Goal: Task Accomplishment & Management: Manage account settings

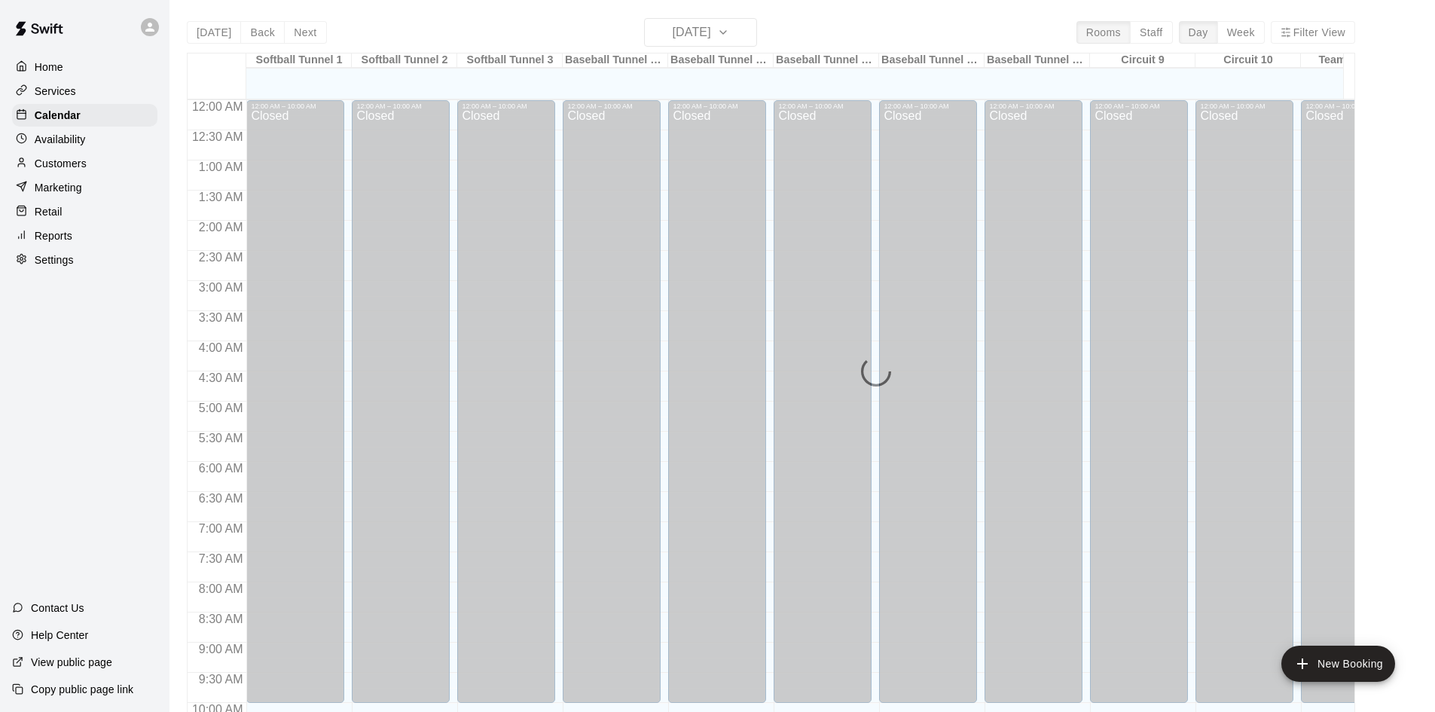
scroll to position [772, 0]
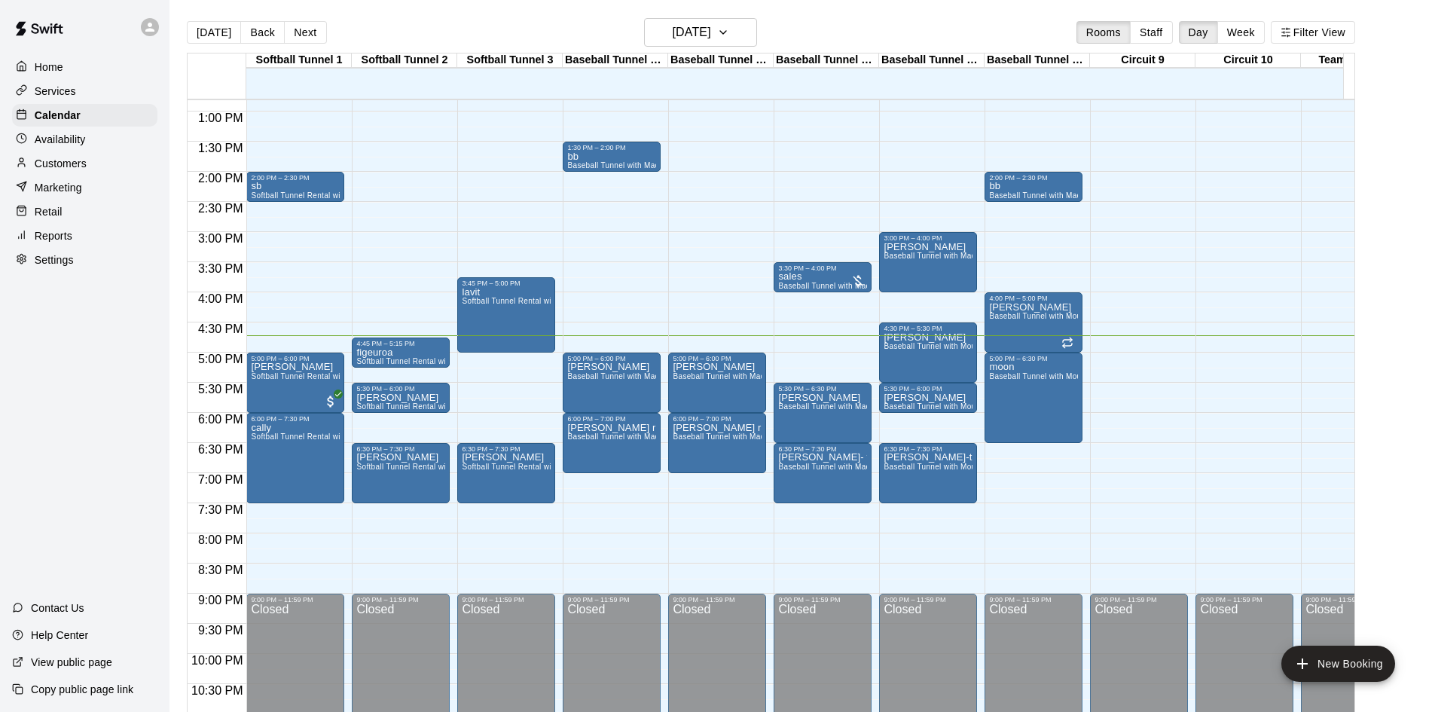
drag, startPoint x: 991, startPoint y: 254, endPoint x: 966, endPoint y: 217, distance: 44.5
click at [991, 246] on div "12:00 AM – 10:00 AM Closed 2:00 PM – 2:30 PM bb Baseball Tunnel with Machine 4:…" at bounding box center [1034, 51] width 98 height 1446
click at [964, 216] on div "12:00 AM – 10:00 AM Closed 3:00 PM – 4:00 PM [PERSON_NAME] Baseball Tunnel with…" at bounding box center [928, 51] width 98 height 1446
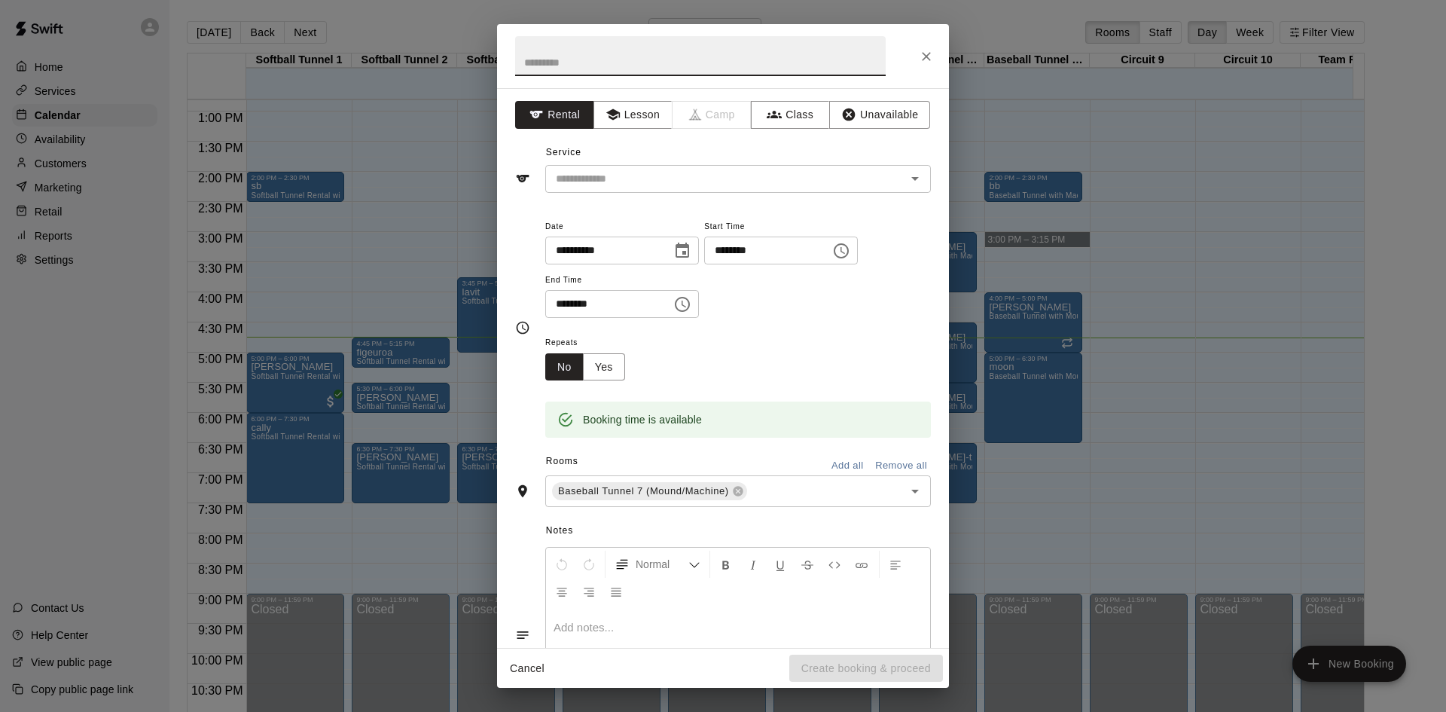
click at [940, 48] on div at bounding box center [723, 56] width 452 height 64
click at [936, 49] on button "Close" at bounding box center [926, 56] width 27 height 27
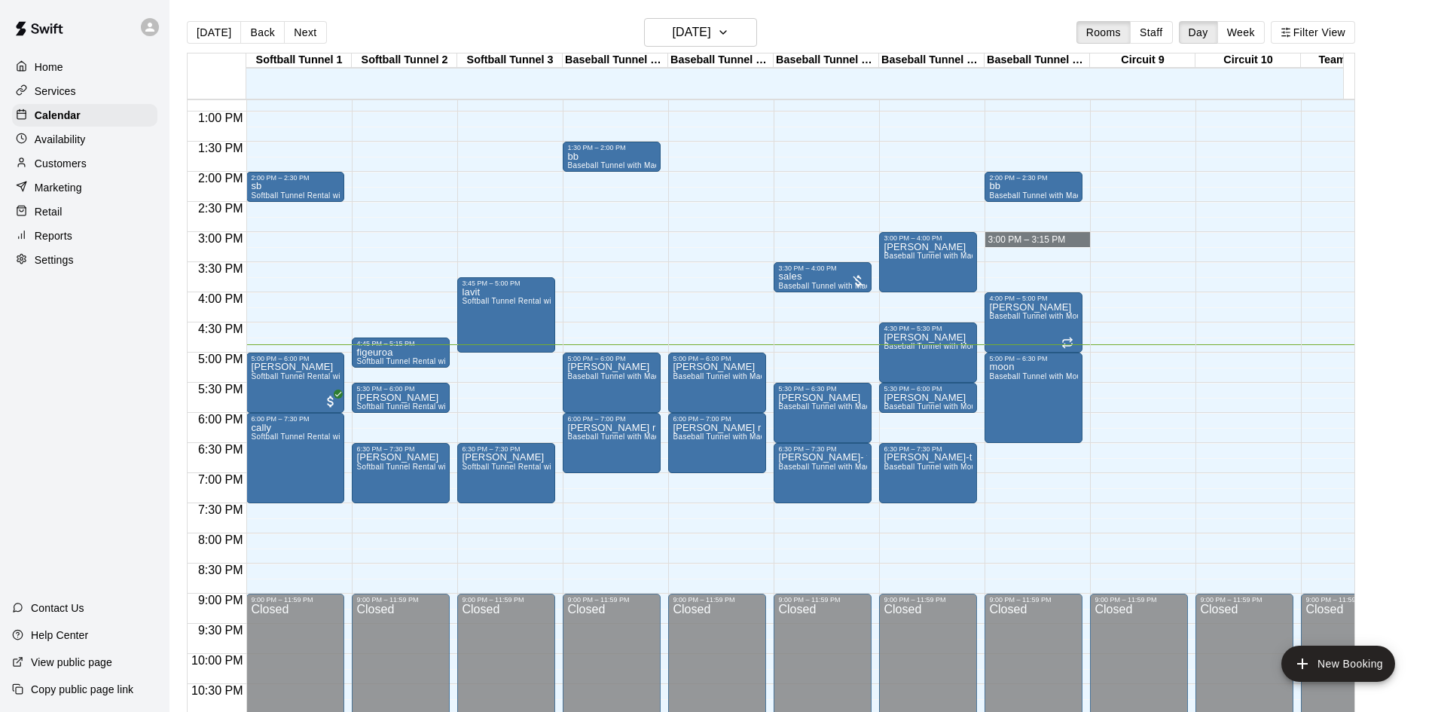
drag, startPoint x: 1400, startPoint y: 197, endPoint x: 1416, endPoint y: 206, distance: 18.9
click at [1408, 202] on main "[DATE] Back [DATE][DATE] Rooms Staff Day Week Filter View Softball Tunnel 1 19 …" at bounding box center [803, 374] width 1254 height 712
drag, startPoint x: 1339, startPoint y: 85, endPoint x: 823, endPoint y: 4, distance: 523.1
click at [1330, 85] on div at bounding box center [1353, 91] width 105 height 15
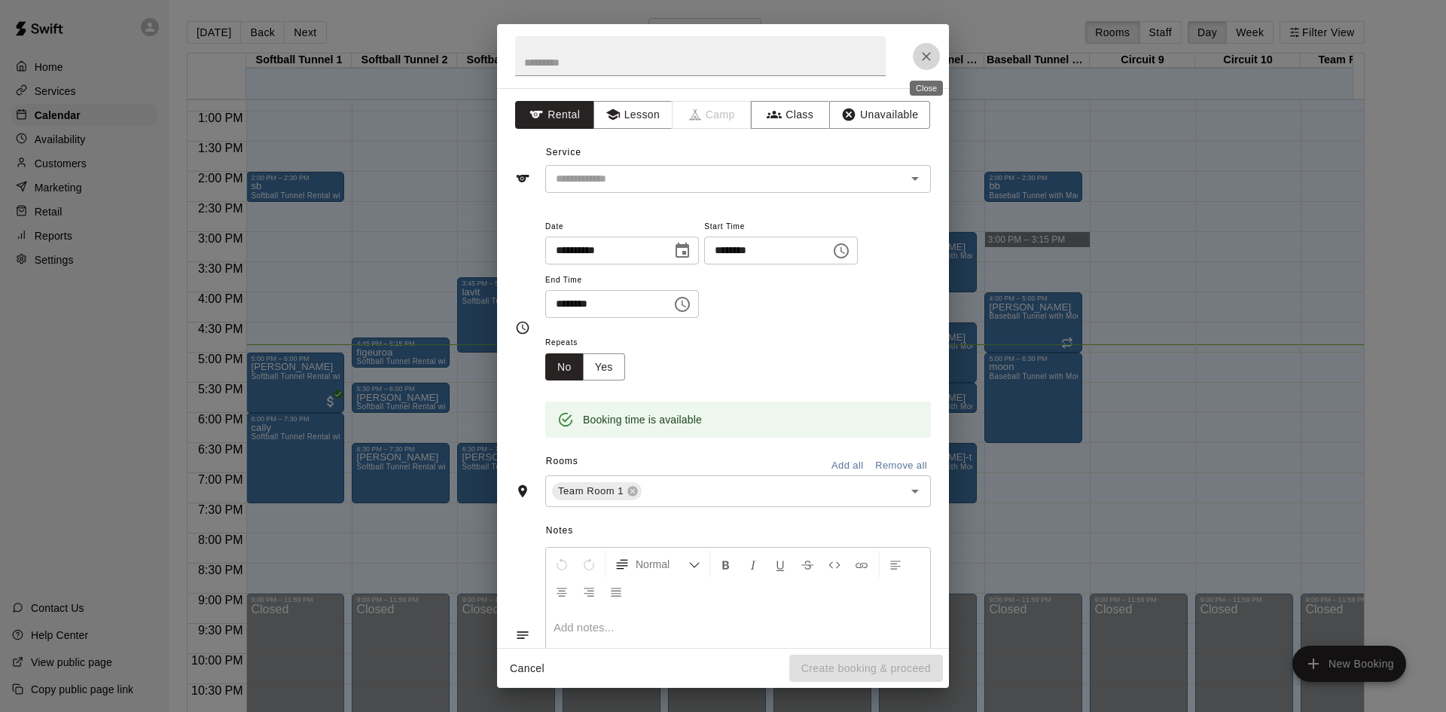
click at [935, 60] on button "Close" at bounding box center [926, 56] width 27 height 27
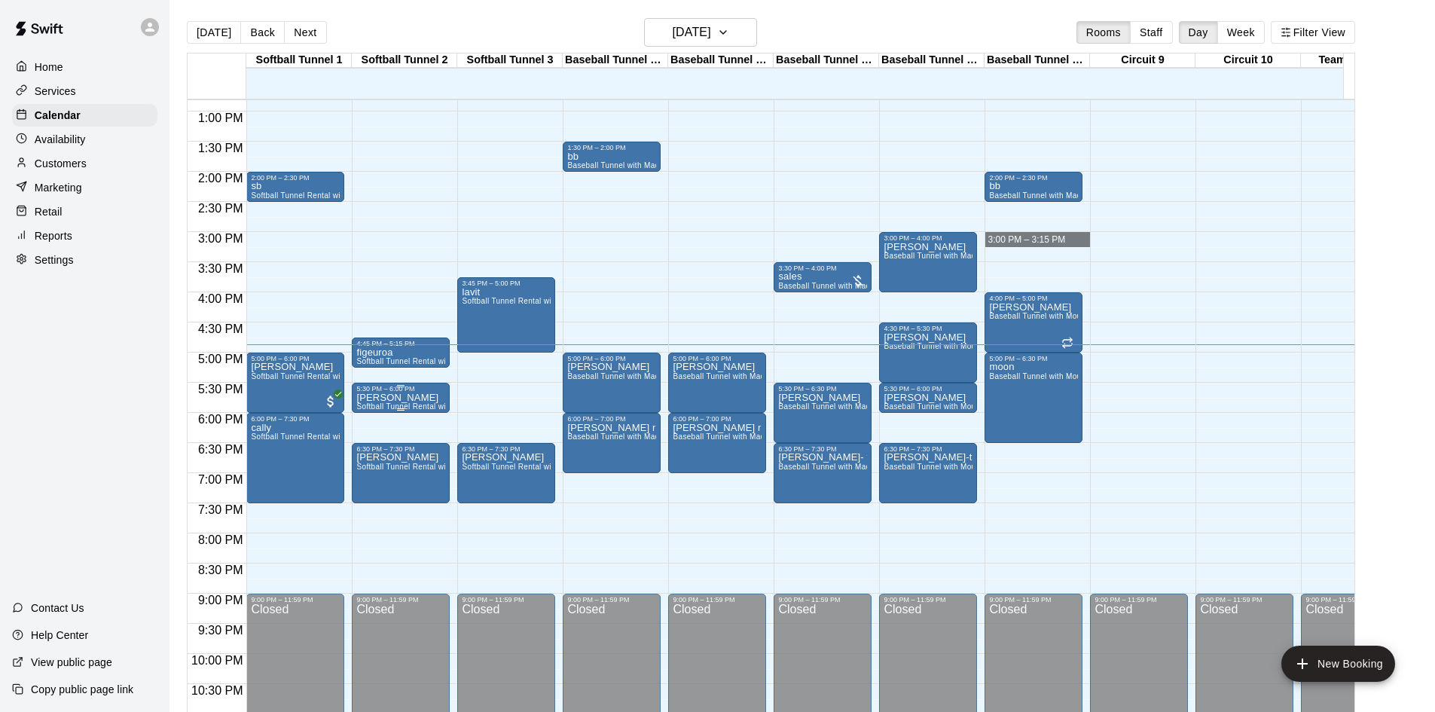
click at [413, 392] on div "5:30 PM – 6:00 PM" at bounding box center [400, 389] width 89 height 8
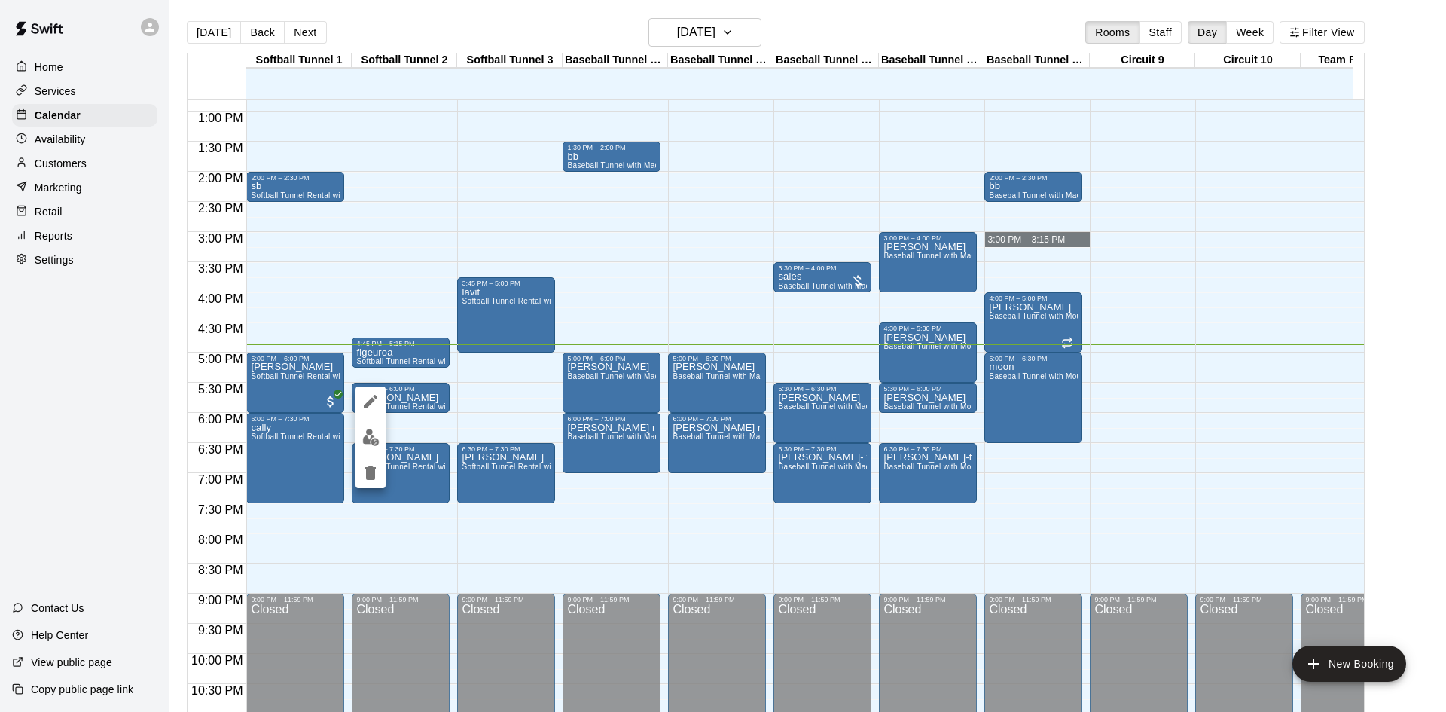
click at [482, 387] on div at bounding box center [723, 356] width 1446 height 712
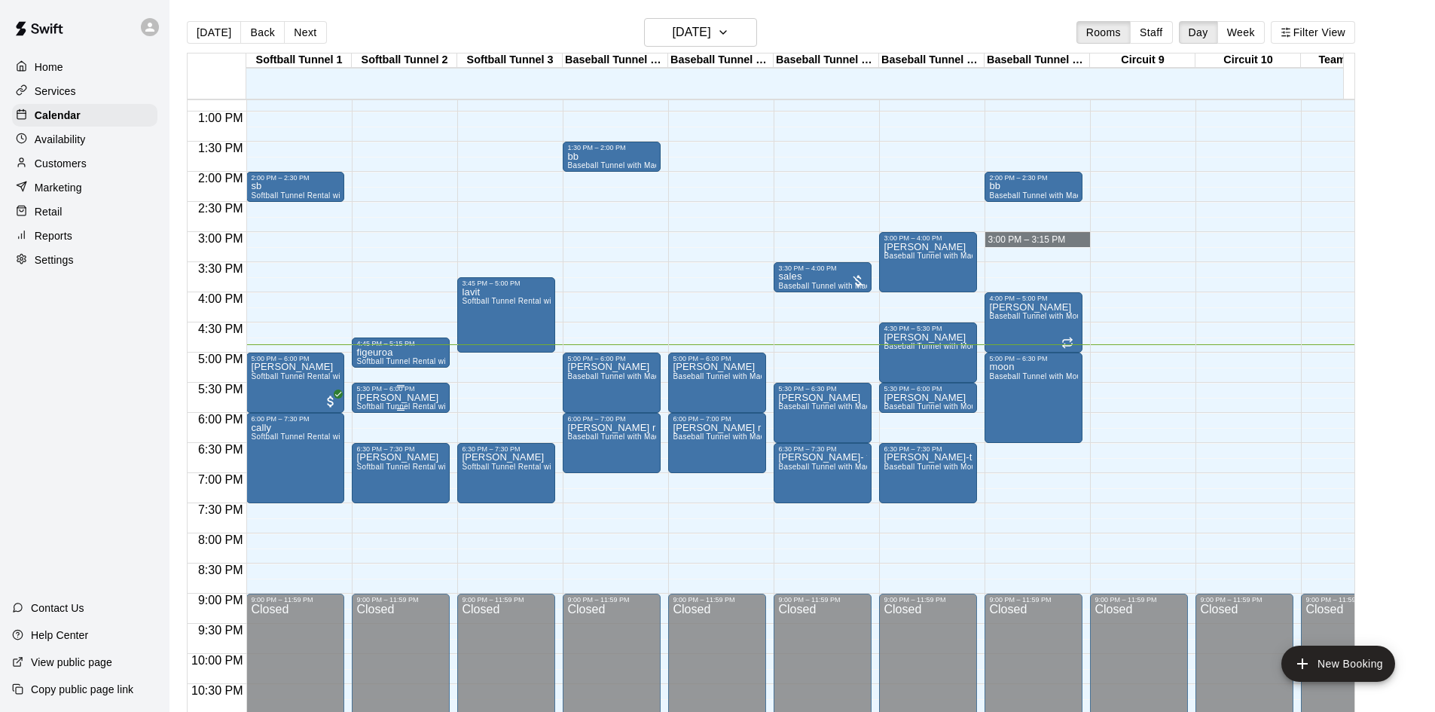
click at [434, 392] on div "5:30 PM – 6:00 PM" at bounding box center [400, 389] width 89 height 8
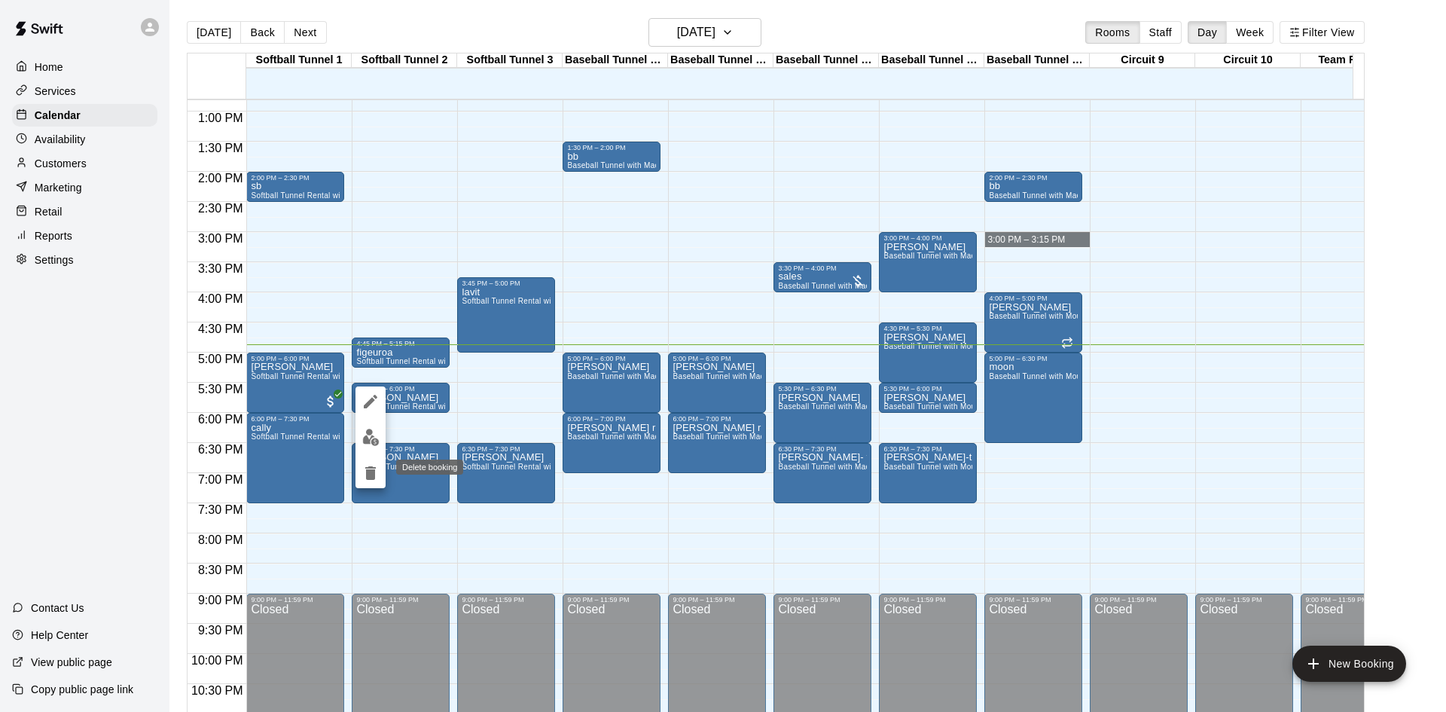
click at [365, 472] on icon "delete" at bounding box center [371, 473] width 18 height 18
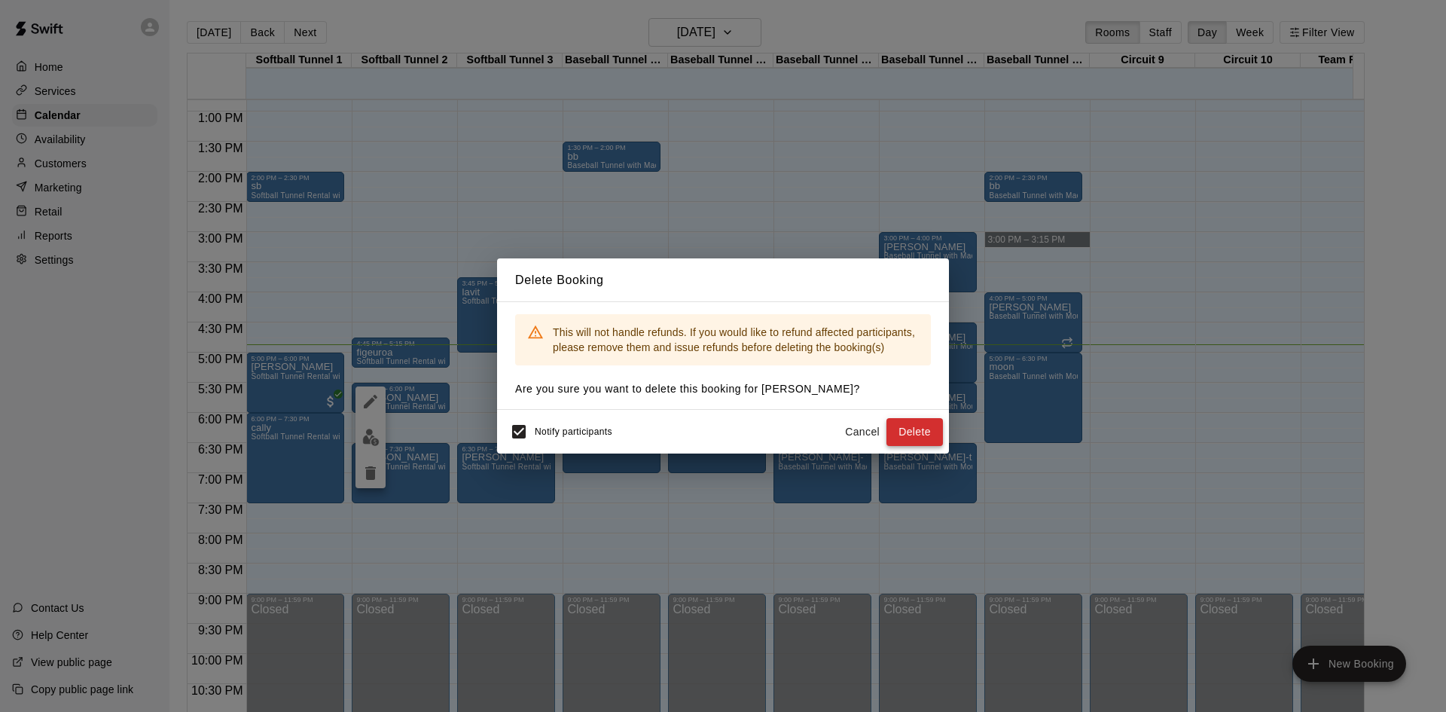
click at [921, 438] on button "Delete" at bounding box center [915, 432] width 56 height 28
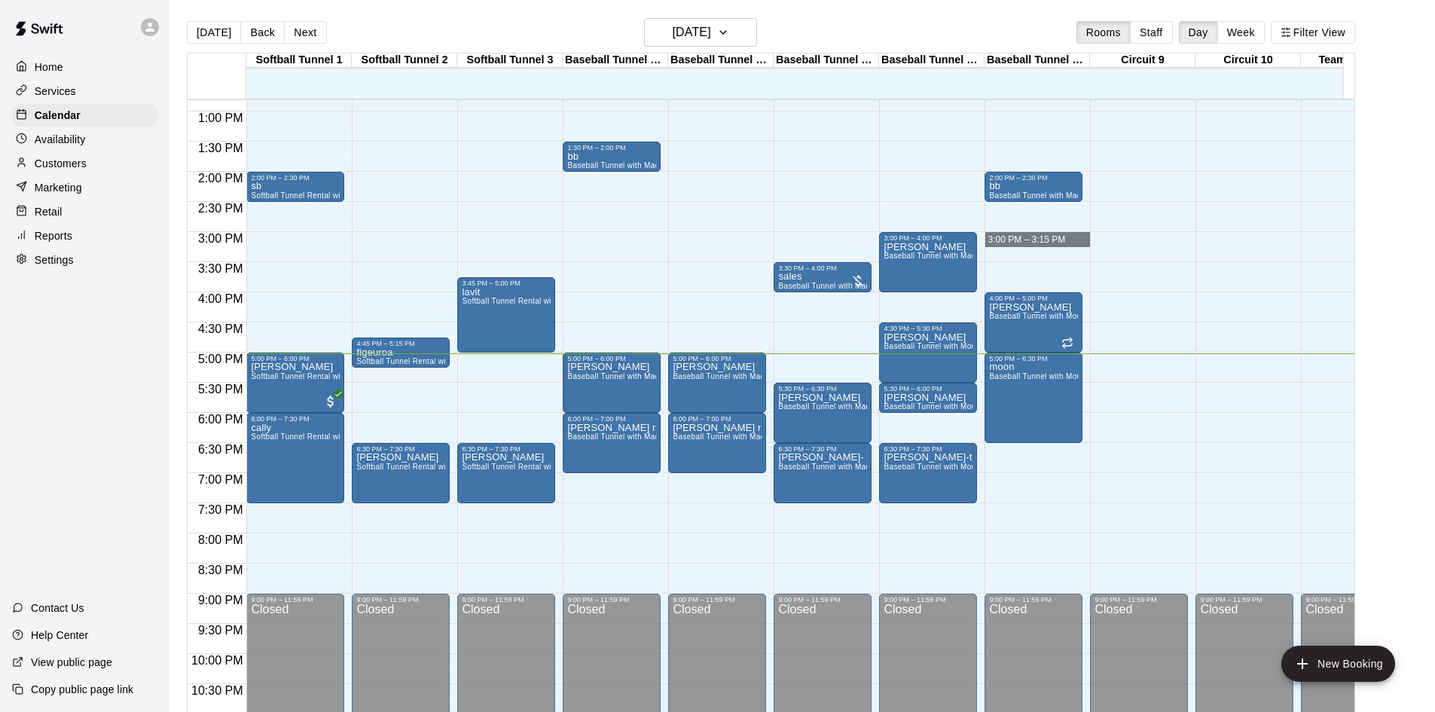
click at [836, 371] on div "12:00 AM – 10:00 AM Closed 3:30 PM – 4:00 PM sales Baseball Tunnel with Machine…" at bounding box center [823, 51] width 98 height 1446
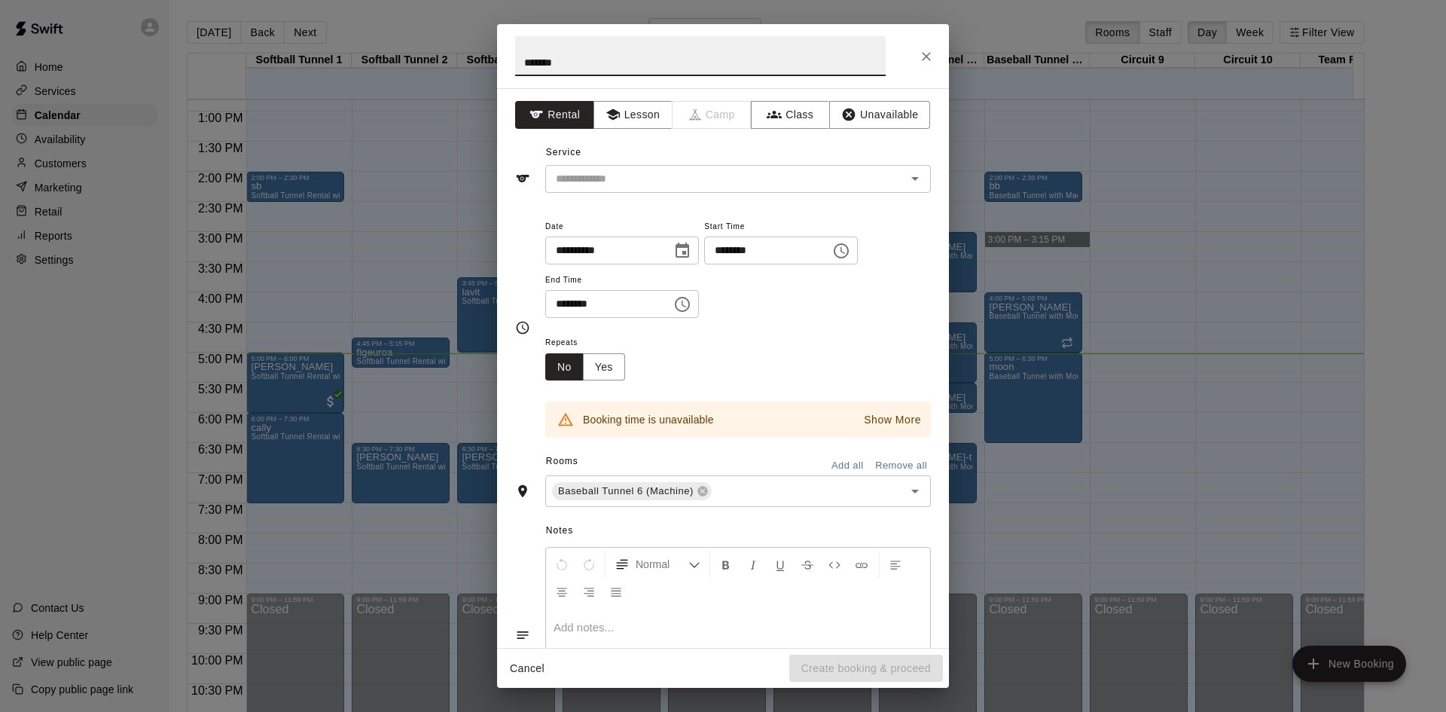
type input "*******"
drag, startPoint x: 761, startPoint y: 163, endPoint x: 768, endPoint y: 176, distance: 15.5
click at [763, 168] on div "Service ​" at bounding box center [723, 167] width 416 height 52
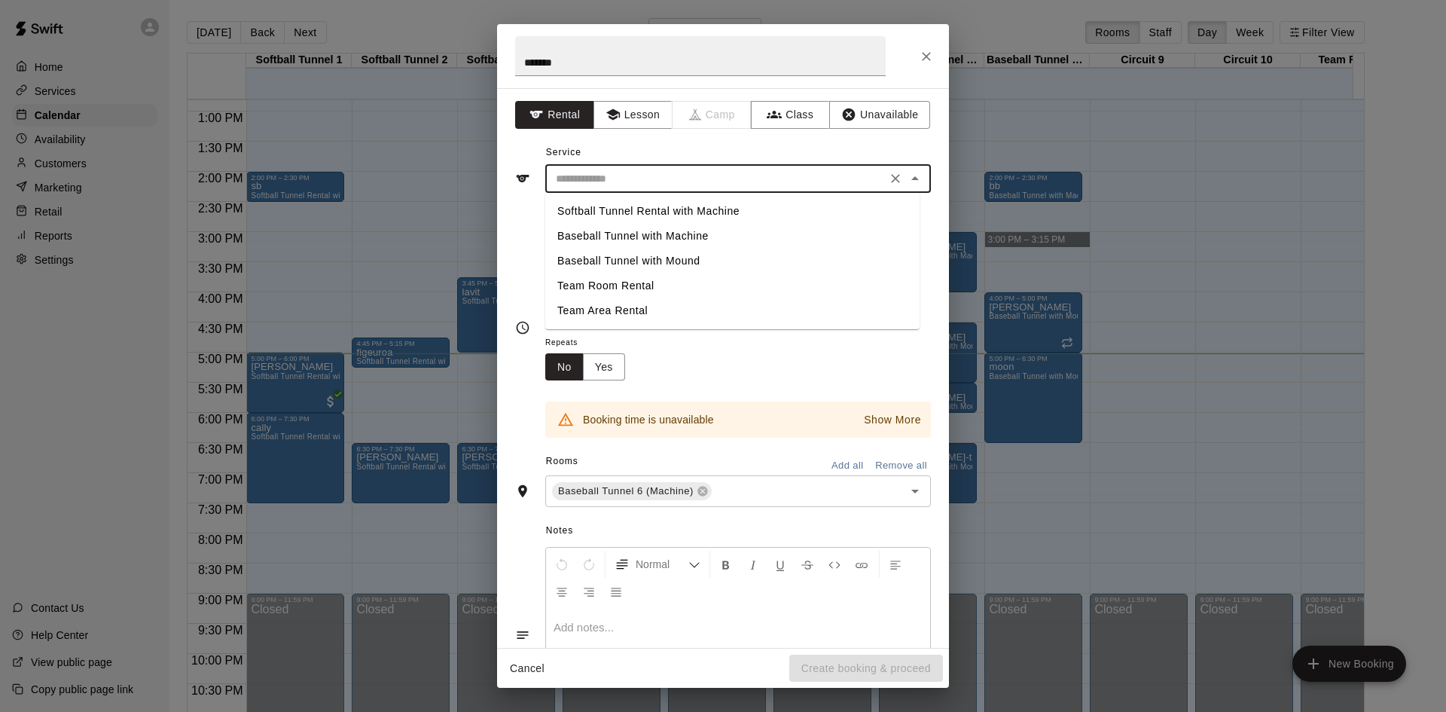
click at [768, 176] on input "text" at bounding box center [716, 178] width 332 height 19
click at [749, 234] on li "Baseball Tunnel with Machine" at bounding box center [732, 236] width 374 height 25
type input "**********"
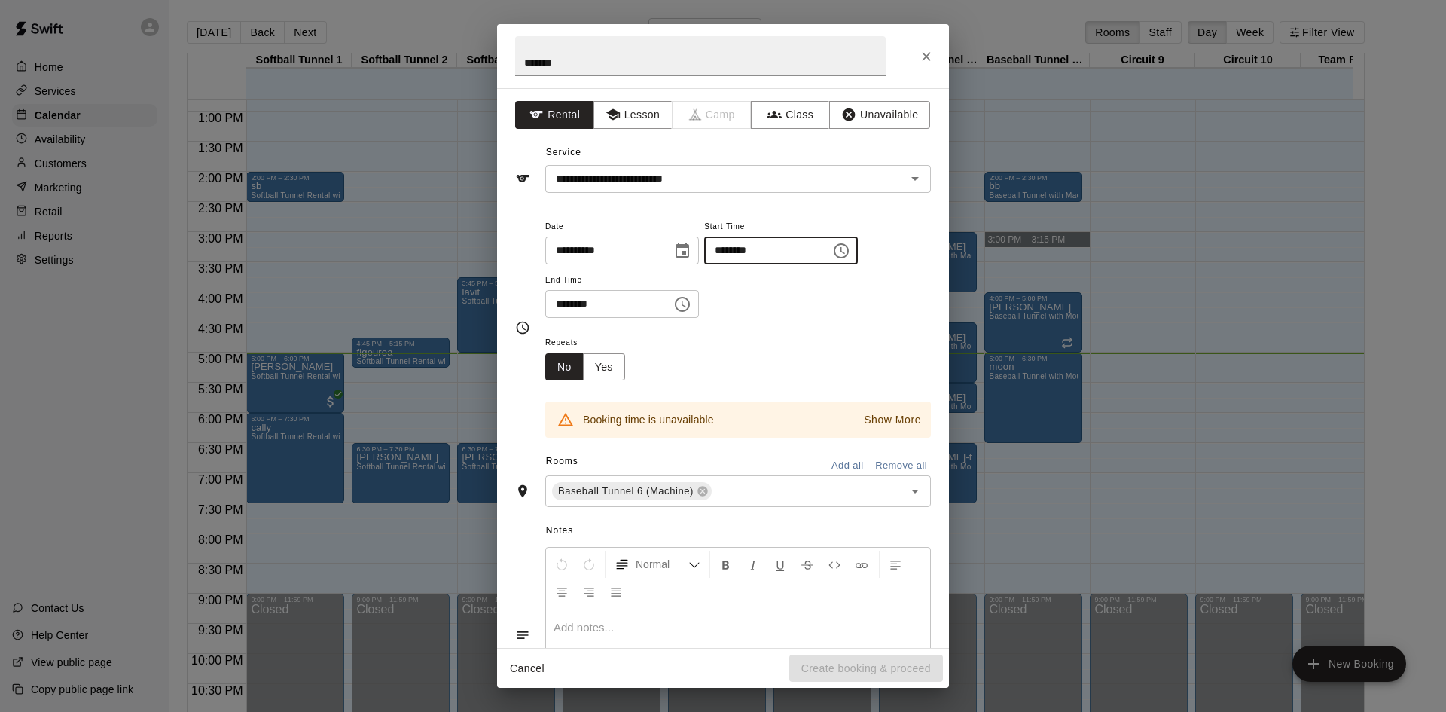
click at [759, 251] on input "********" at bounding box center [762, 251] width 116 height 28
click at [765, 250] on input "********" at bounding box center [762, 251] width 116 height 28
type input "********"
click at [577, 305] on input "********" at bounding box center [603, 304] width 116 height 28
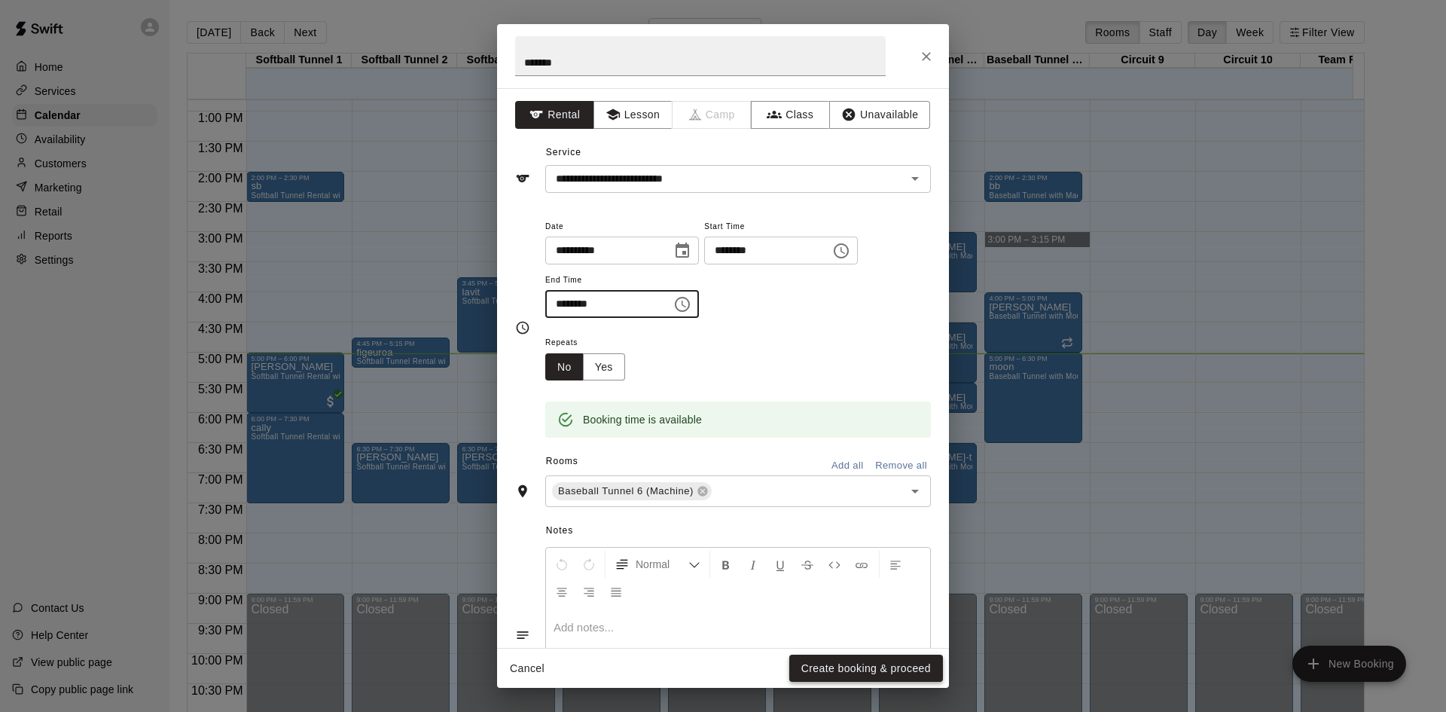
type input "********"
click at [916, 667] on button "Create booking & proceed" at bounding box center [866, 669] width 154 height 28
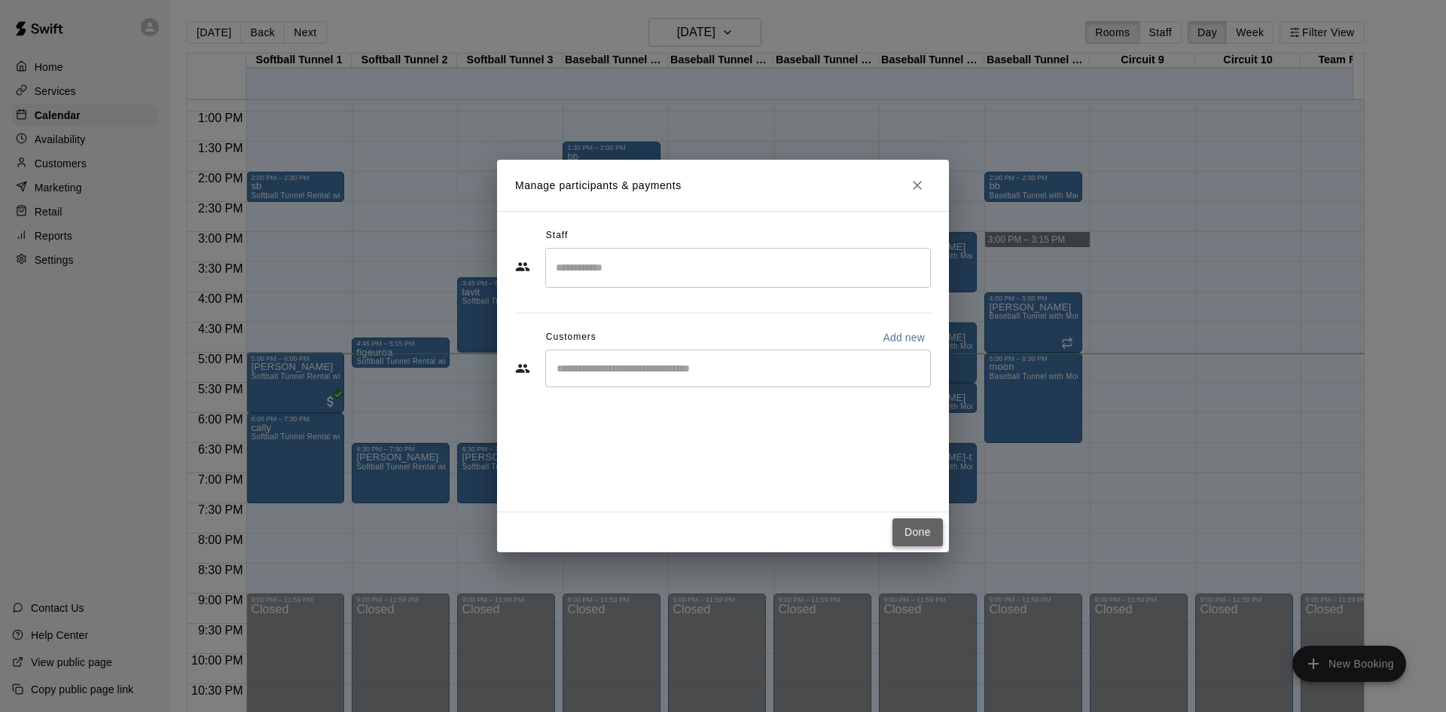
click at [932, 535] on button "Done" at bounding box center [918, 532] width 50 height 28
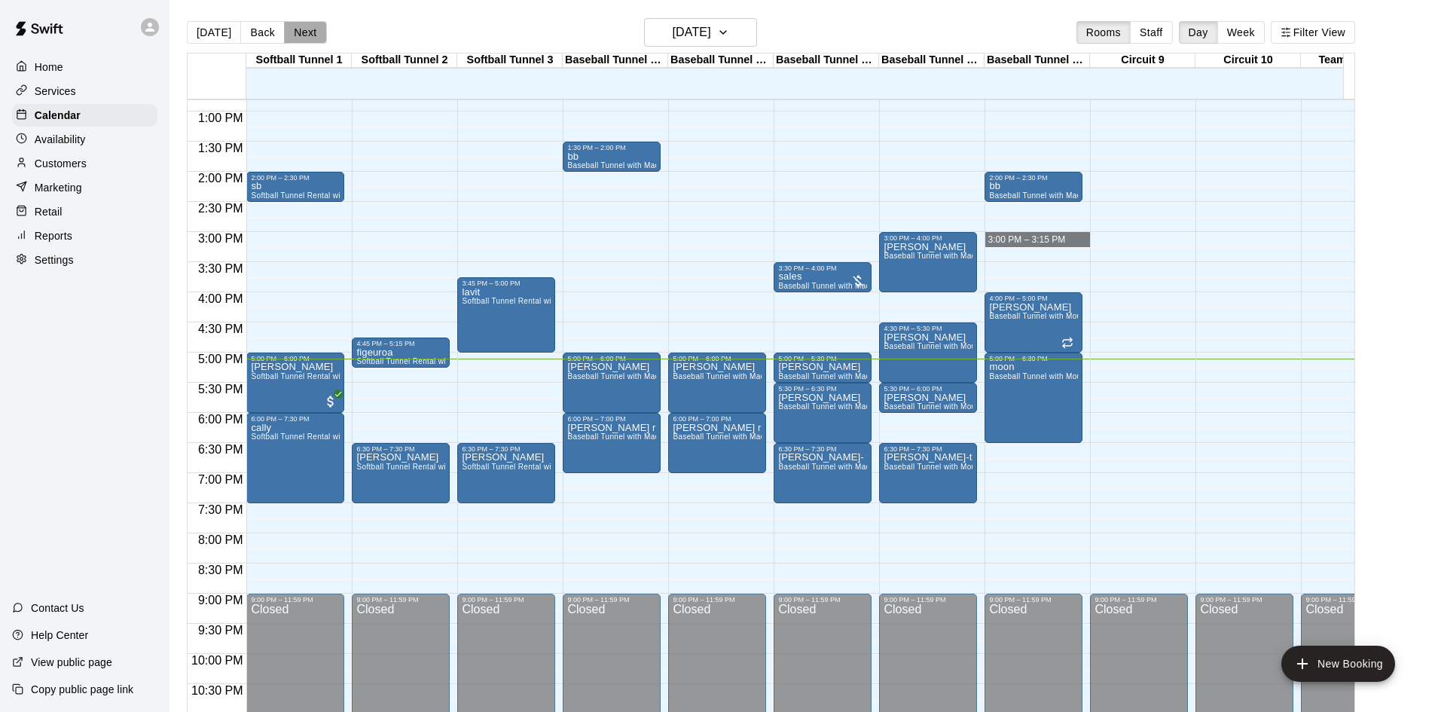
click at [303, 38] on button "Next" at bounding box center [305, 32] width 42 height 23
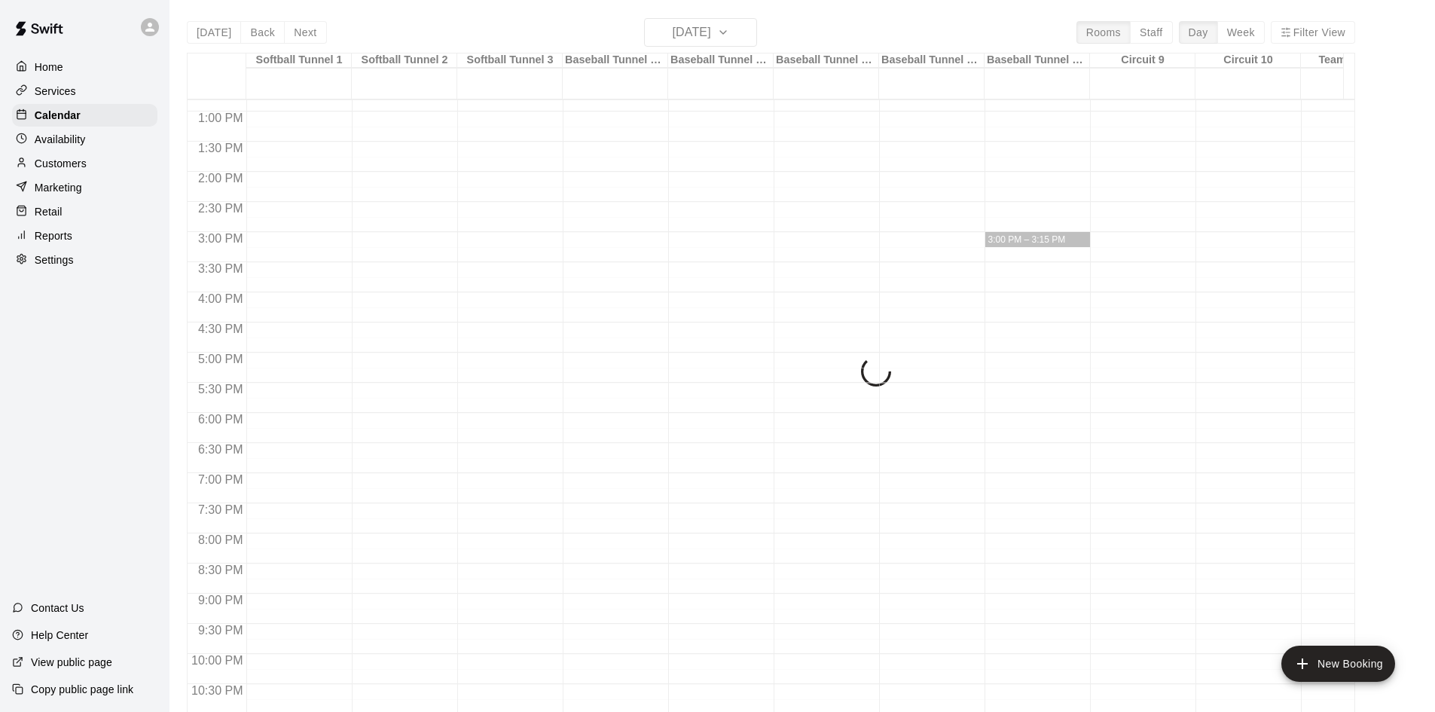
click at [305, 35] on div "[DATE] Back [DATE][DATE] Rooms Staff Day Week Filter View Softball Tunnel 1 20 …" at bounding box center [771, 374] width 1168 height 712
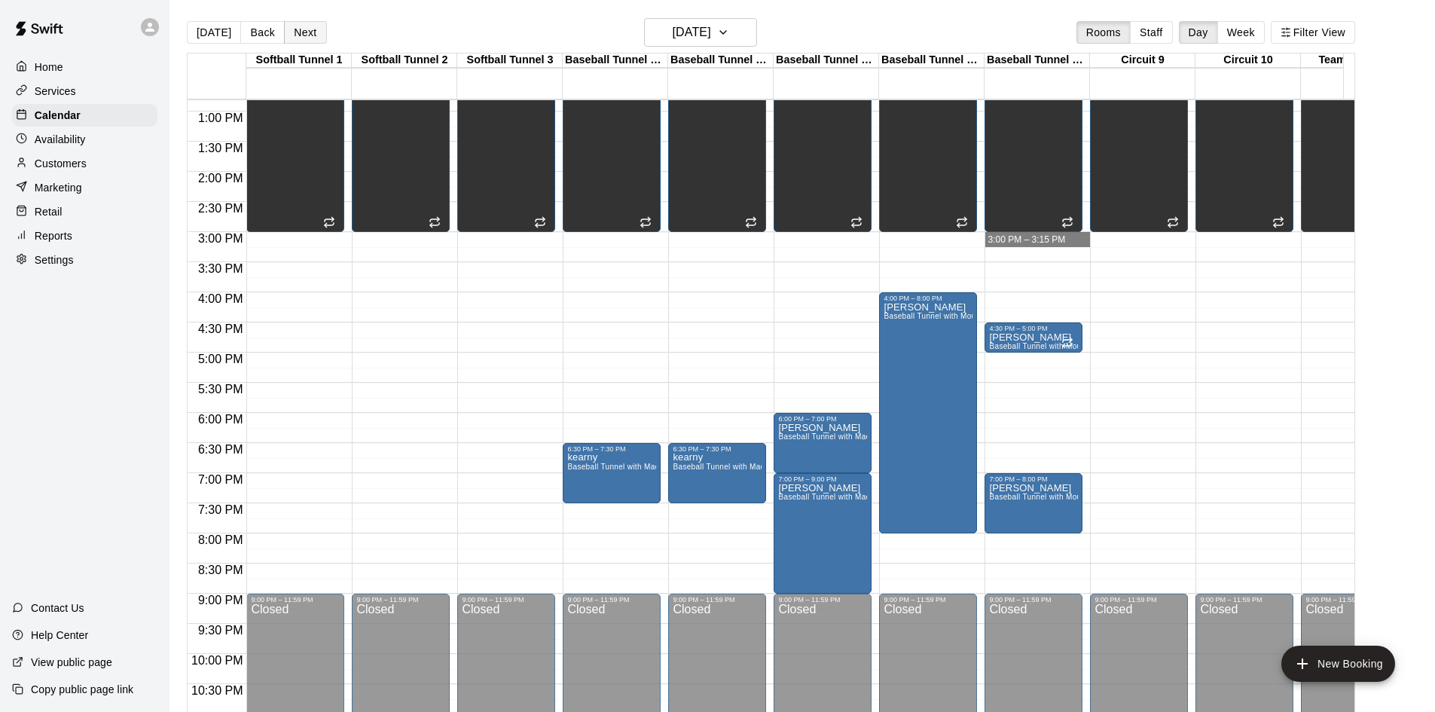
click at [294, 35] on button "Next" at bounding box center [305, 32] width 42 height 23
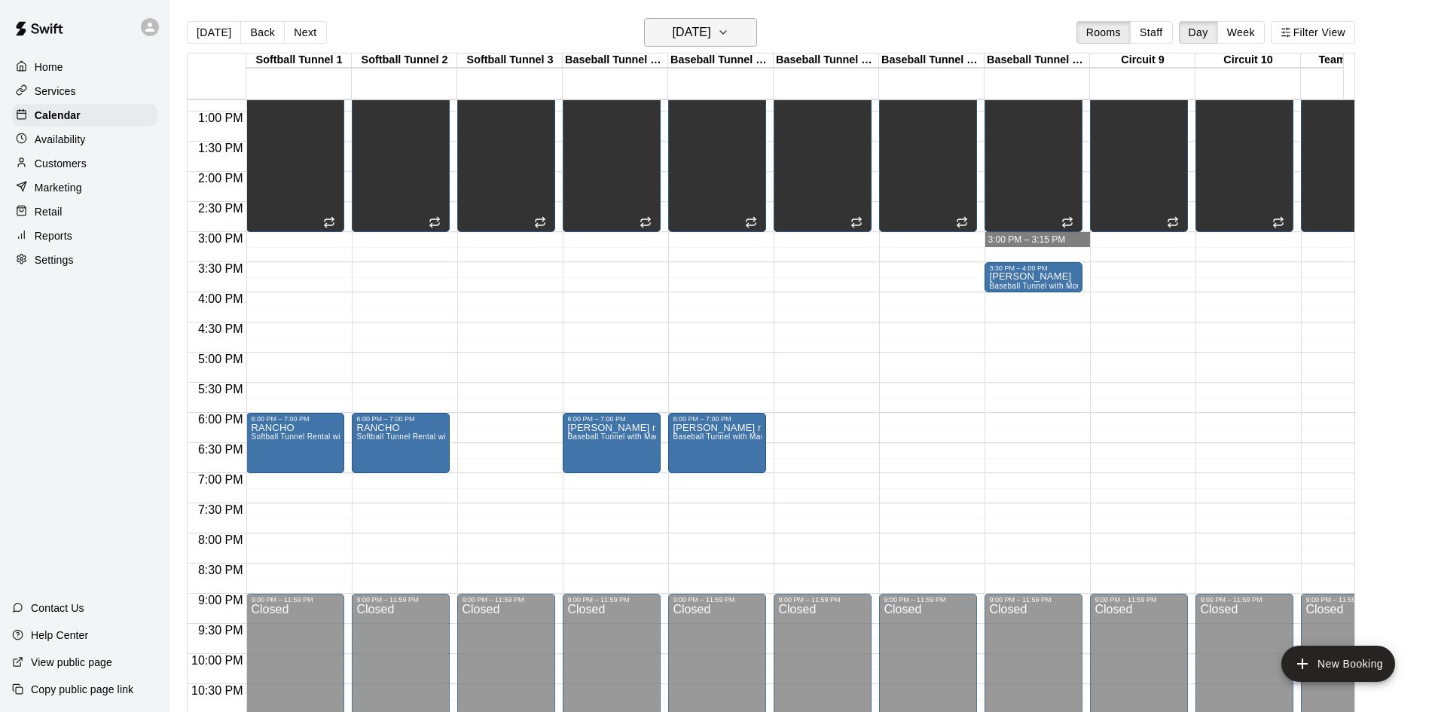
click at [711, 42] on h6 "[DATE]" at bounding box center [692, 32] width 38 height 21
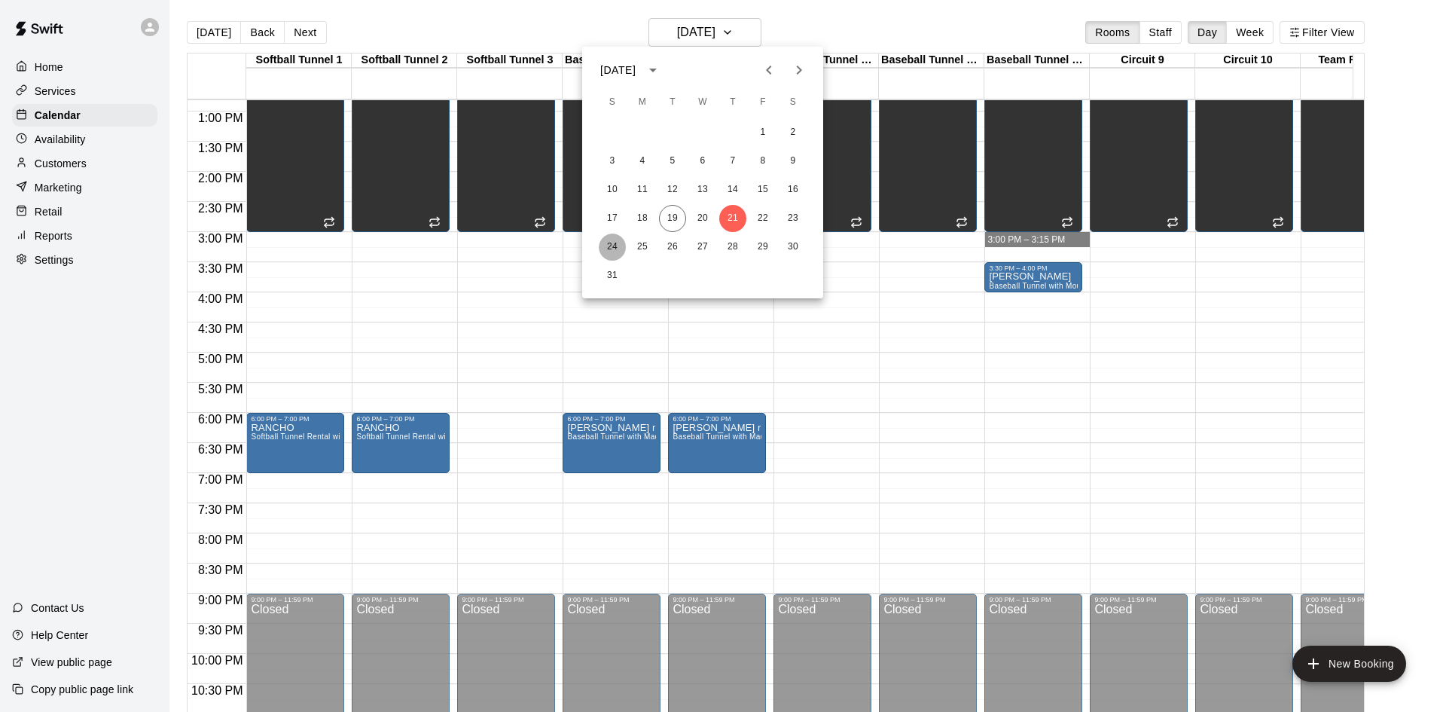
click at [616, 243] on button "24" at bounding box center [612, 247] width 27 height 27
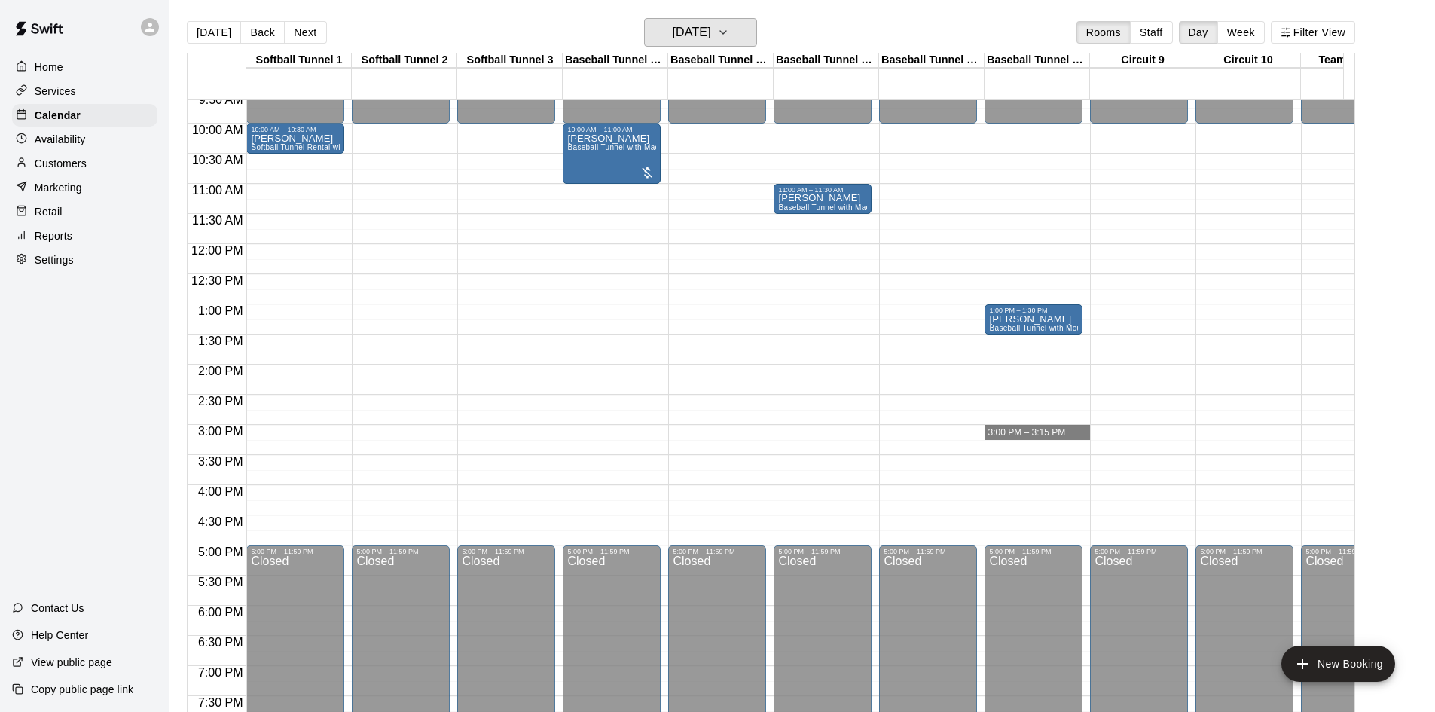
scroll to position [546, 0]
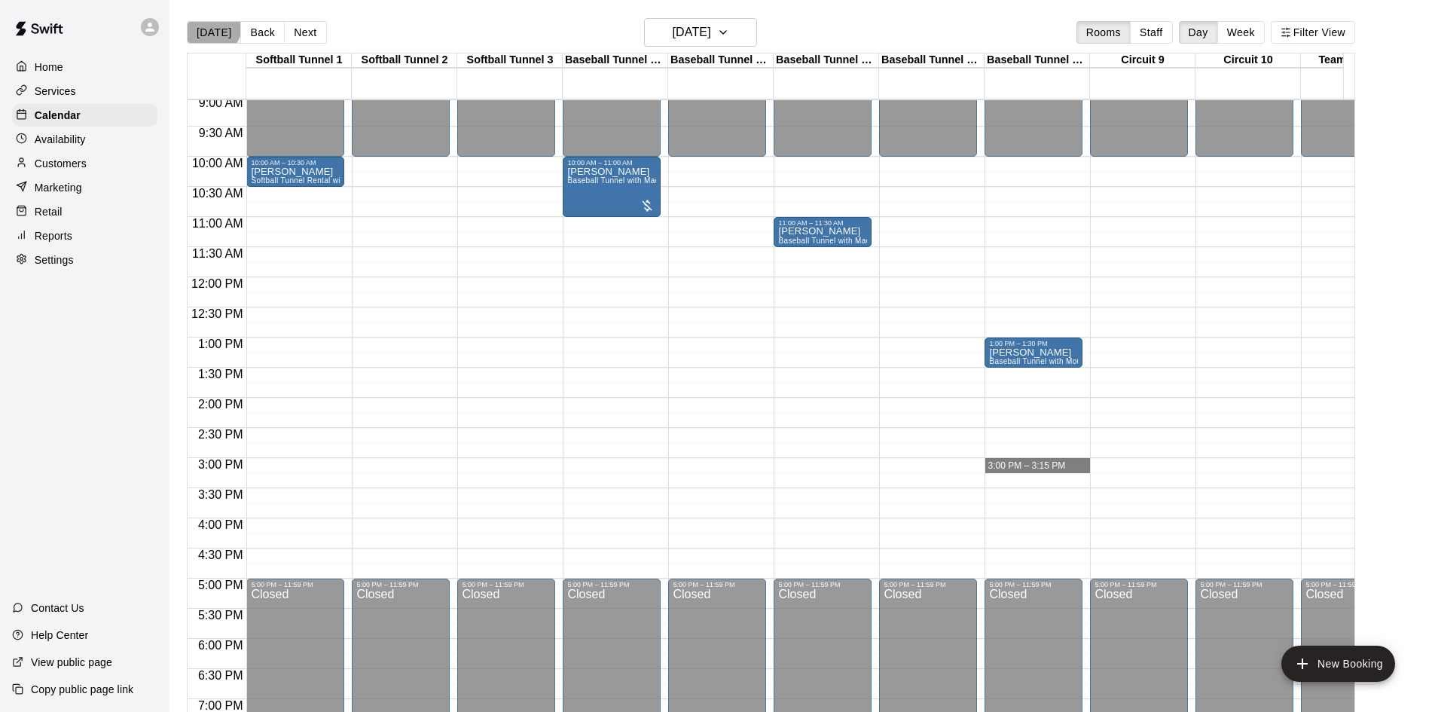
click at [212, 26] on button "[DATE]" at bounding box center [214, 32] width 54 height 23
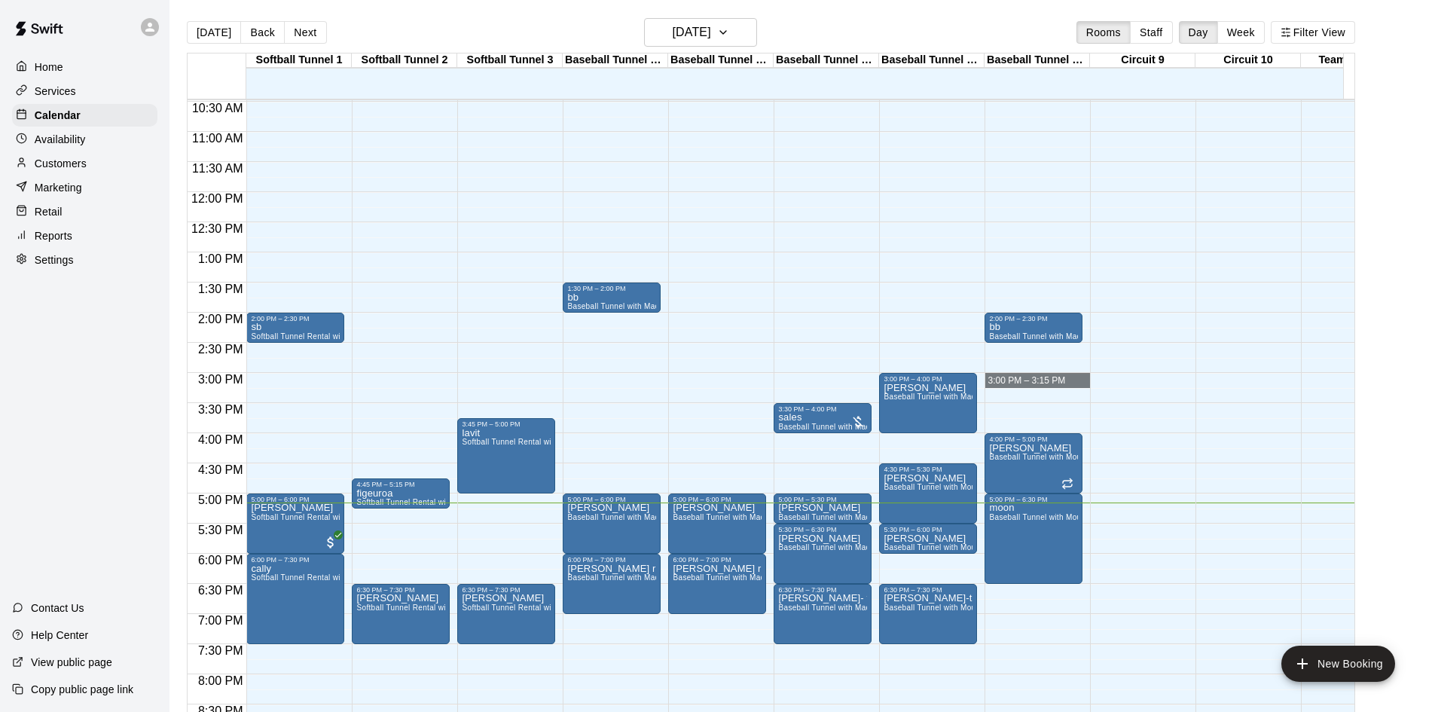
scroll to position [697, 0]
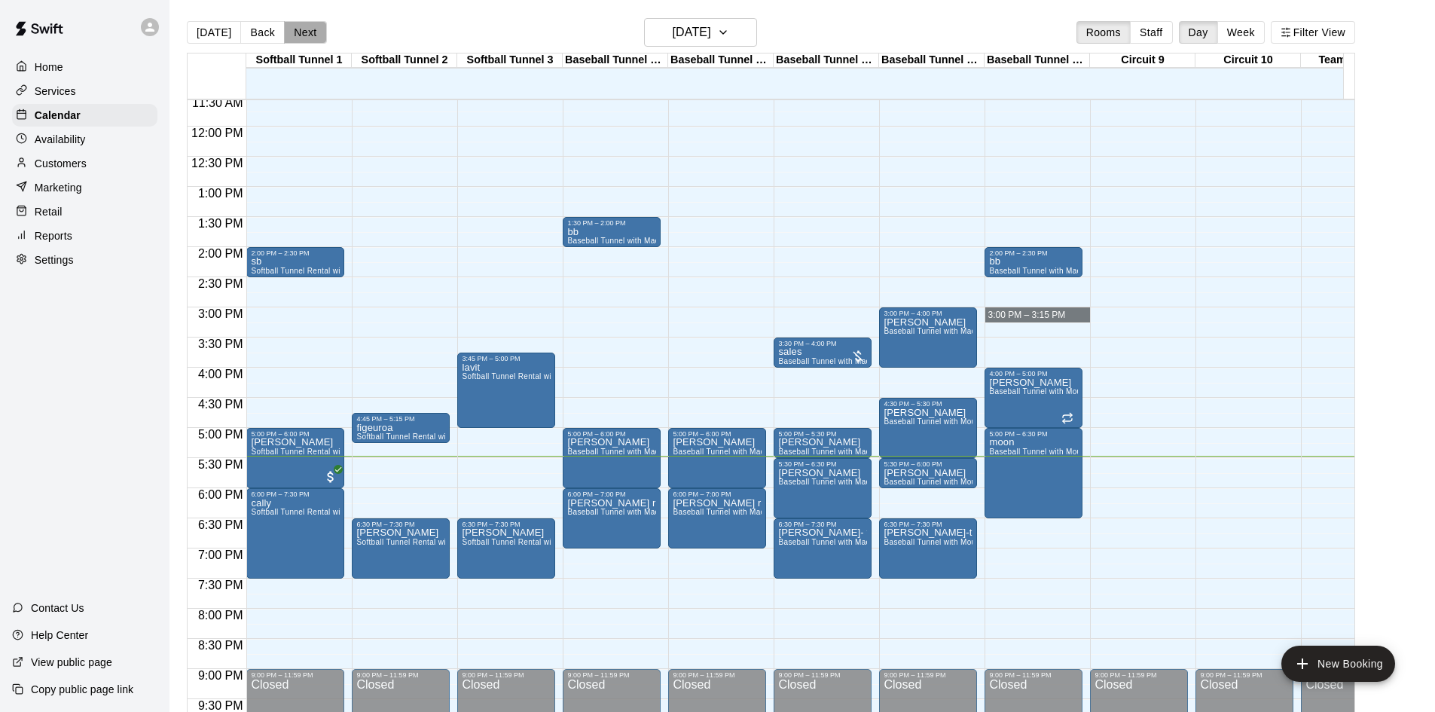
click at [307, 33] on button "Next" at bounding box center [305, 32] width 42 height 23
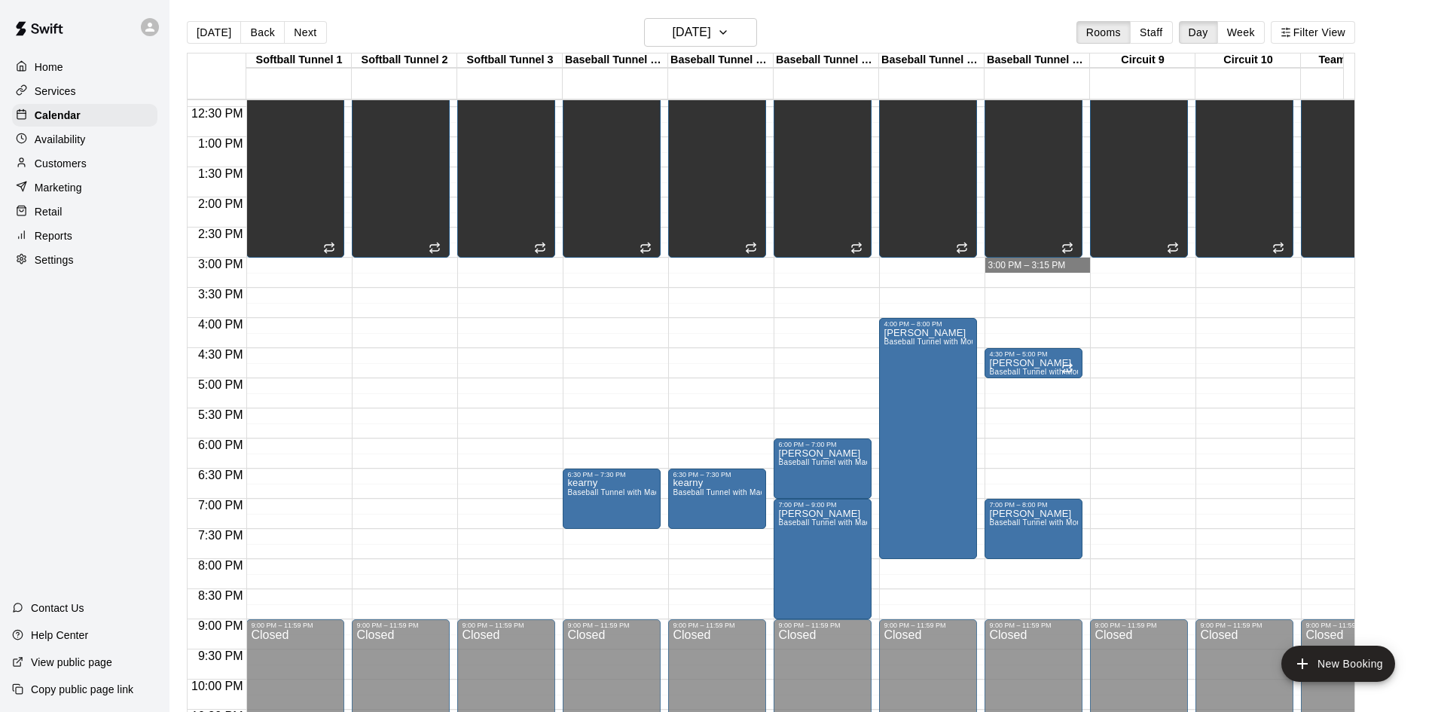
scroll to position [772, 0]
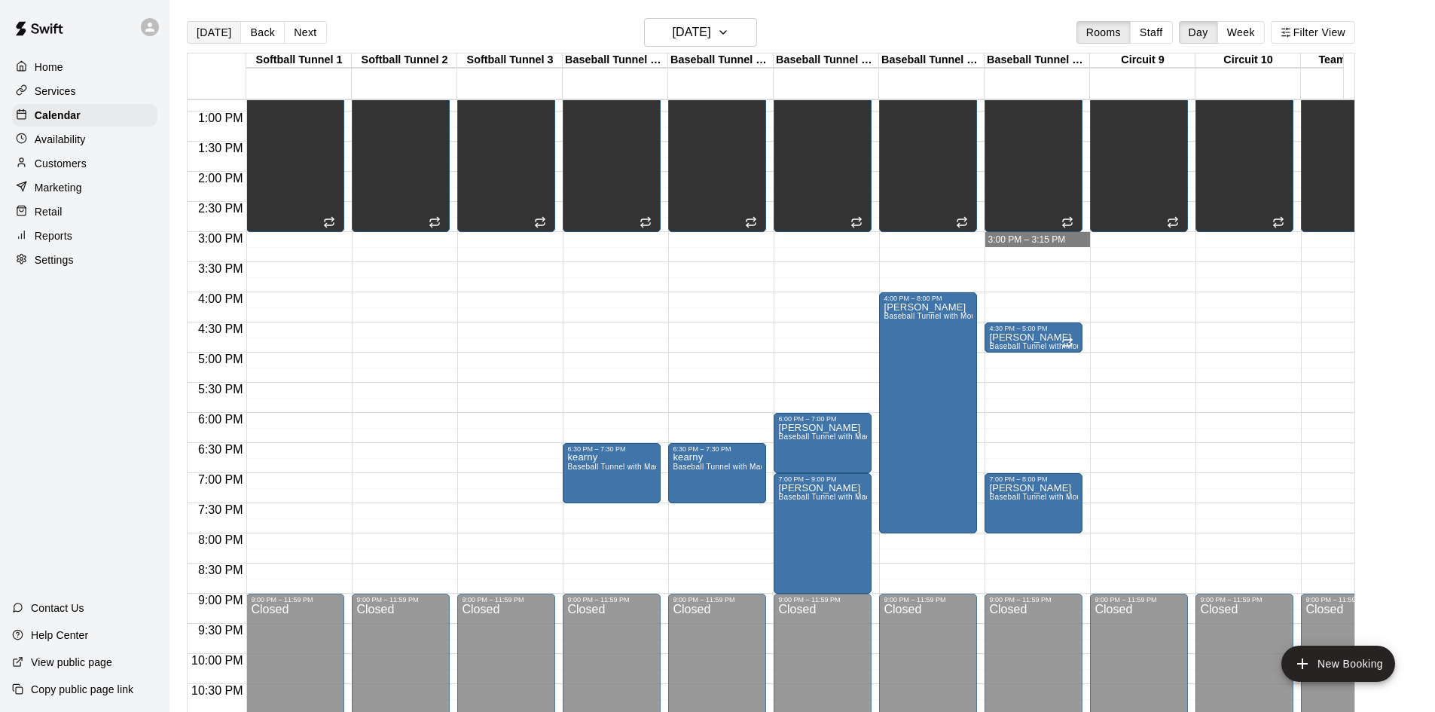
click at [210, 32] on button "[DATE]" at bounding box center [214, 32] width 54 height 23
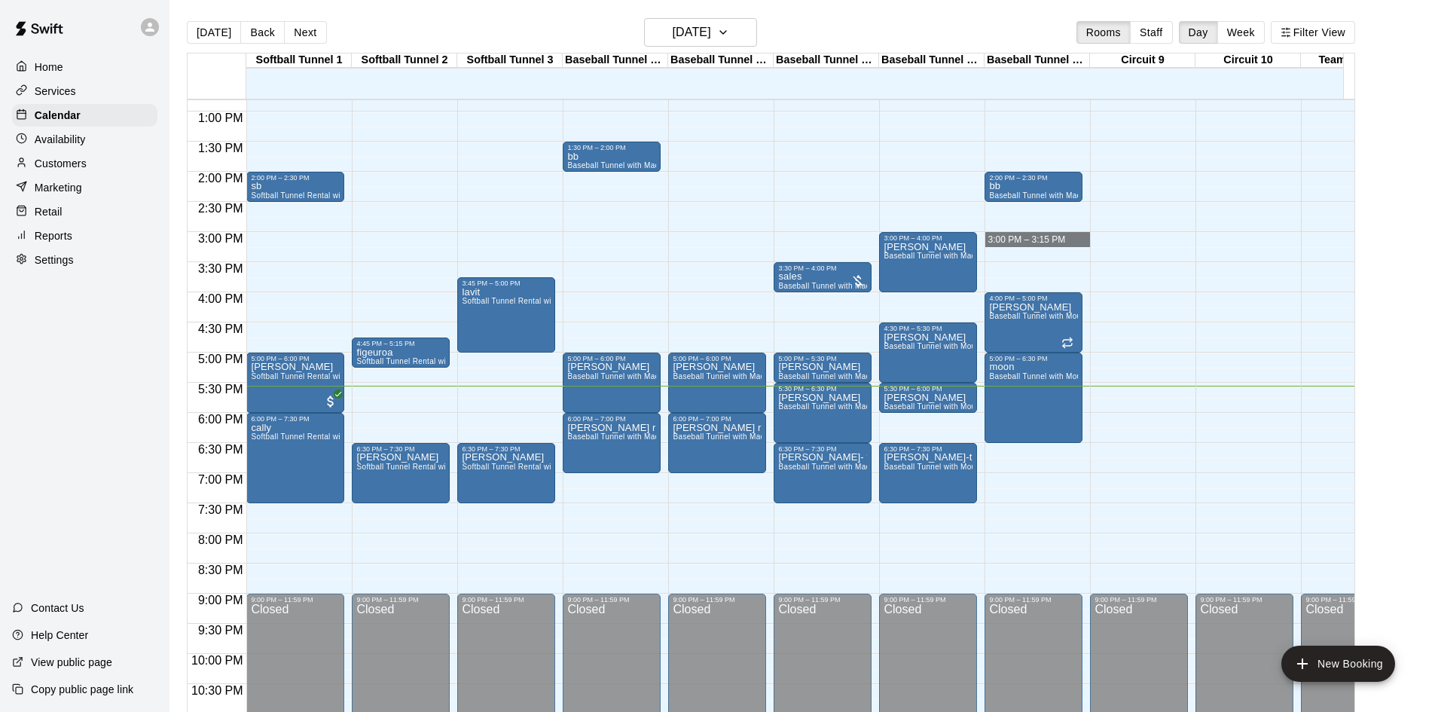
click at [289, 35] on button "Next" at bounding box center [305, 32] width 42 height 23
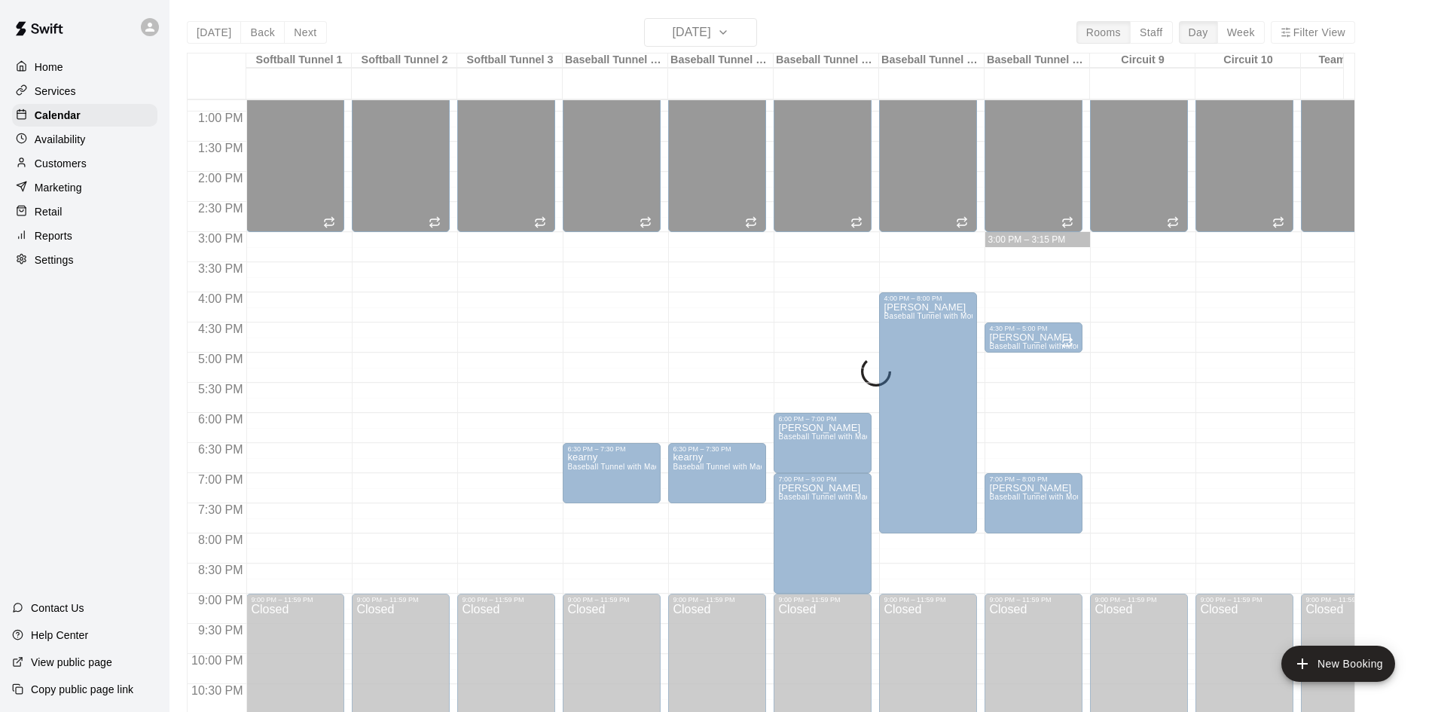
click at [288, 35] on div "[DATE] Back [DATE][DATE] Rooms Staff Day Week Filter View Softball Tunnel 1 20 …" at bounding box center [771, 374] width 1168 height 712
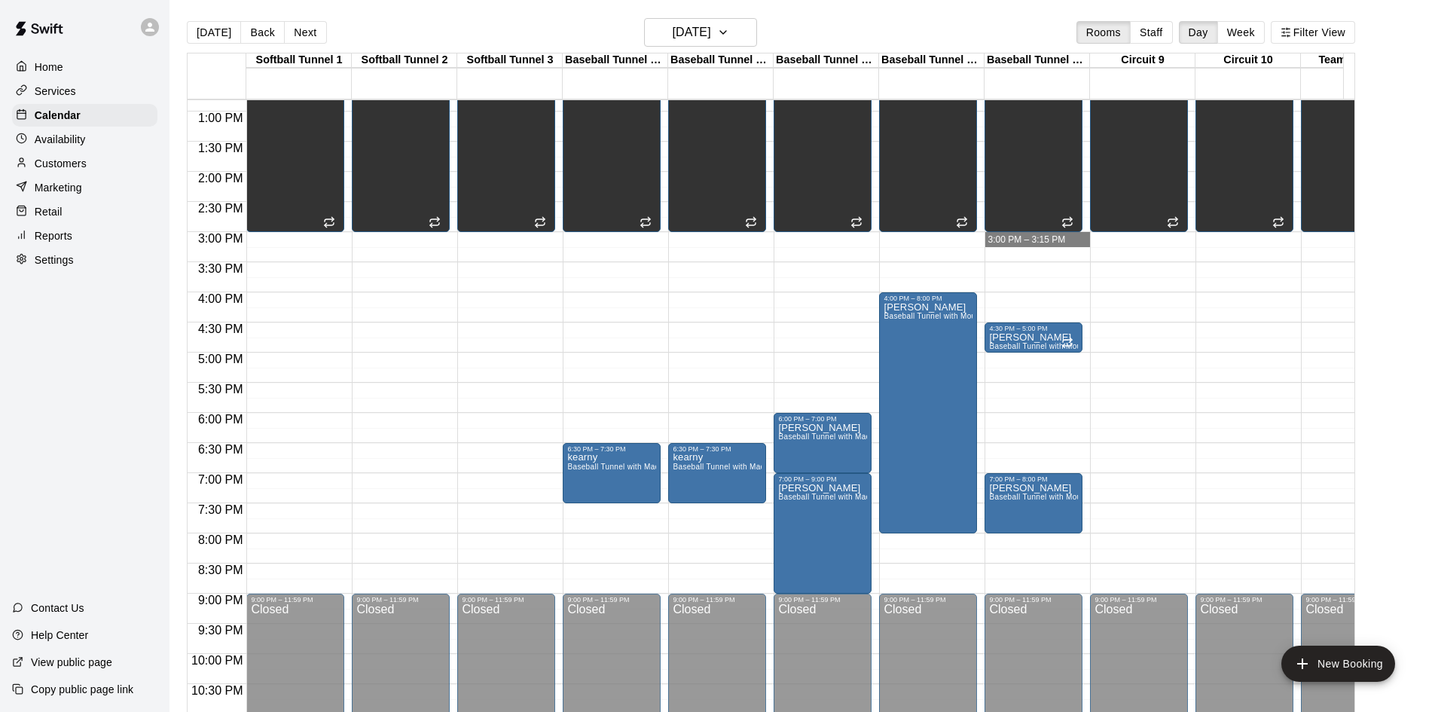
click at [300, 38] on button "Next" at bounding box center [305, 32] width 42 height 23
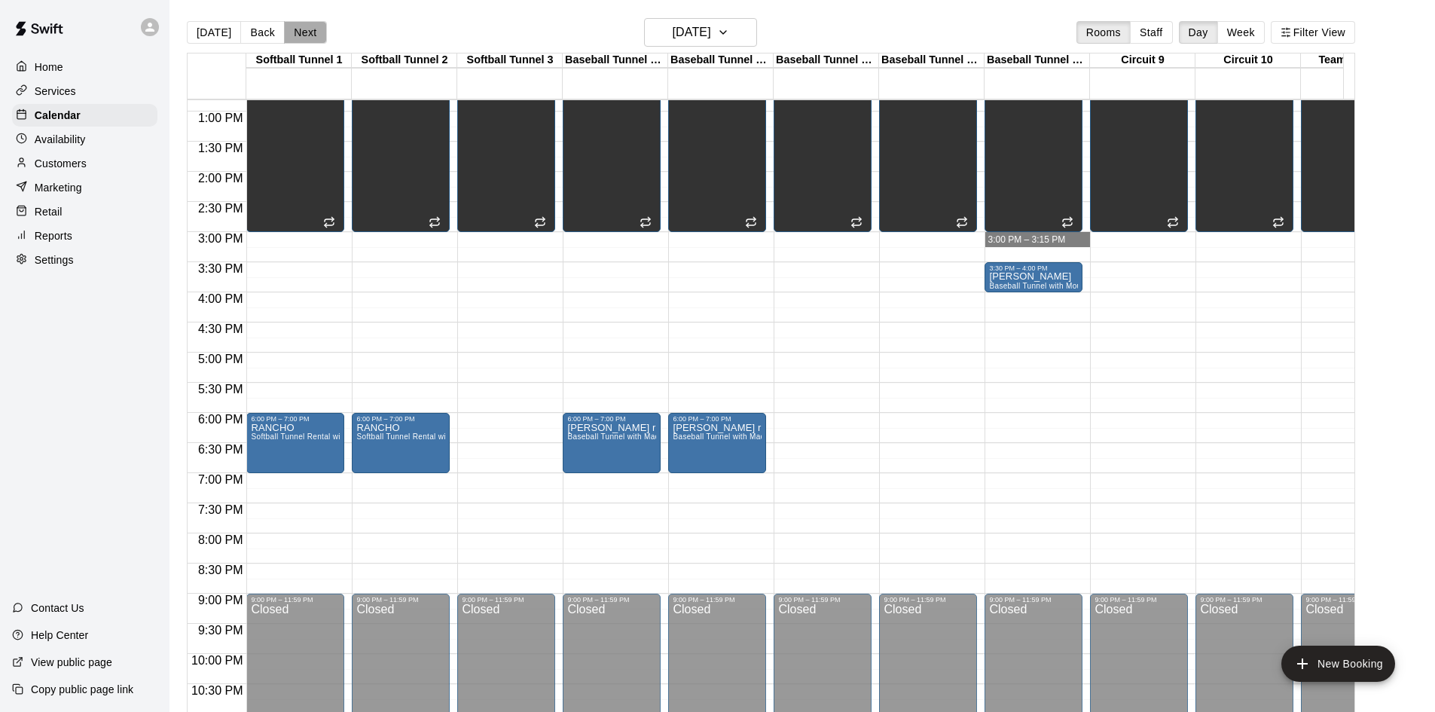
click at [304, 39] on button "Next" at bounding box center [305, 32] width 42 height 23
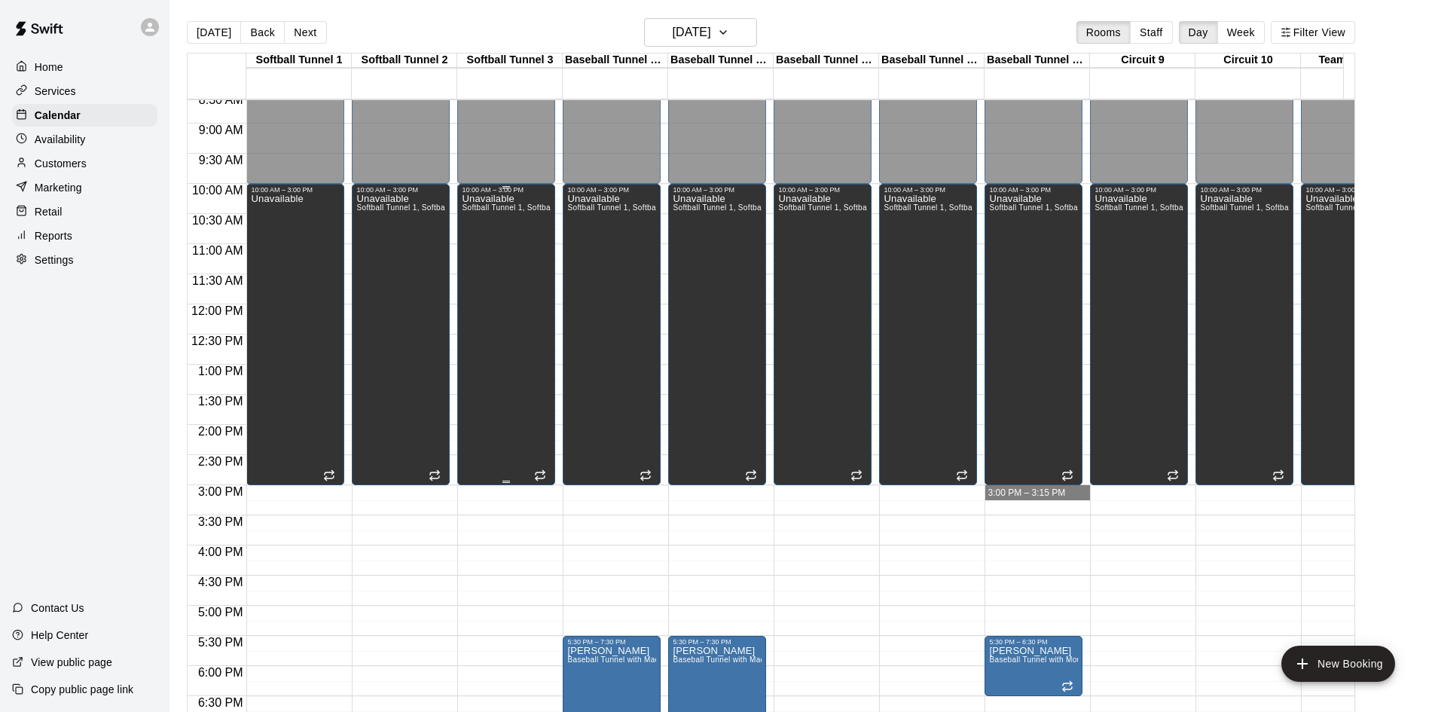
scroll to position [621, 0]
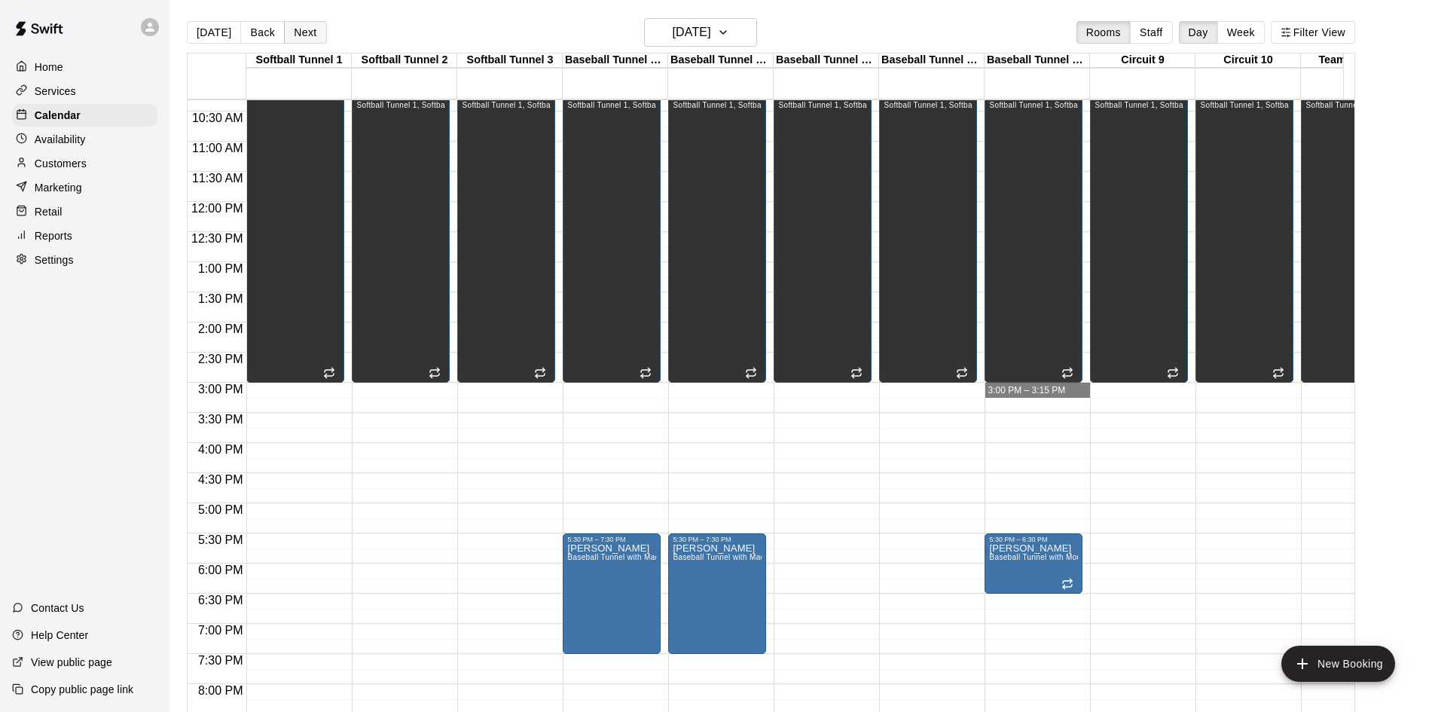
click at [306, 31] on button "Next" at bounding box center [305, 32] width 42 height 23
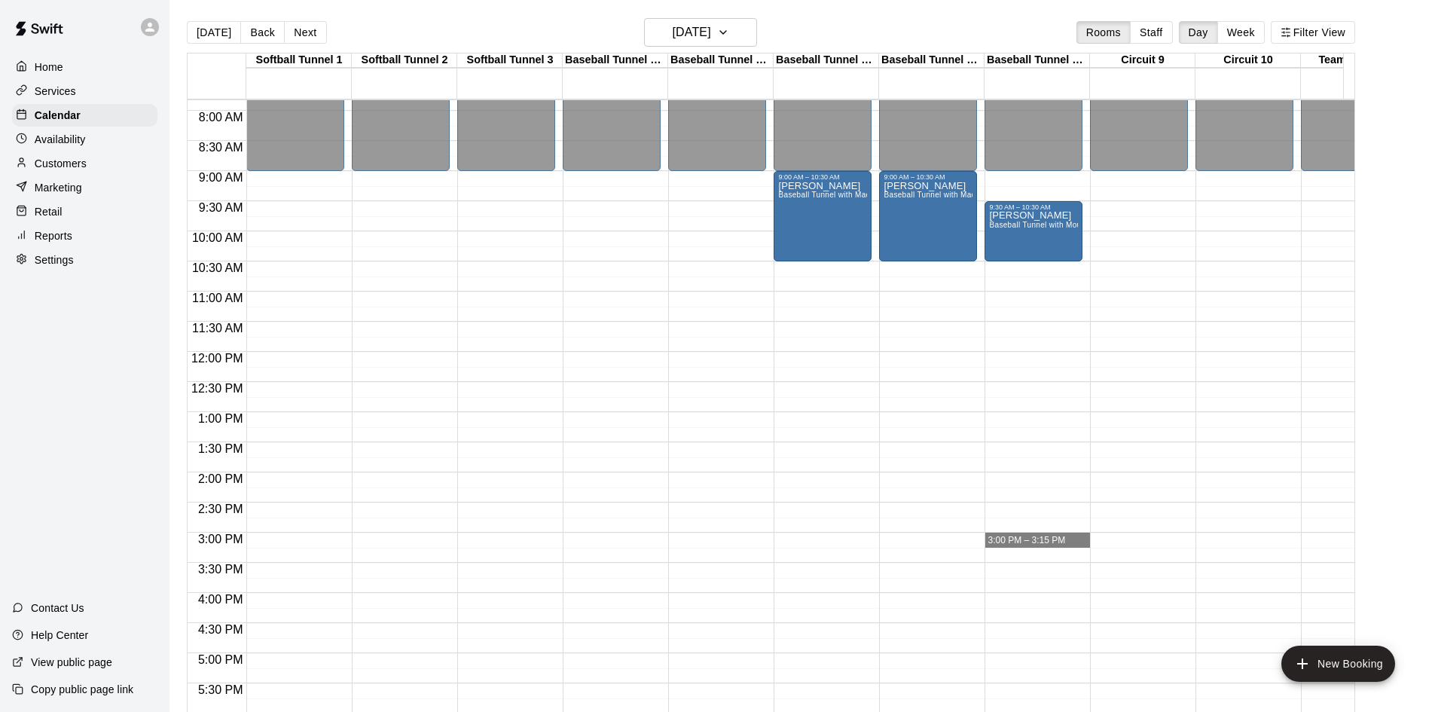
scroll to position [471, 0]
click at [284, 21] on button "Next" at bounding box center [305, 32] width 42 height 23
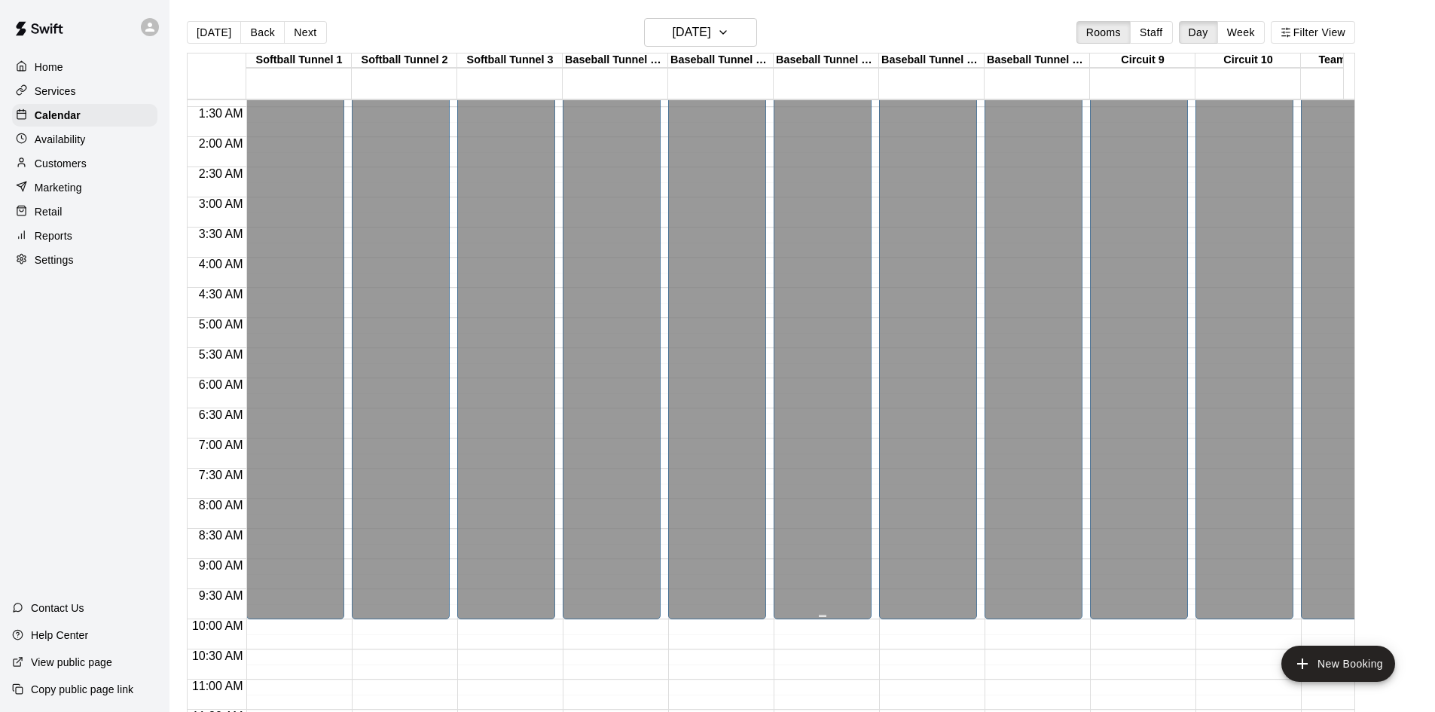
scroll to position [0, 0]
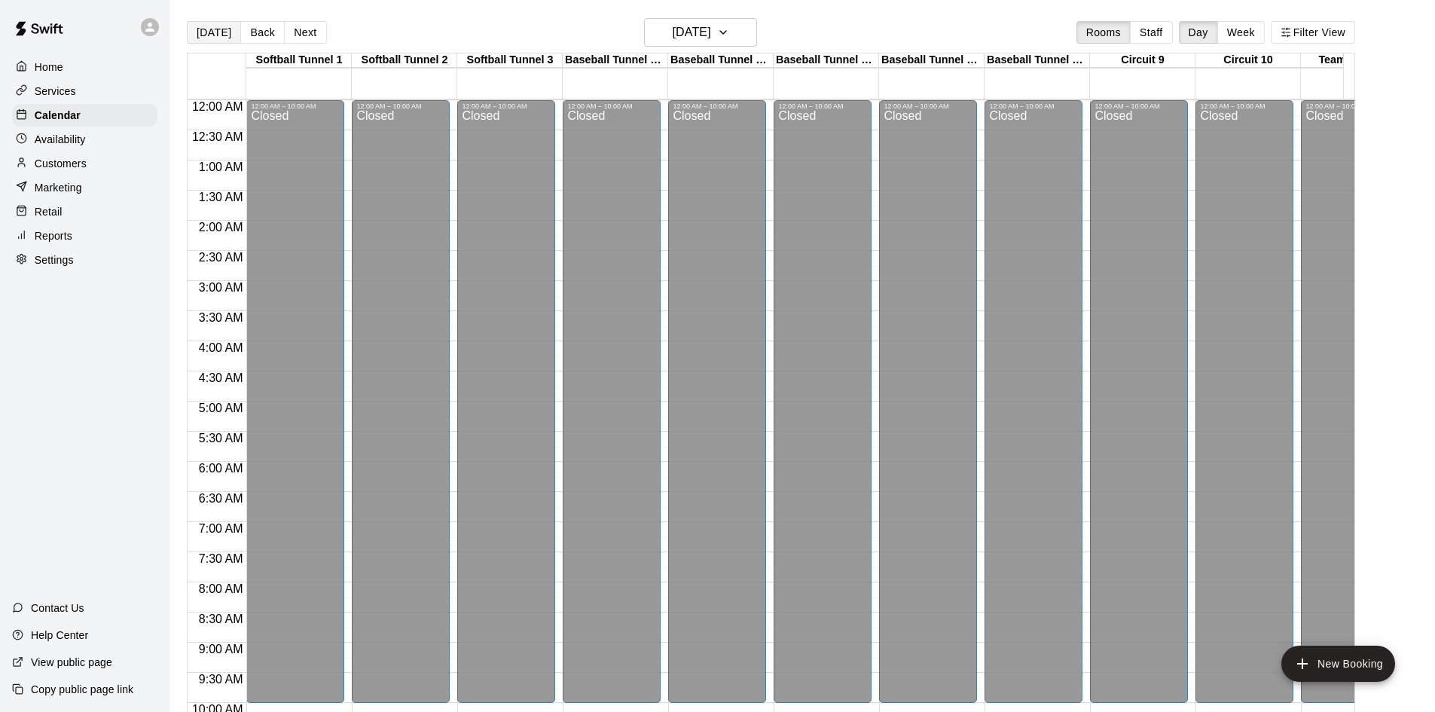
click at [216, 26] on button "[DATE]" at bounding box center [214, 32] width 54 height 23
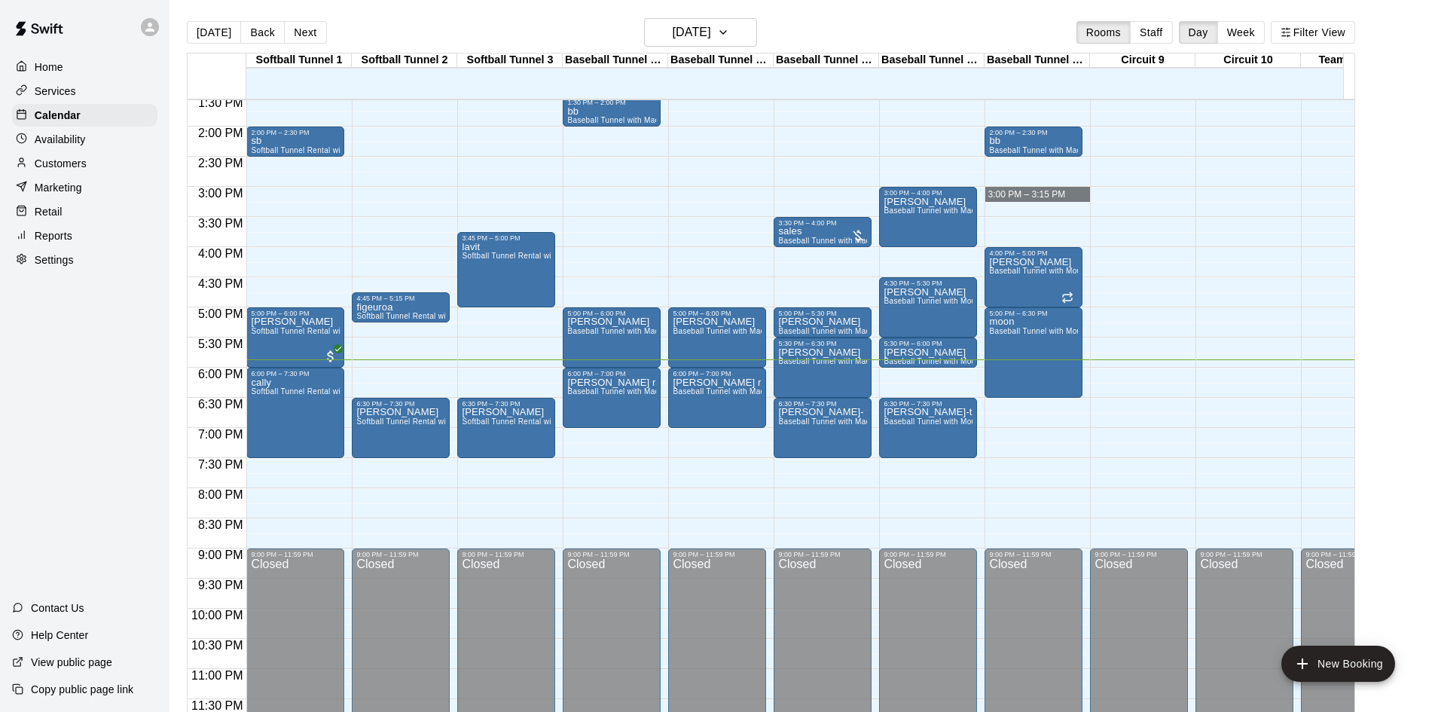
scroll to position [830, 0]
click at [67, 167] on p "Customers" at bounding box center [61, 163] width 52 height 15
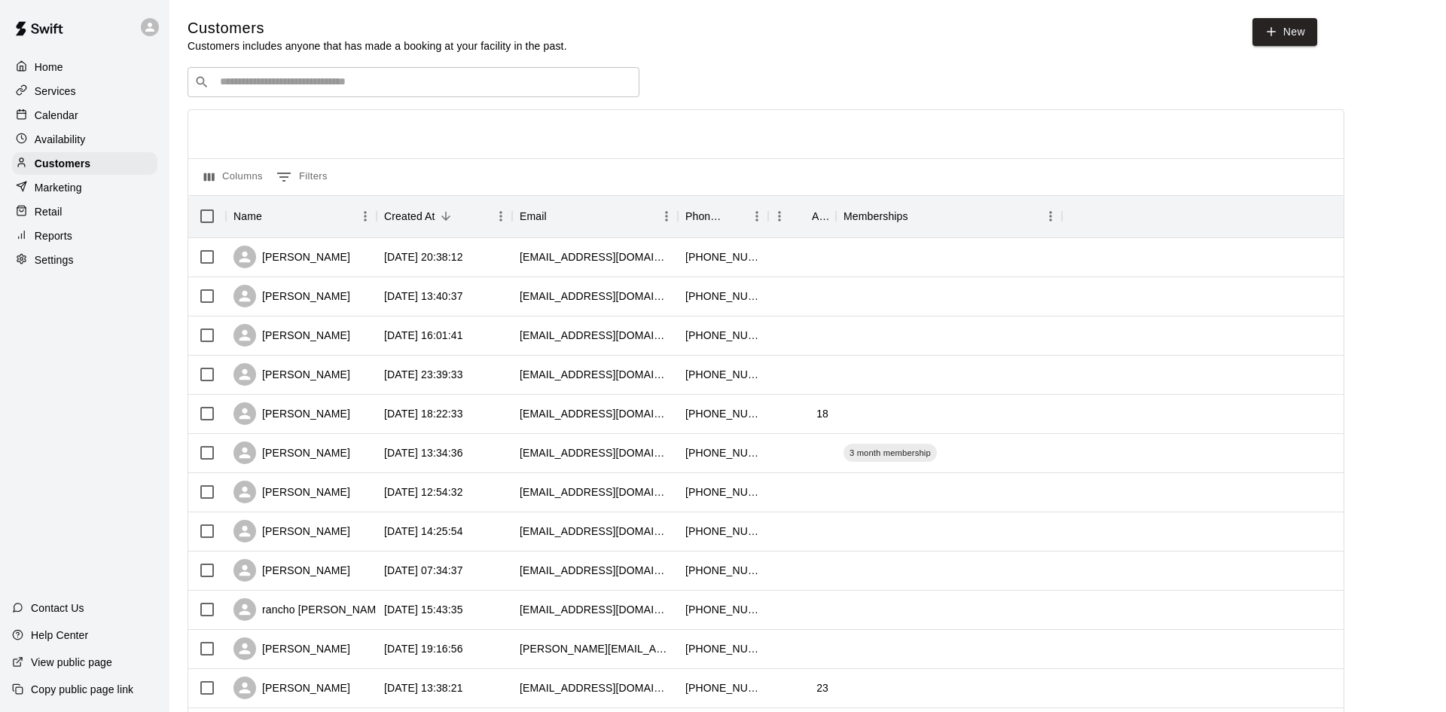
click at [411, 77] on input "Search customers by name or email" at bounding box center [423, 82] width 417 height 15
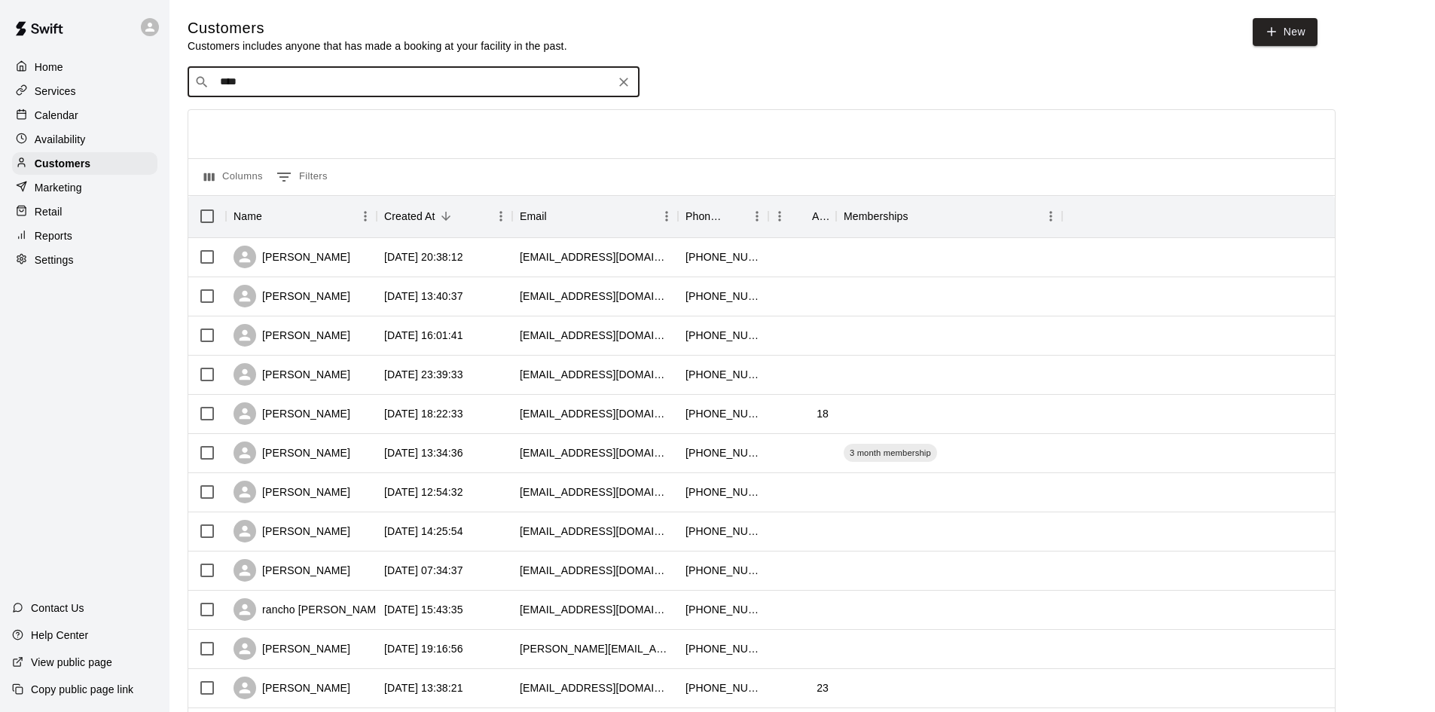
type input "*****"
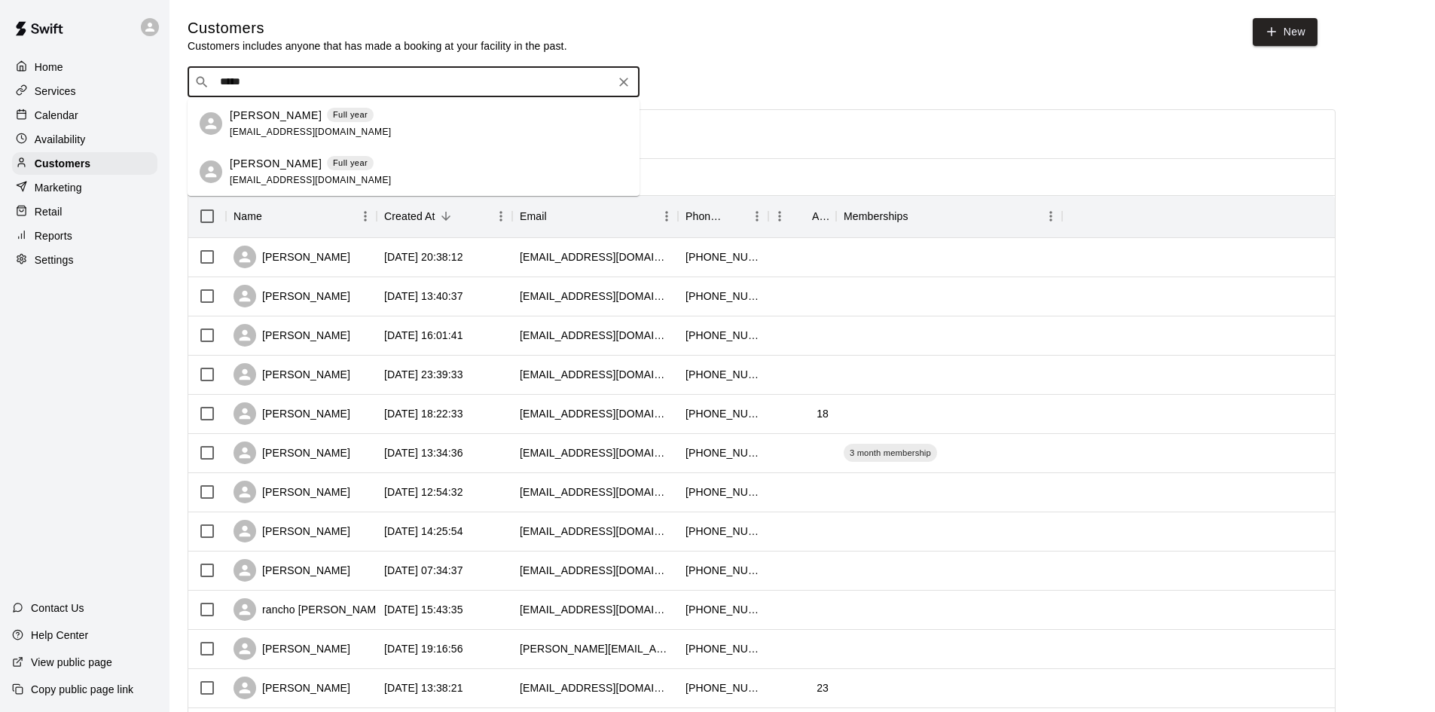
click at [367, 169] on div "[PERSON_NAME] Full year [EMAIL_ADDRESS][DOMAIN_NAME]" at bounding box center [429, 172] width 398 height 32
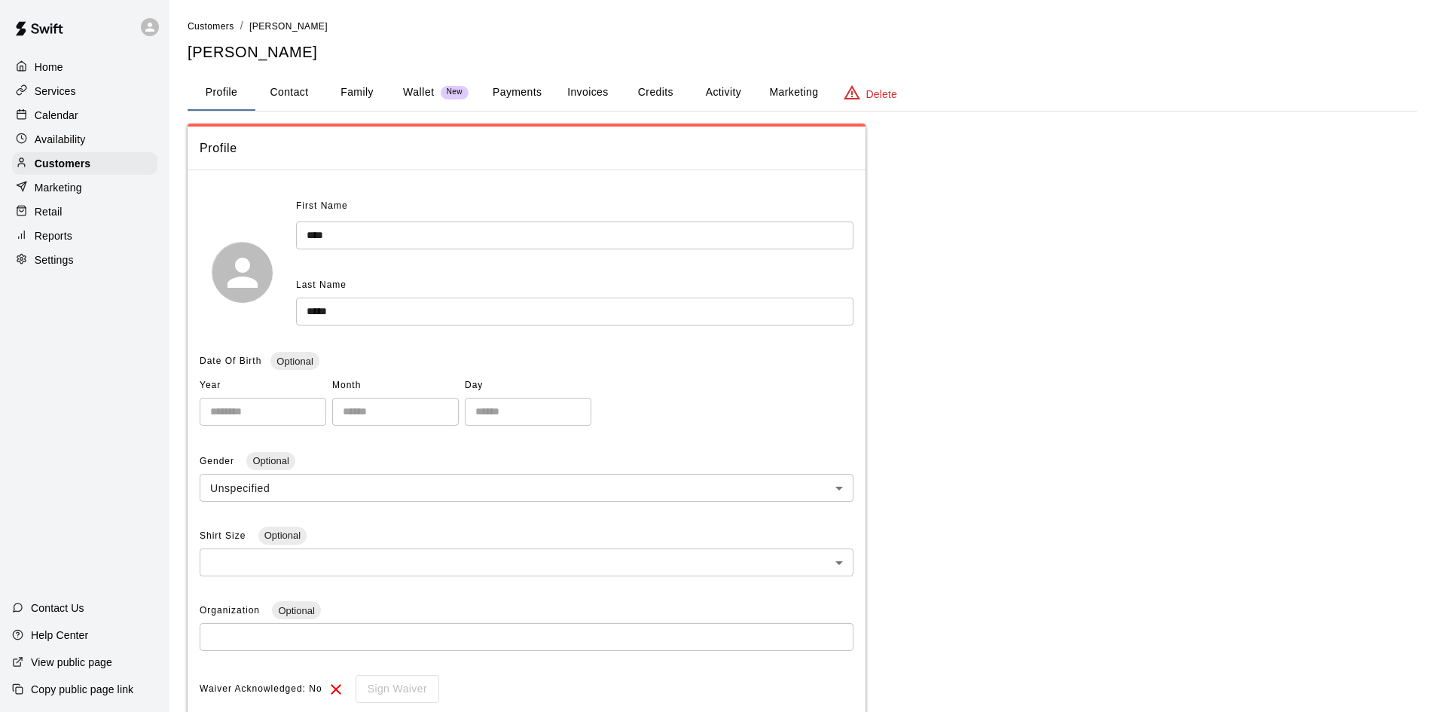
click at [511, 90] on button "Payments" at bounding box center [517, 93] width 73 height 36
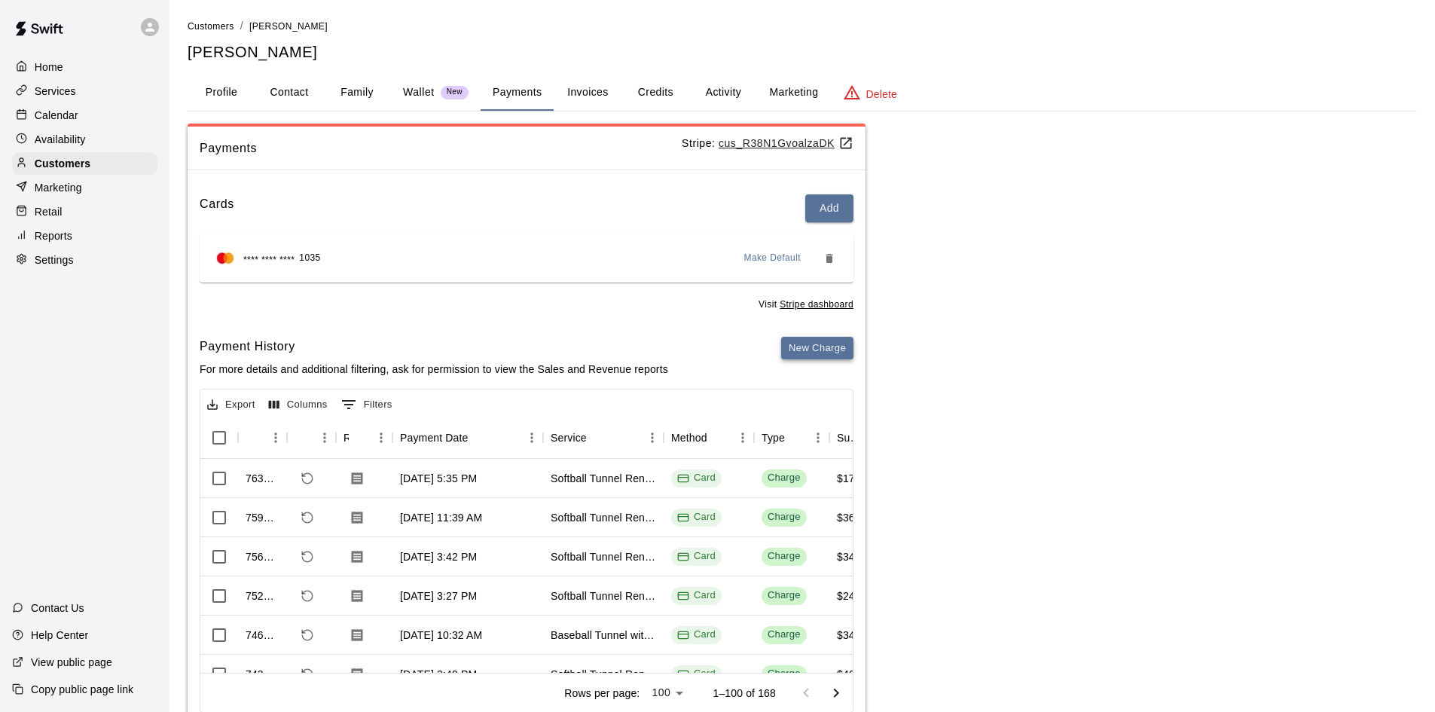
click at [802, 354] on button "New Charge" at bounding box center [817, 348] width 72 height 23
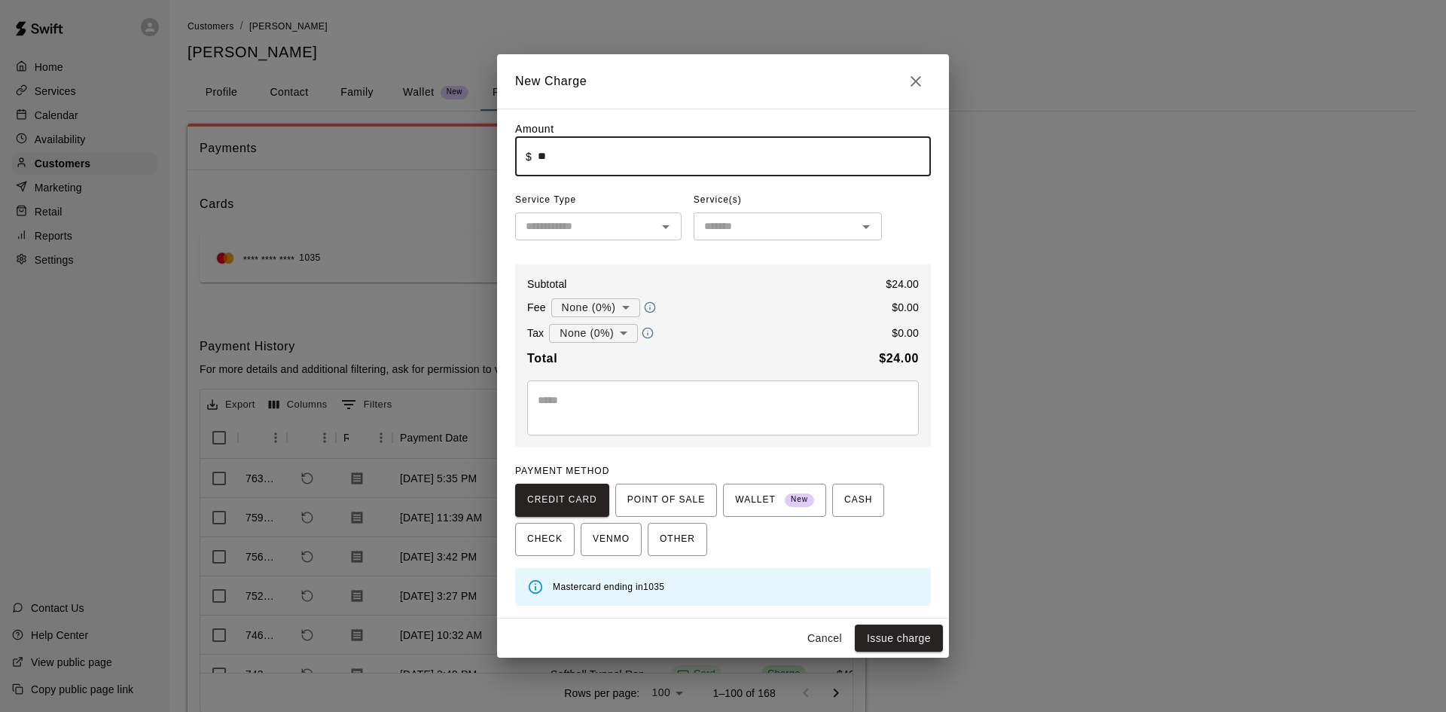
click at [636, 226] on input "text" at bounding box center [586, 226] width 133 height 19
type input "*****"
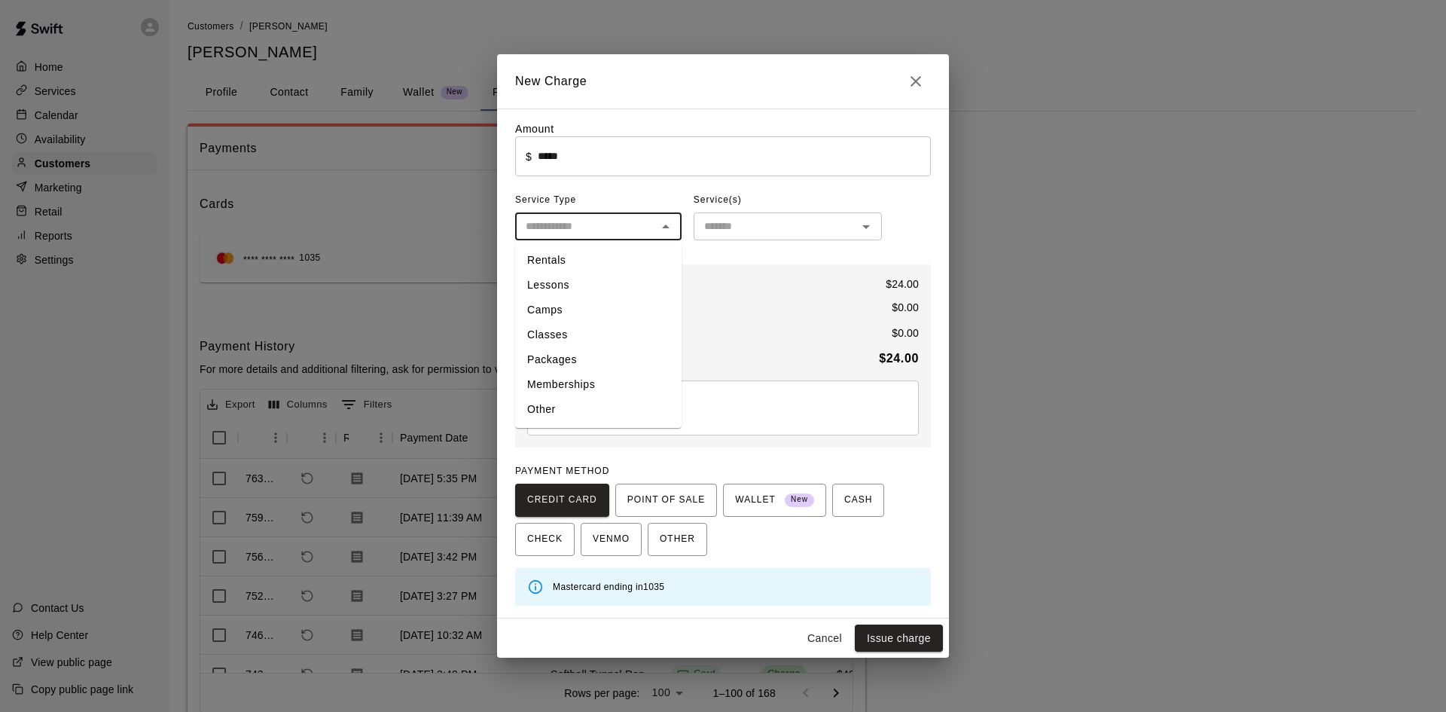
click at [574, 261] on li "Rentals" at bounding box center [598, 260] width 166 height 25
type input "*******"
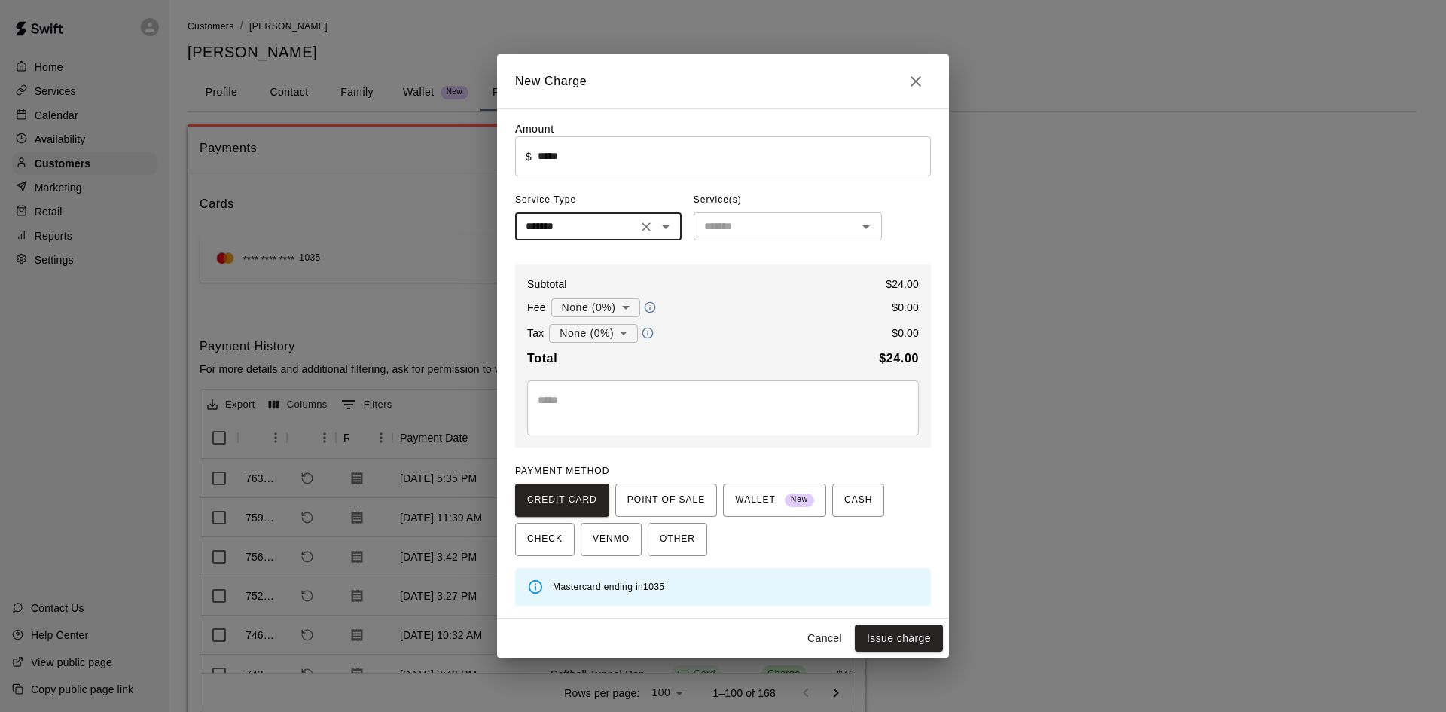
click at [773, 232] on input "text" at bounding box center [775, 226] width 154 height 19
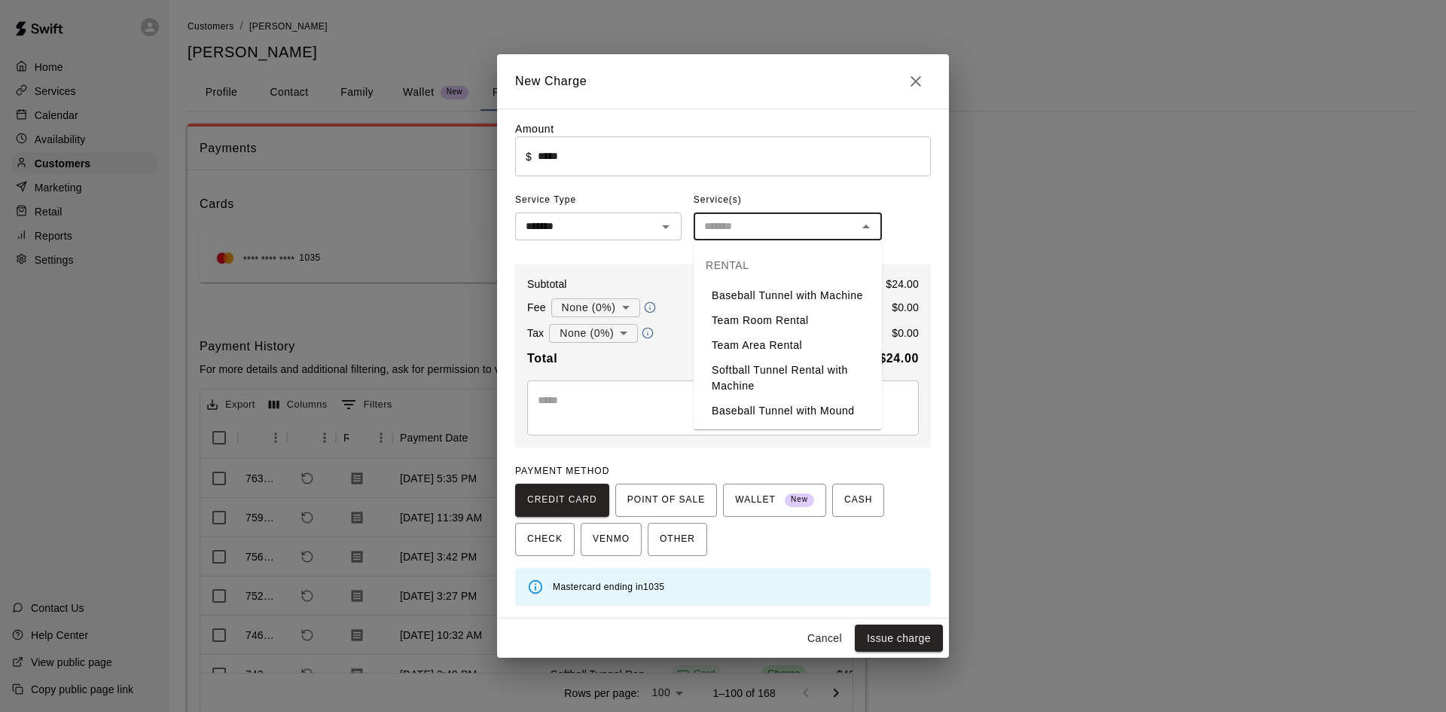
click at [774, 382] on li "Softball Tunnel Rental with Machine" at bounding box center [788, 378] width 188 height 41
type input "**********"
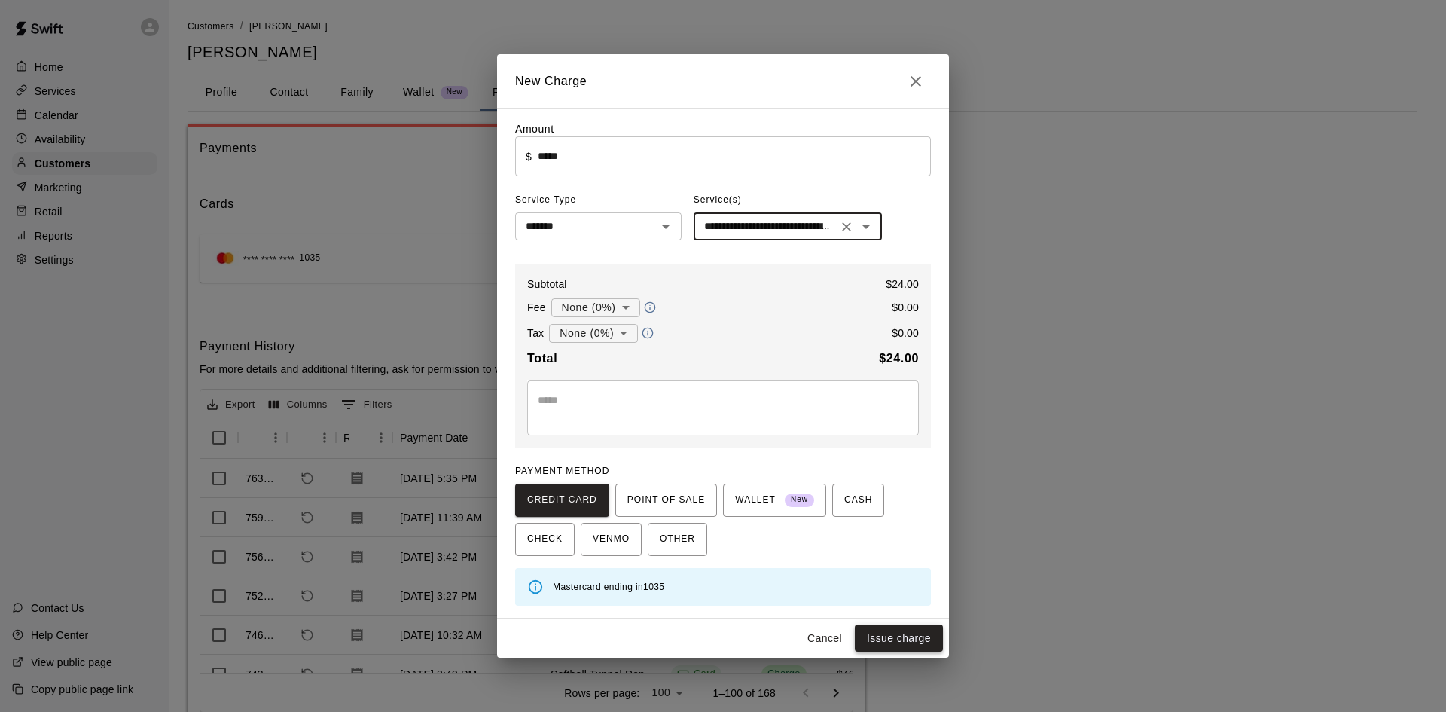
click at [900, 637] on button "Issue charge" at bounding box center [899, 638] width 88 height 28
type input "*"
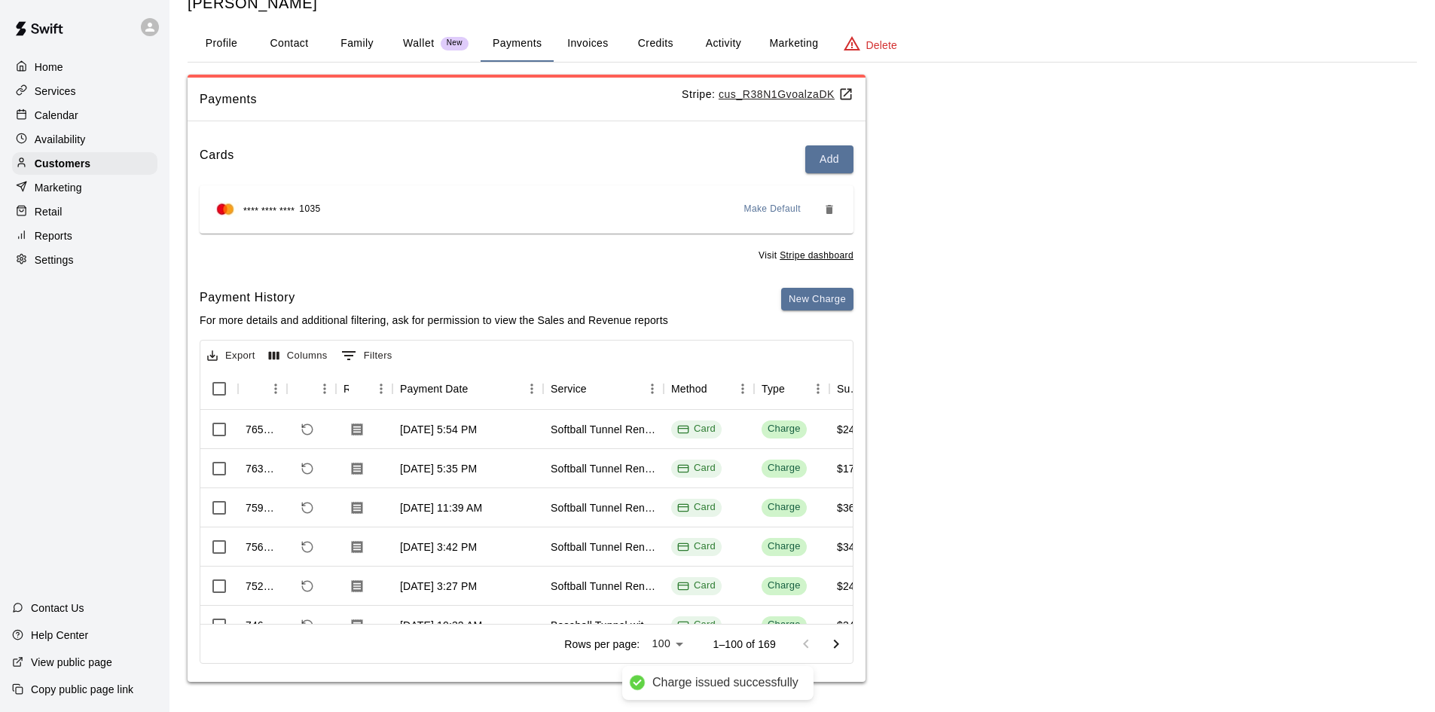
scroll to position [1, 0]
click at [58, 108] on div "Calendar" at bounding box center [84, 115] width 145 height 23
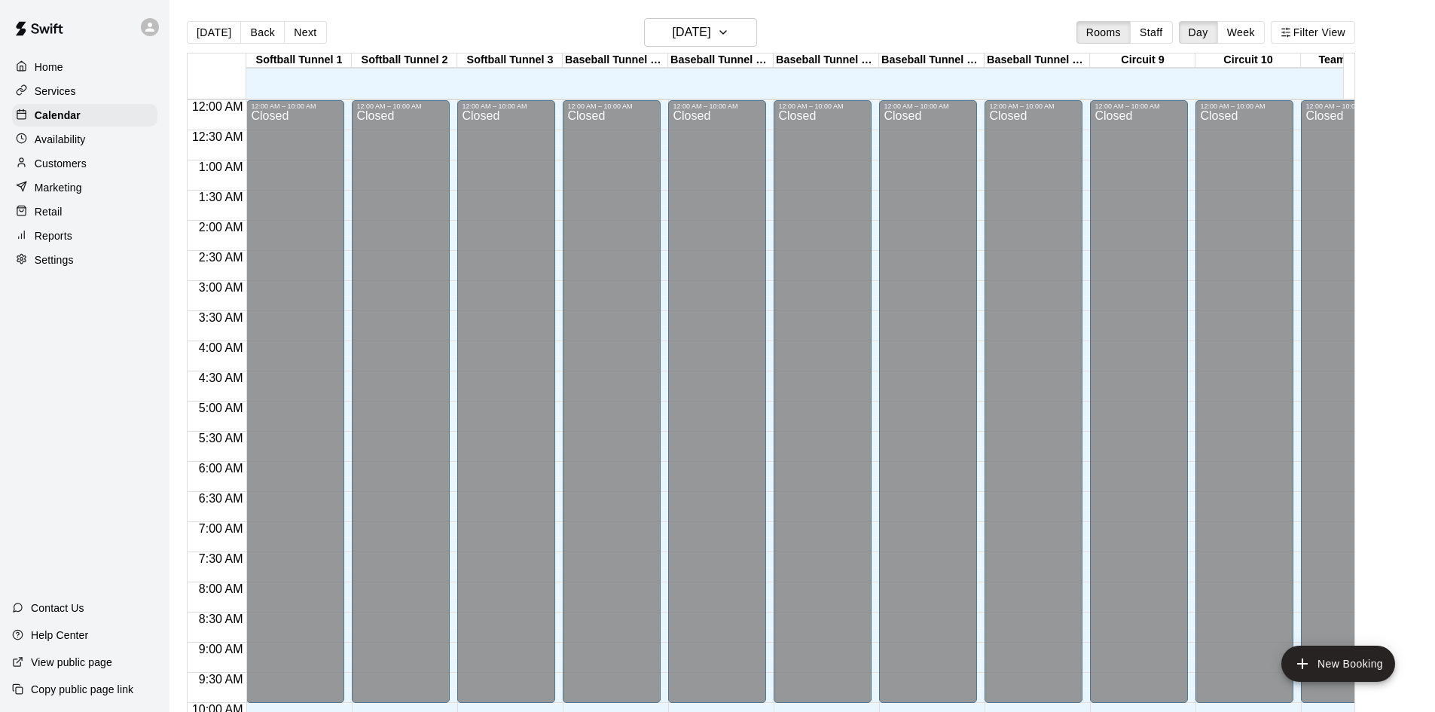
scroll to position [830, 0]
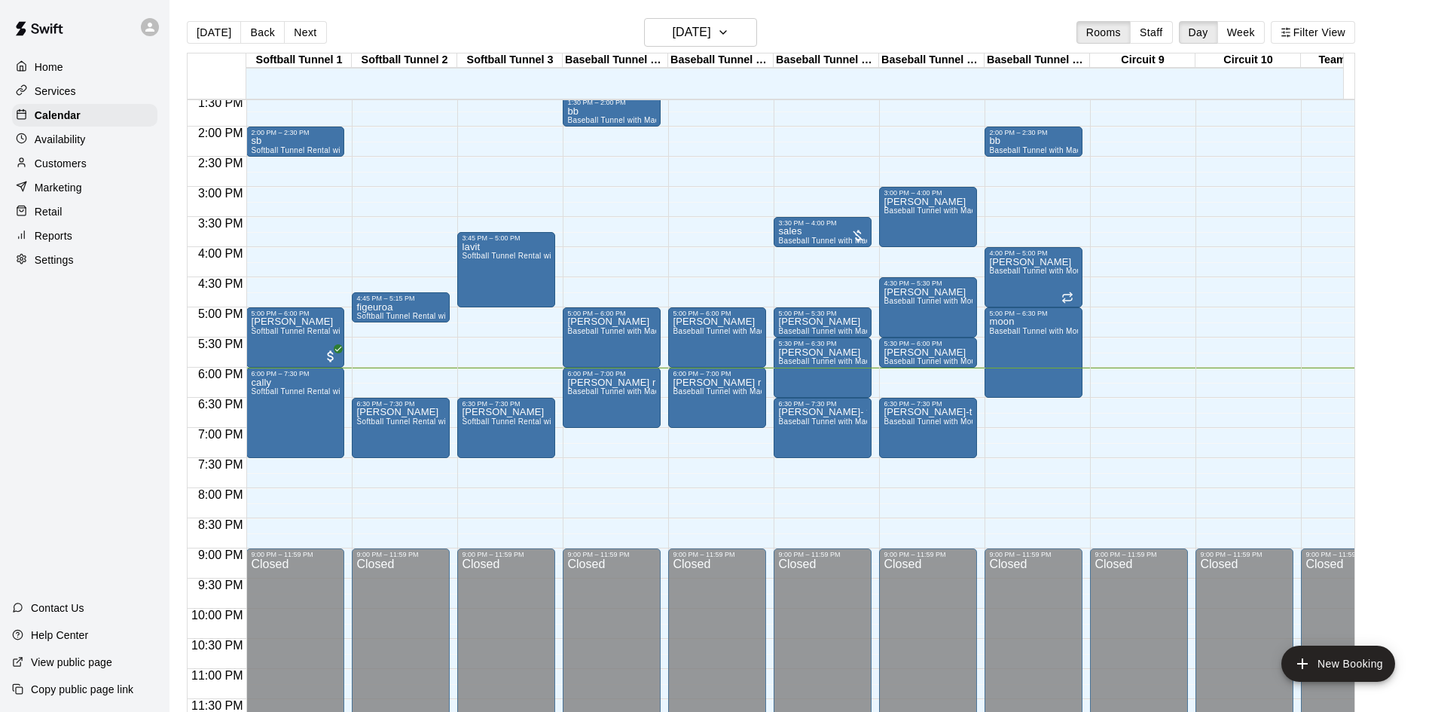
click at [1150, 418] on div "12:00 AM – 10:00 AM Closed 9:00 PM – 11:59 PM Closed" at bounding box center [1139, 6] width 98 height 1446
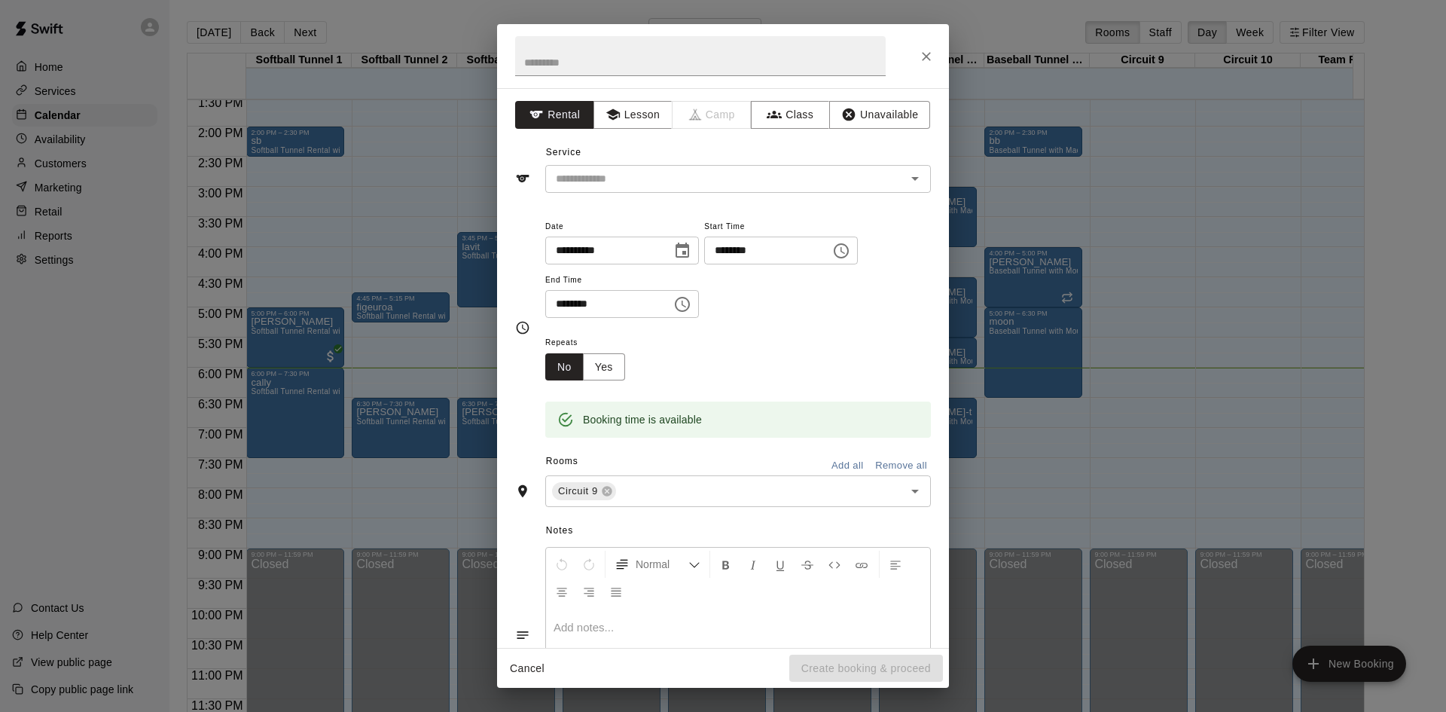
click at [501, 683] on div "Cancel Create booking & proceed" at bounding box center [723, 669] width 452 height 40
click at [534, 653] on div "Cancel Create booking & proceed" at bounding box center [723, 669] width 452 height 40
drag, startPoint x: 536, startPoint y: 660, endPoint x: 576, endPoint y: 662, distance: 39.2
click at [536, 660] on button "Cancel" at bounding box center [527, 669] width 48 height 28
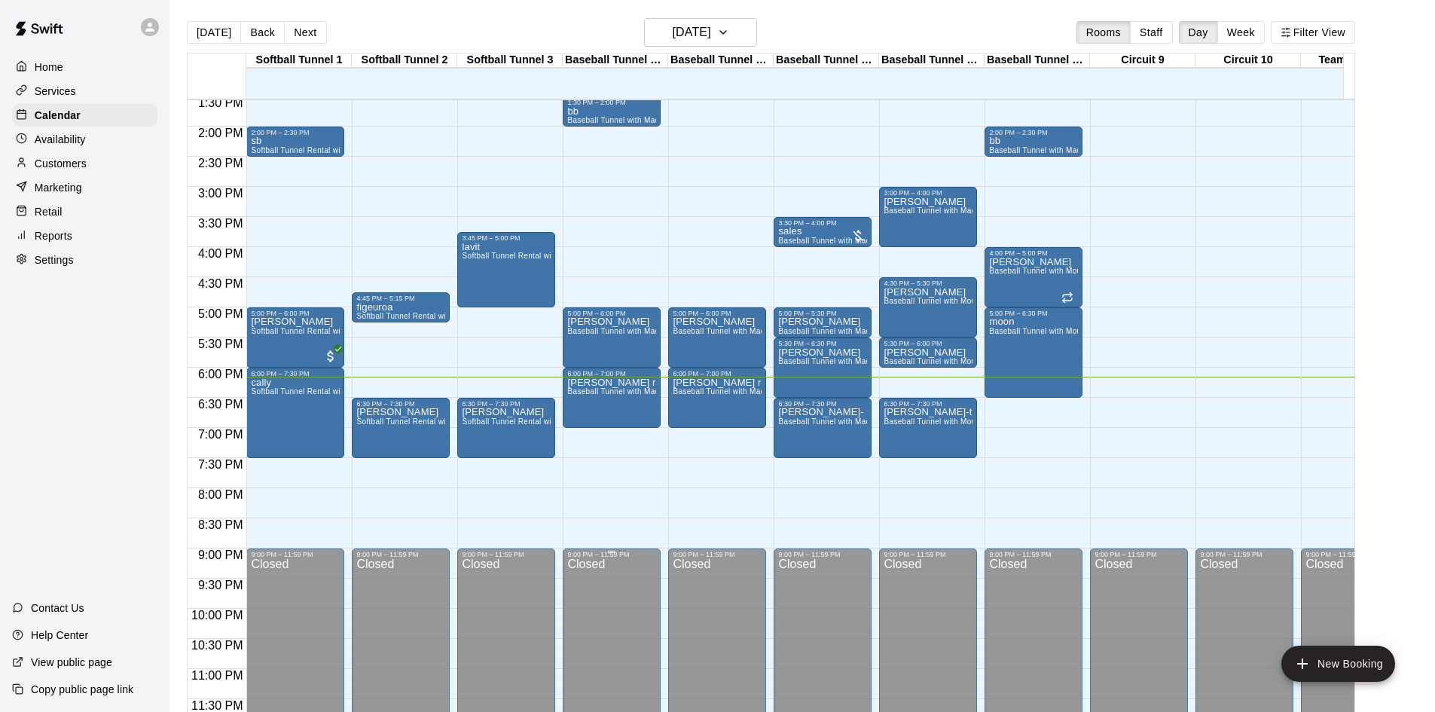
drag, startPoint x: 576, startPoint y: 662, endPoint x: 601, endPoint y: 679, distance: 30.5
click at [617, 682] on div "Closed" at bounding box center [611, 646] width 89 height 176
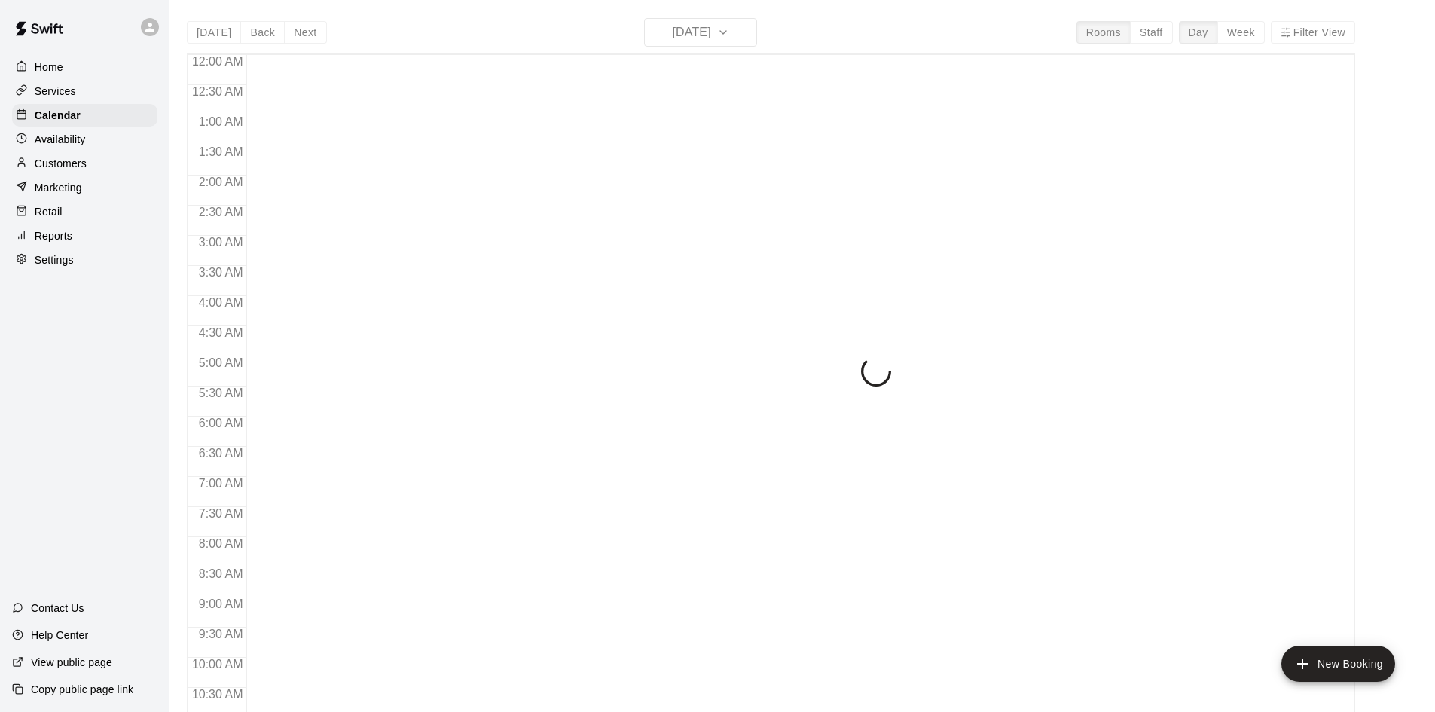
scroll to position [772, 0]
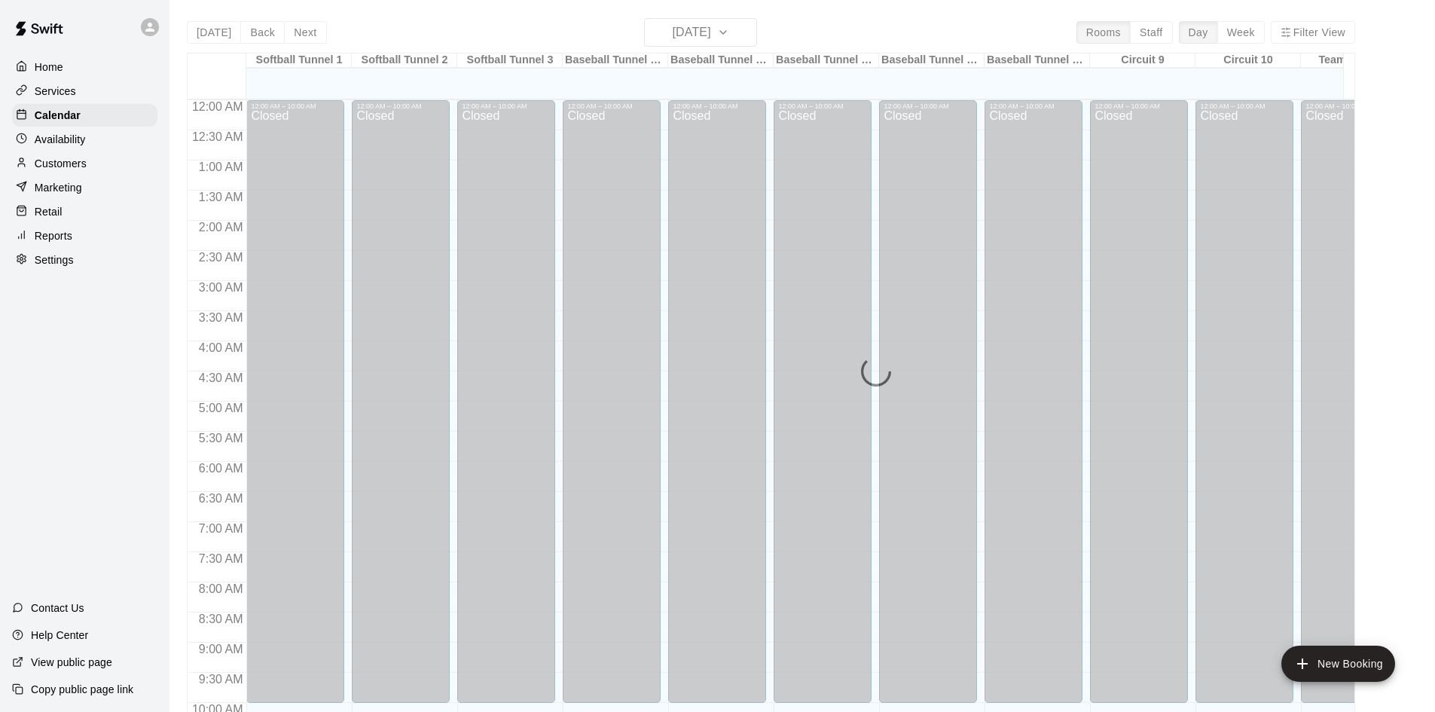
scroll to position [772, 0]
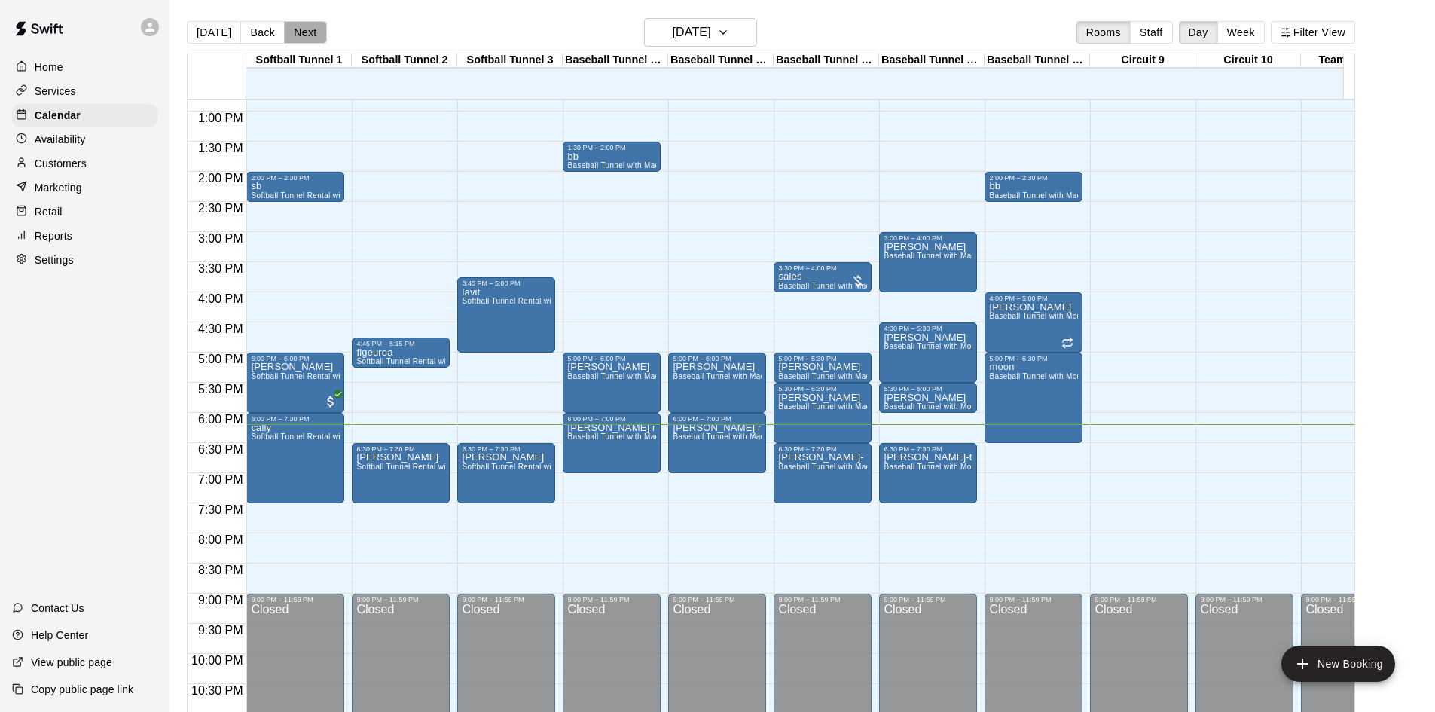
click at [312, 37] on button "Next" at bounding box center [305, 32] width 42 height 23
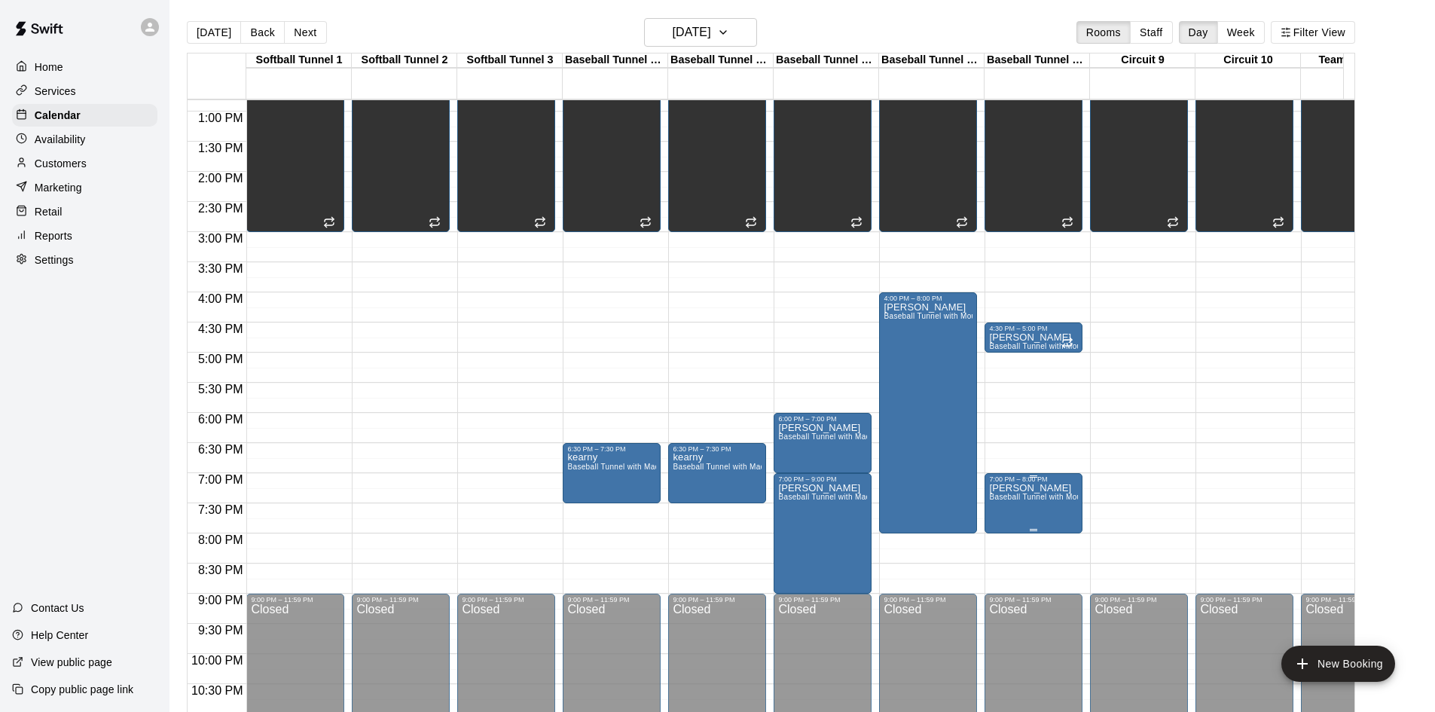
click at [1050, 536] on div "12:00 AM – 10:00 AM Closed 10:00 AM – 3:00 PM Unavailable Softball Tunnel 1, So…" at bounding box center [1034, 51] width 98 height 1446
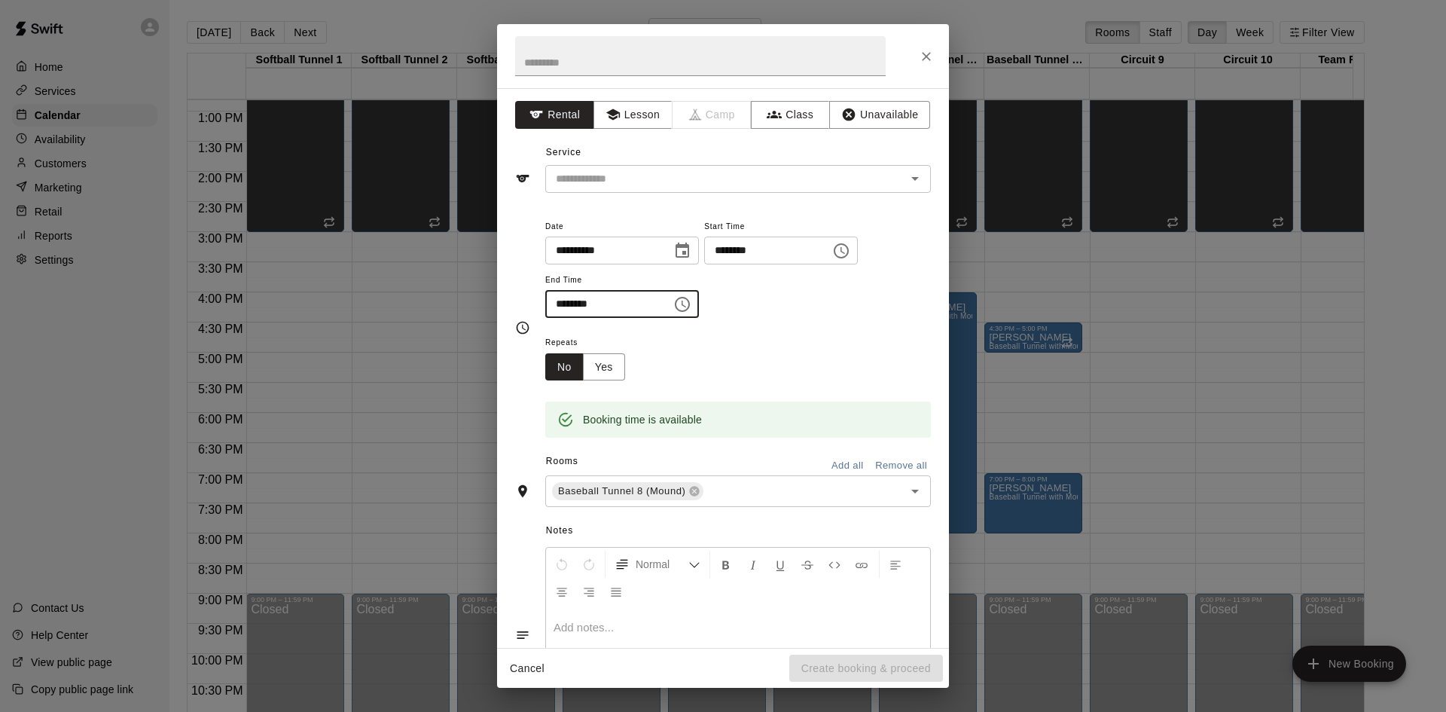
drag, startPoint x: 585, startPoint y: 304, endPoint x: 534, endPoint y: 301, distance: 50.5
click at [534, 301] on div "**********" at bounding box center [723, 327] width 416 height 221
drag, startPoint x: 558, startPoint y: 305, endPoint x: 587, endPoint y: 306, distance: 28.6
click at [587, 306] on input "********" at bounding box center [603, 304] width 116 height 28
drag, startPoint x: 583, startPoint y: 305, endPoint x: 548, endPoint y: 306, distance: 34.7
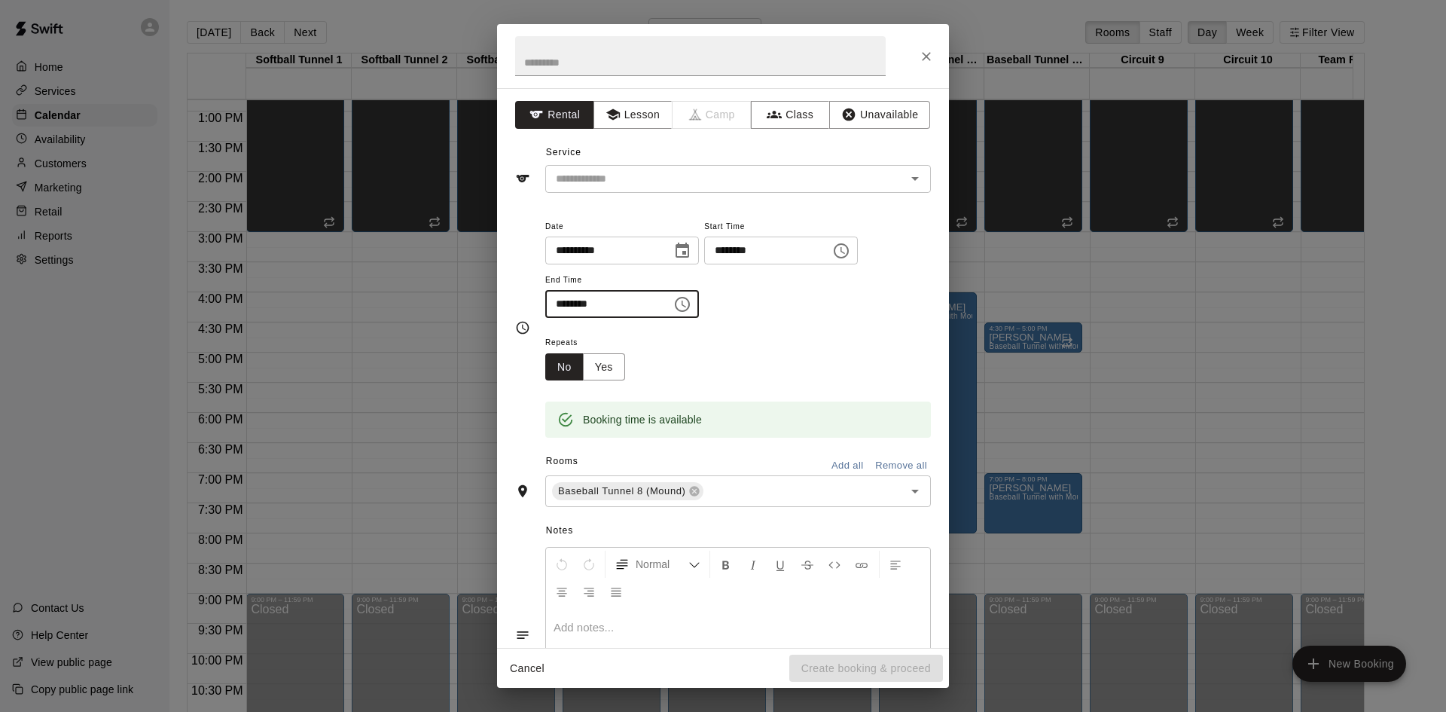
click at [548, 306] on input "********" at bounding box center [603, 304] width 116 height 28
type input "********"
drag, startPoint x: 857, startPoint y: 28, endPoint x: 615, endPoint y: 84, distance: 249.1
click at [609, 85] on h2 at bounding box center [700, 56] width 407 height 64
click at [706, 69] on input "text" at bounding box center [700, 56] width 371 height 40
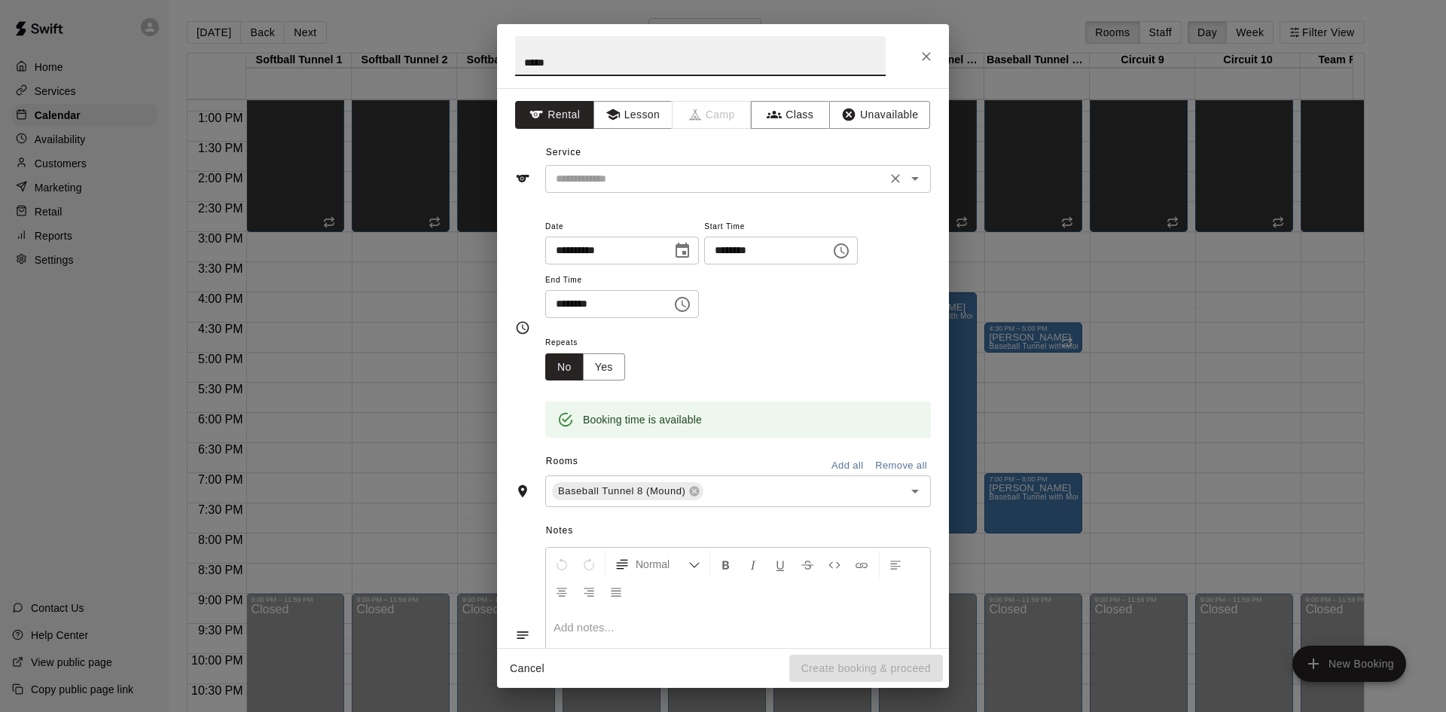
type input "*****"
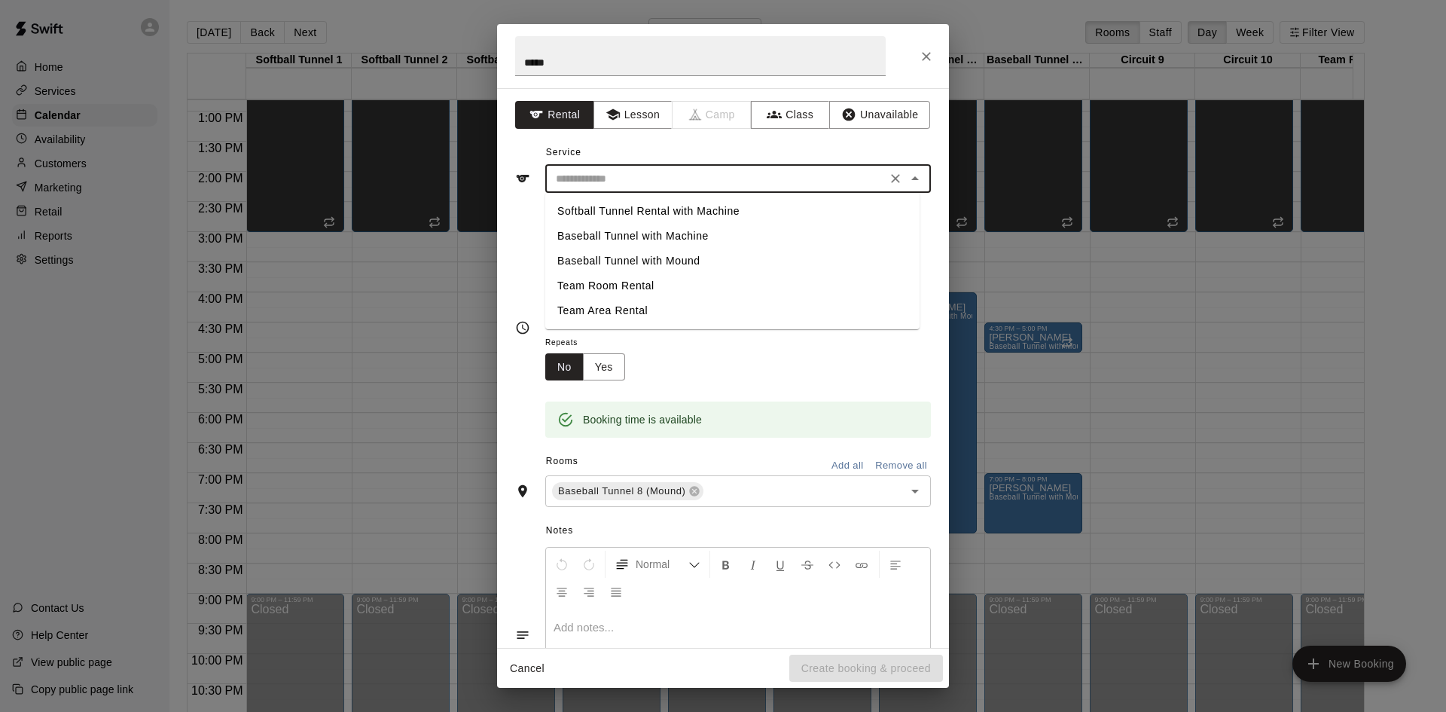
click at [591, 176] on input "text" at bounding box center [716, 178] width 332 height 19
click at [711, 266] on li "Baseball Tunnel with Mound" at bounding box center [732, 261] width 374 height 25
type input "**********"
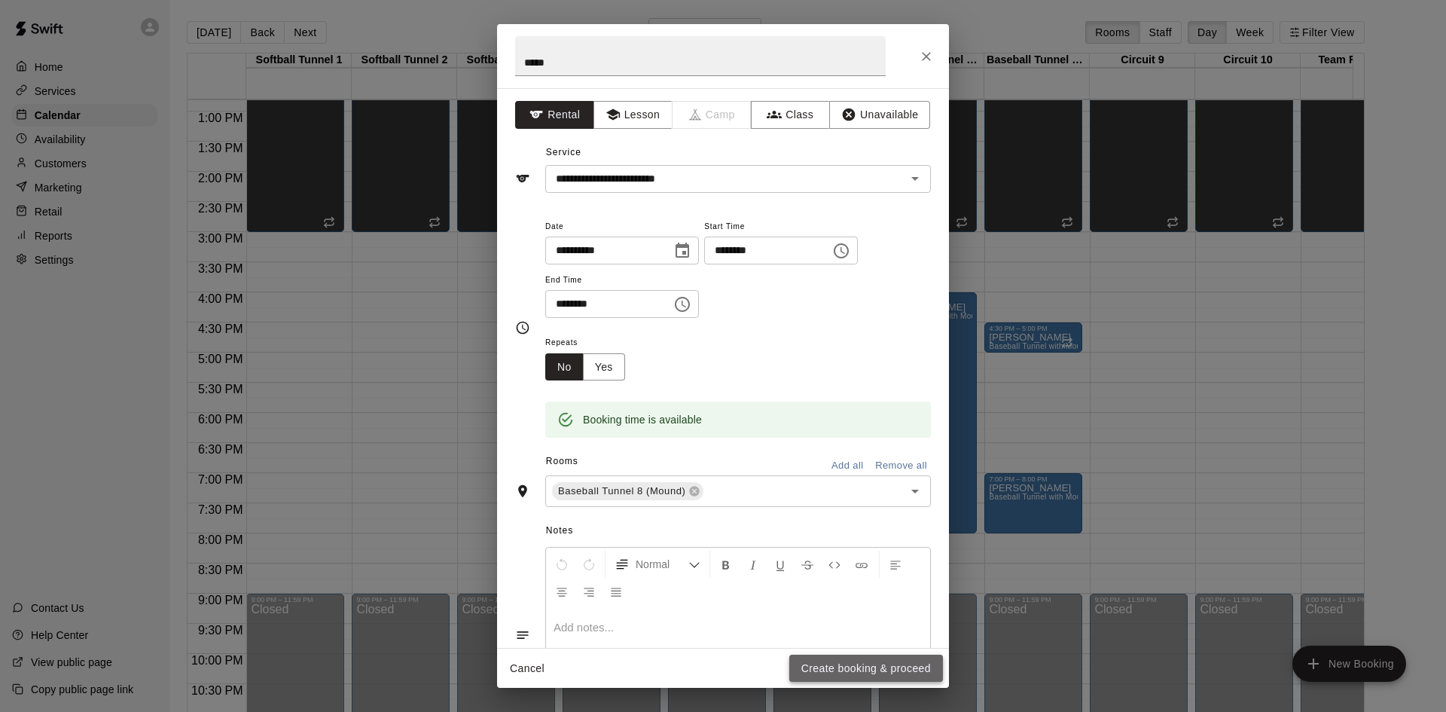
click at [913, 667] on button "Create booking & proceed" at bounding box center [866, 669] width 154 height 28
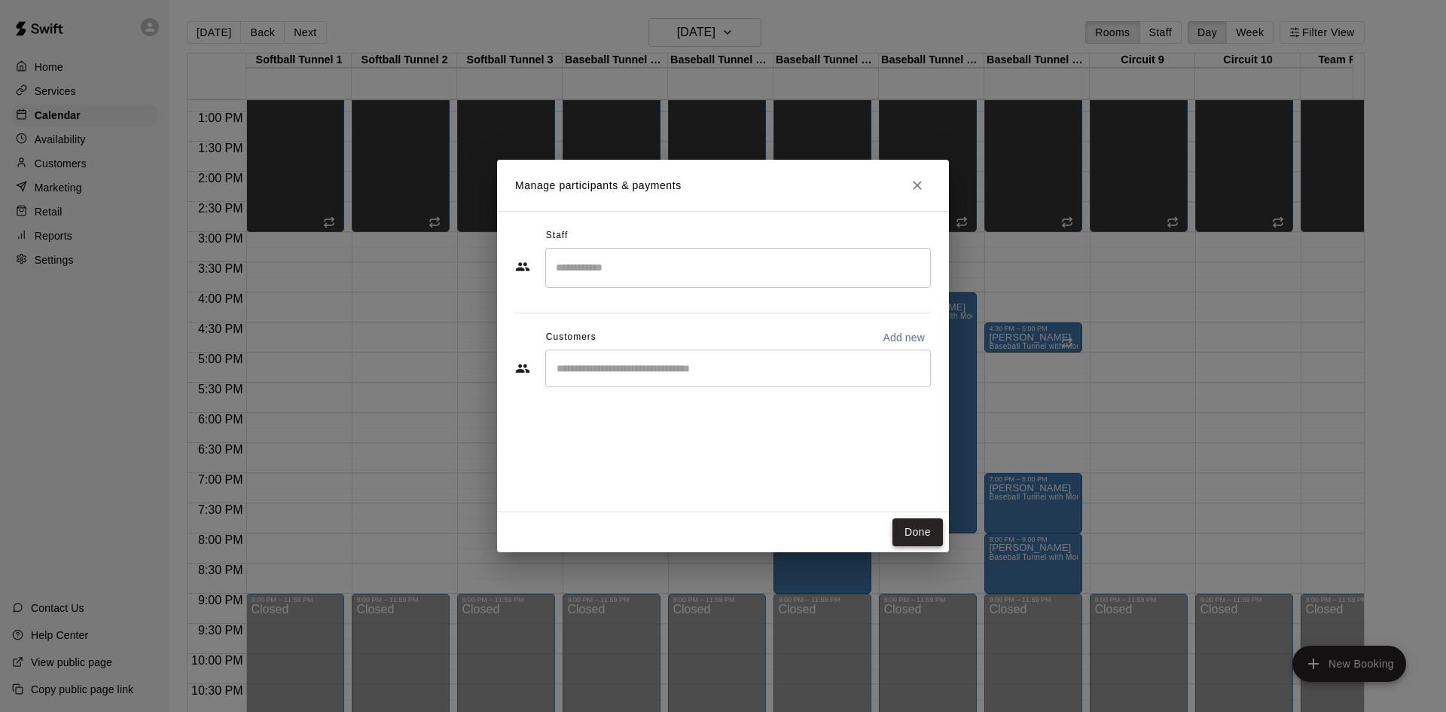
click at [934, 538] on button "Done" at bounding box center [918, 532] width 50 height 28
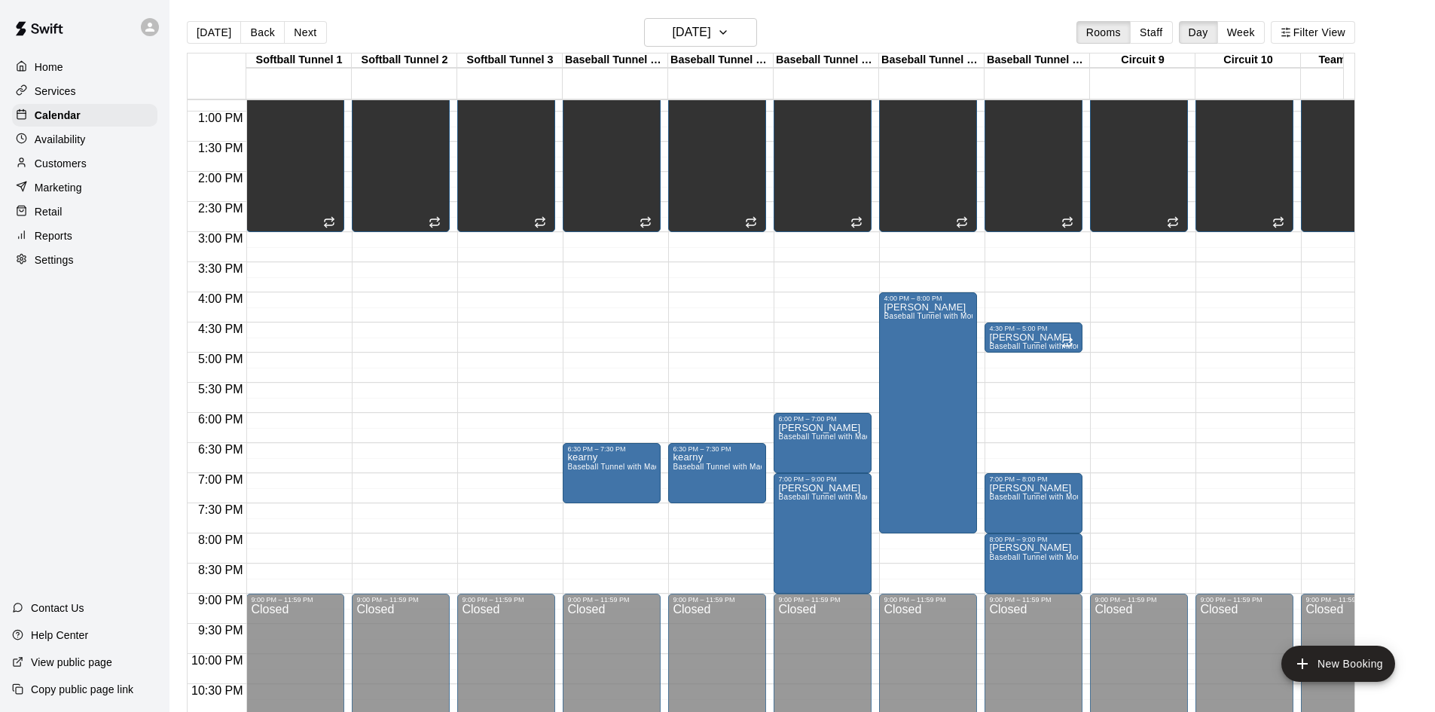
click at [728, 569] on div "12:00 AM – 10:00 AM Closed 10:00 AM – 3:00 PM Unavailable Softball Tunnel 1, So…" at bounding box center [717, 51] width 98 height 1446
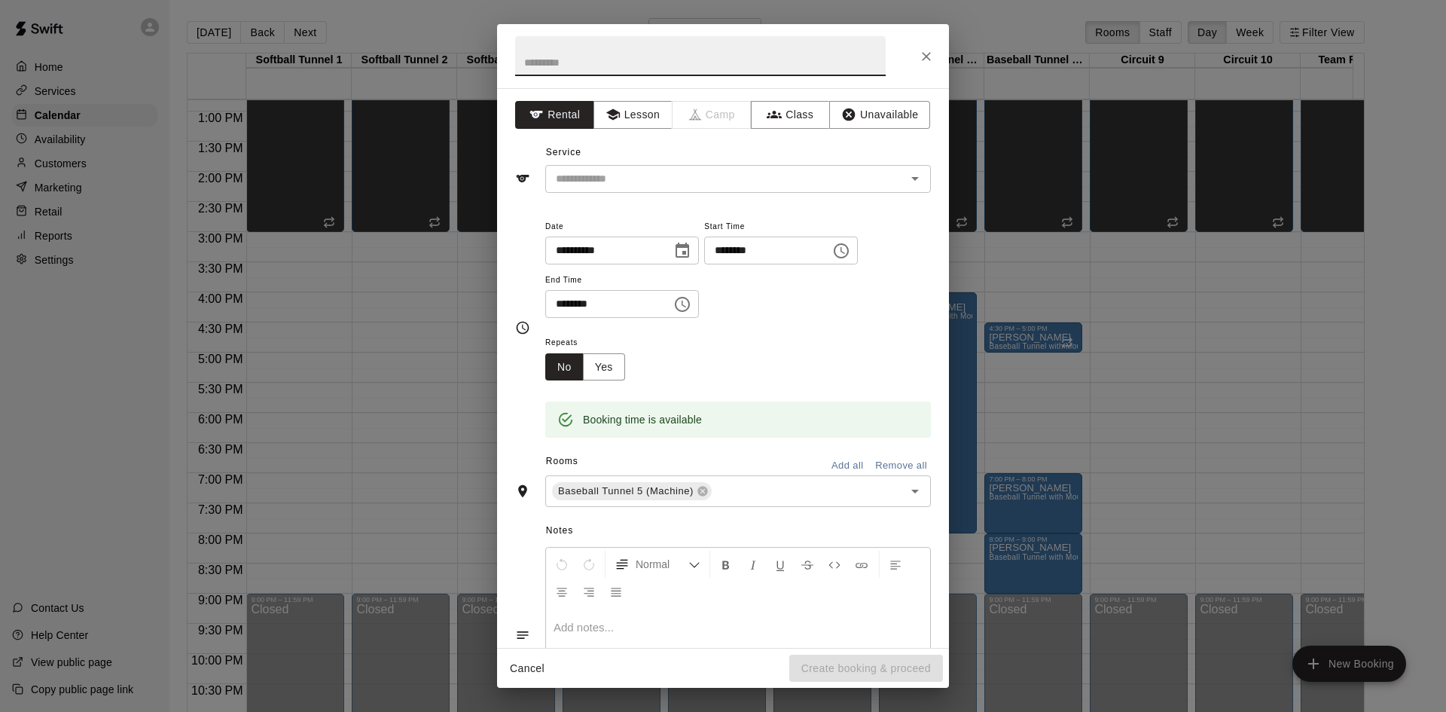
click at [597, 59] on input "text" at bounding box center [700, 56] width 371 height 40
type input "*****"
click at [646, 178] on input "text" at bounding box center [716, 178] width 332 height 19
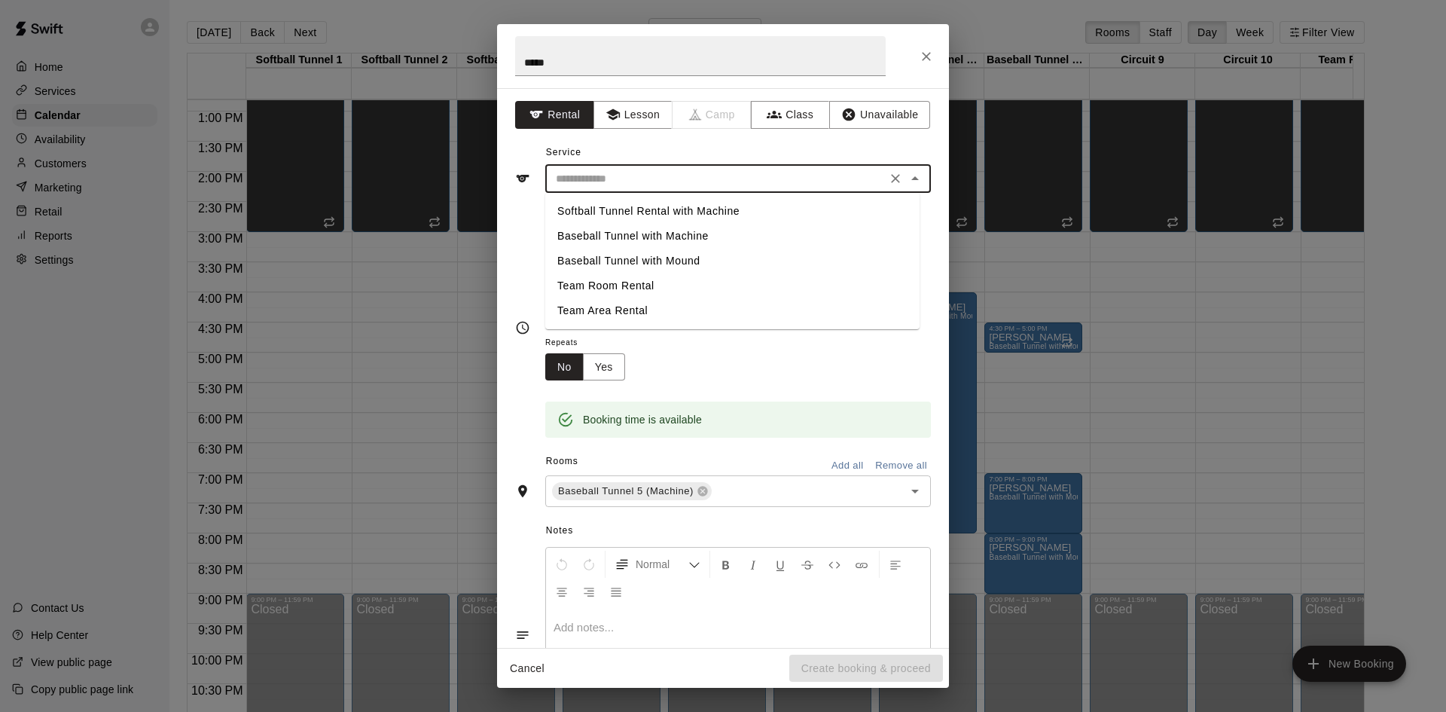
click at [687, 231] on li "Baseball Tunnel with Machine" at bounding box center [732, 236] width 374 height 25
type input "**********"
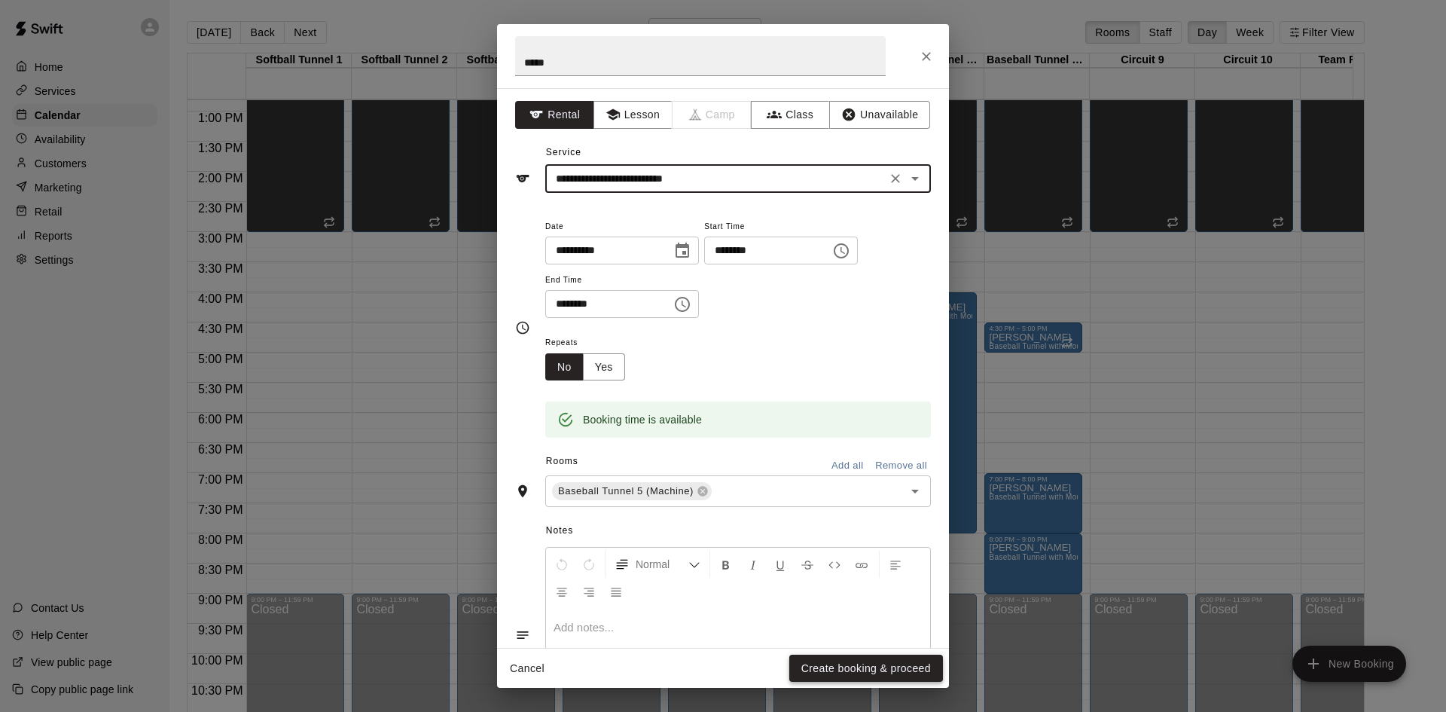
click at [893, 673] on button "Create booking & proceed" at bounding box center [866, 669] width 154 height 28
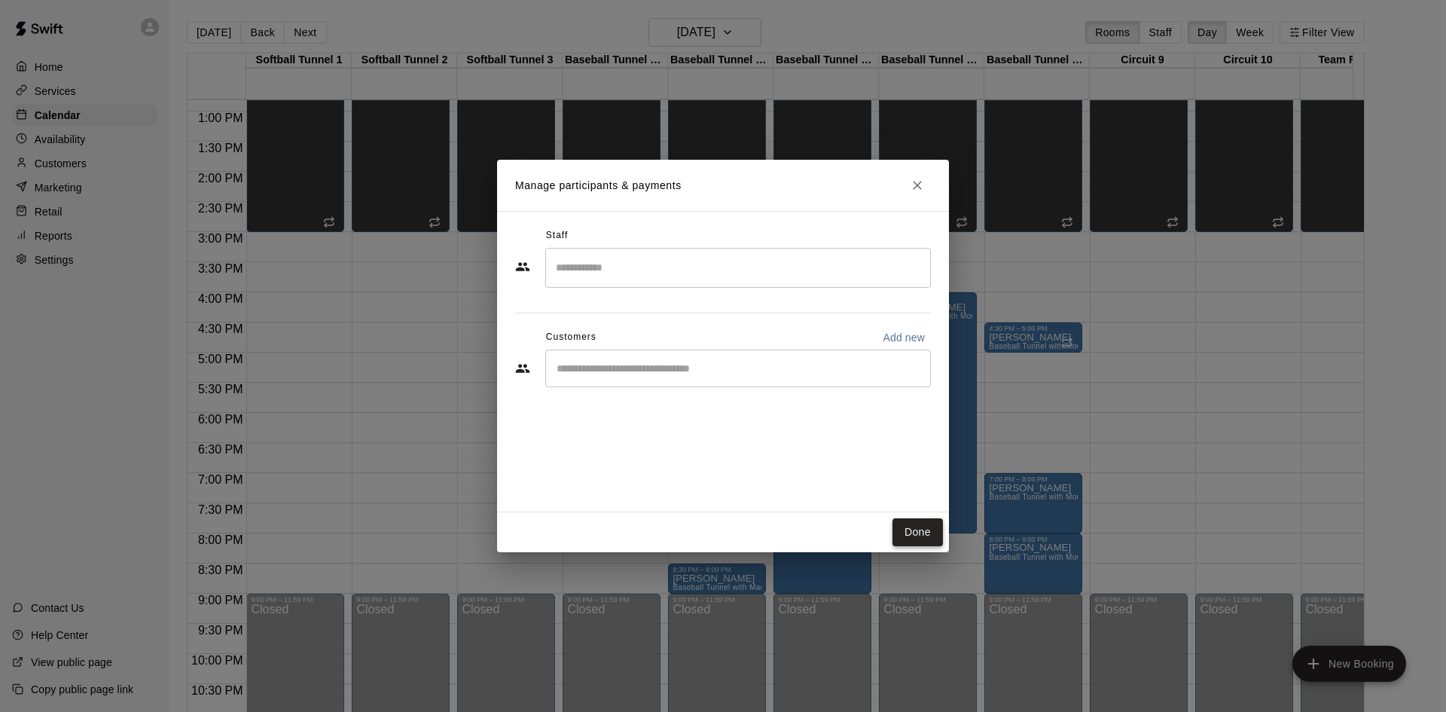
click at [922, 527] on button "Done" at bounding box center [918, 532] width 50 height 28
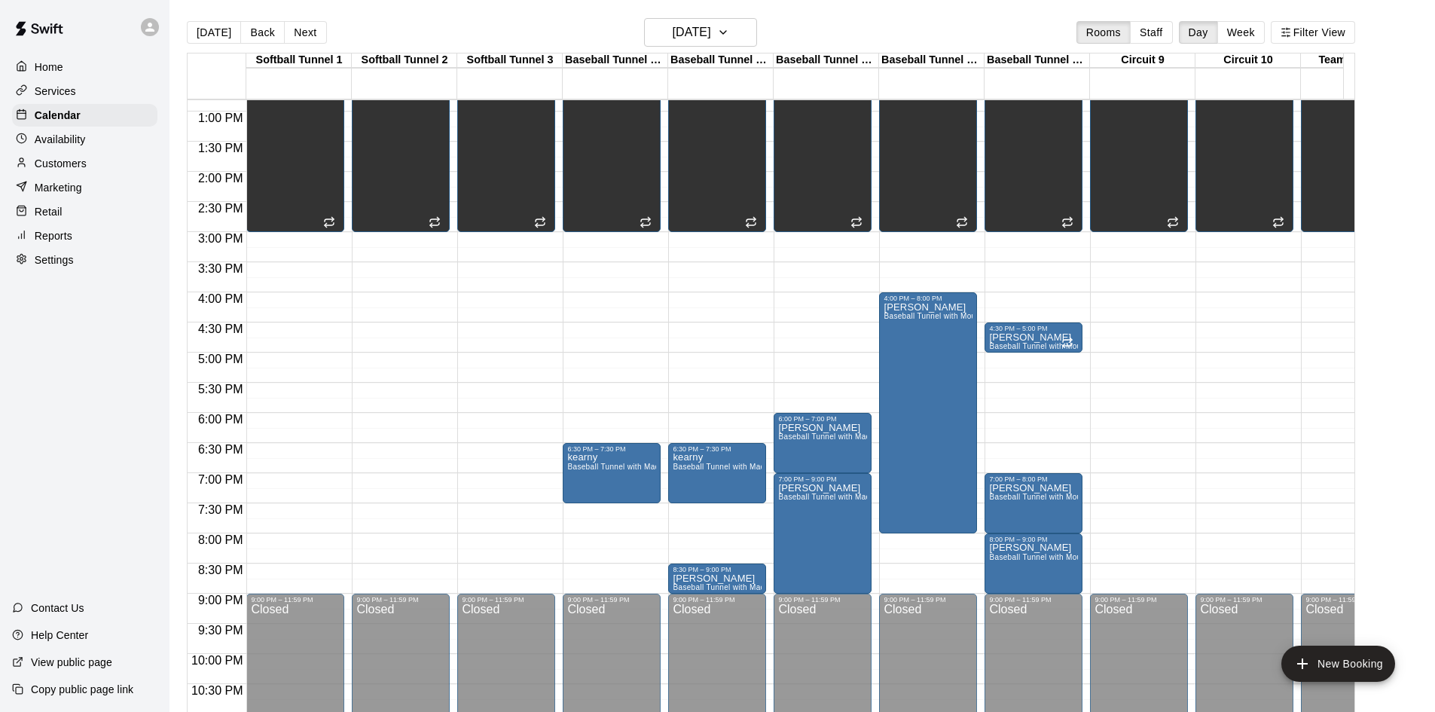
click at [250, 28] on button "Back" at bounding box center [262, 32] width 44 height 23
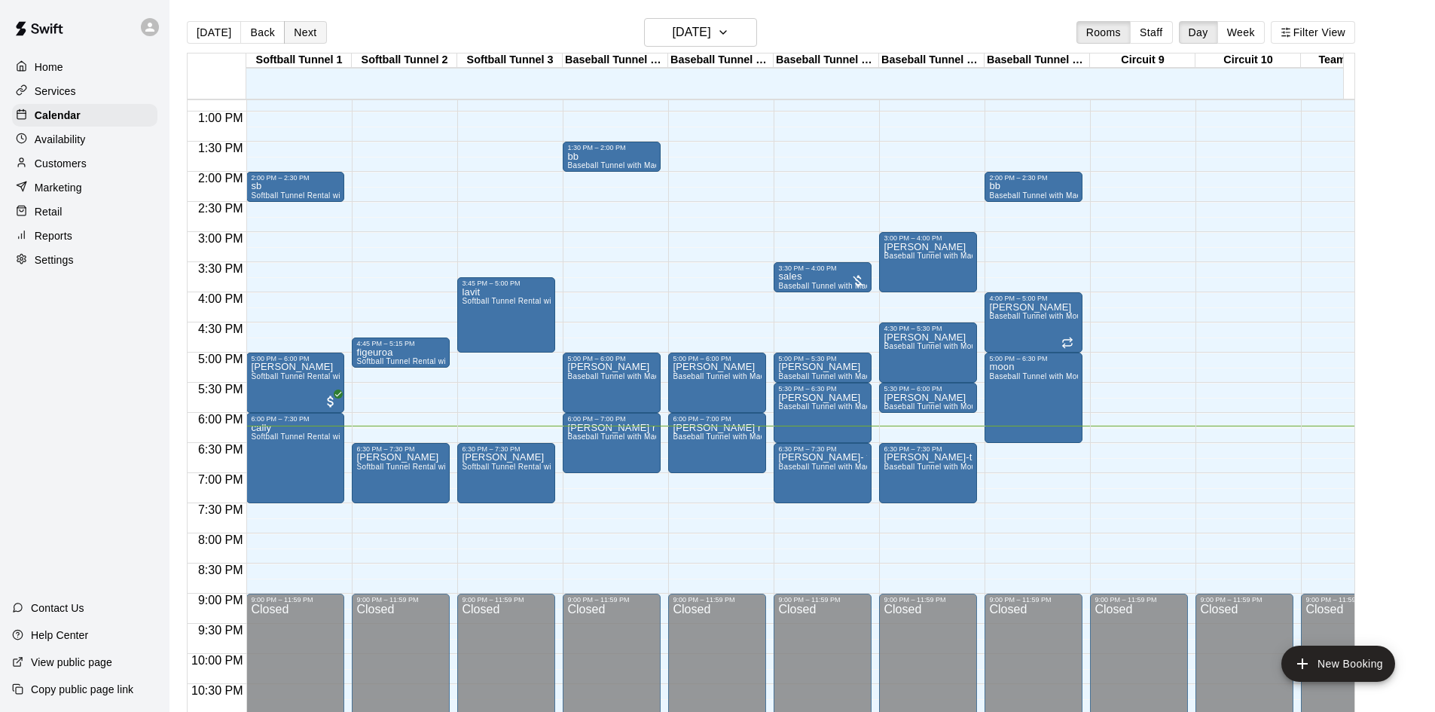
click at [300, 37] on button "Next" at bounding box center [305, 32] width 42 height 23
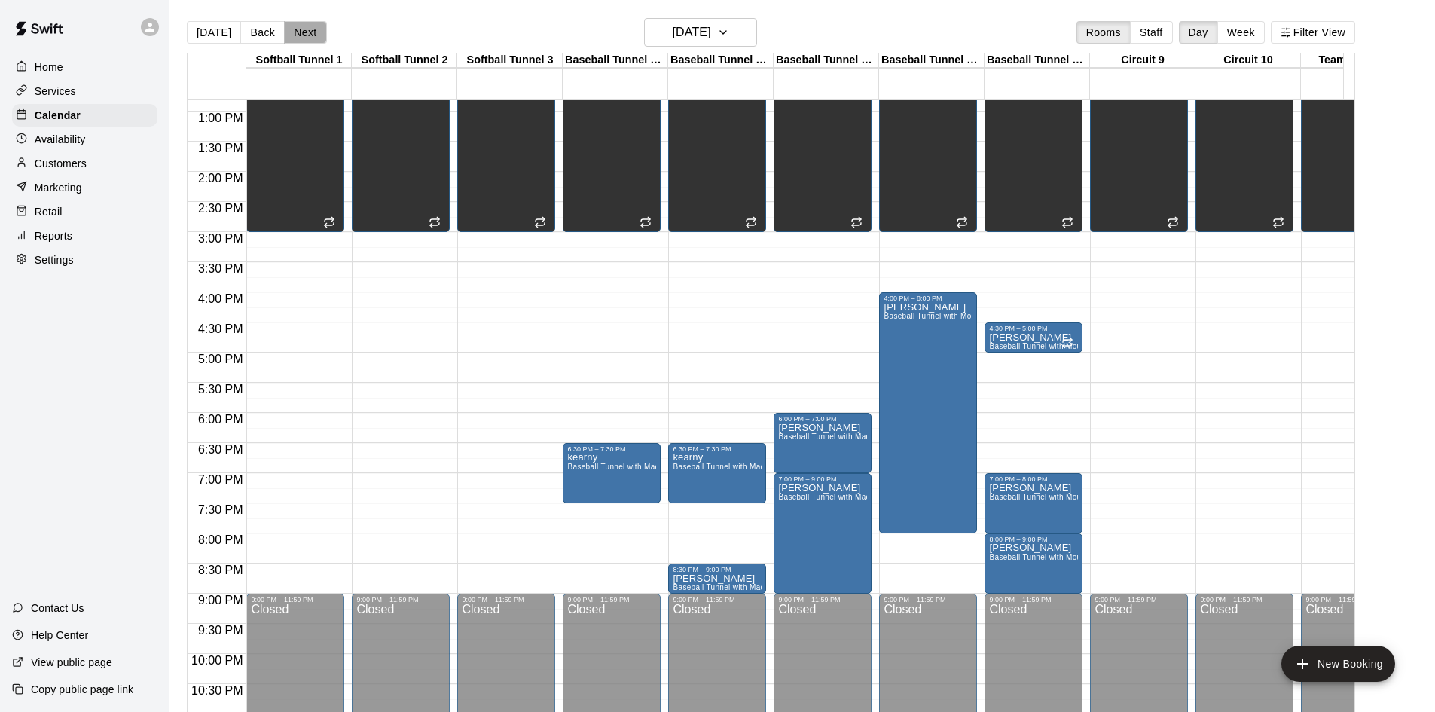
click at [310, 23] on button "Next" at bounding box center [305, 32] width 42 height 23
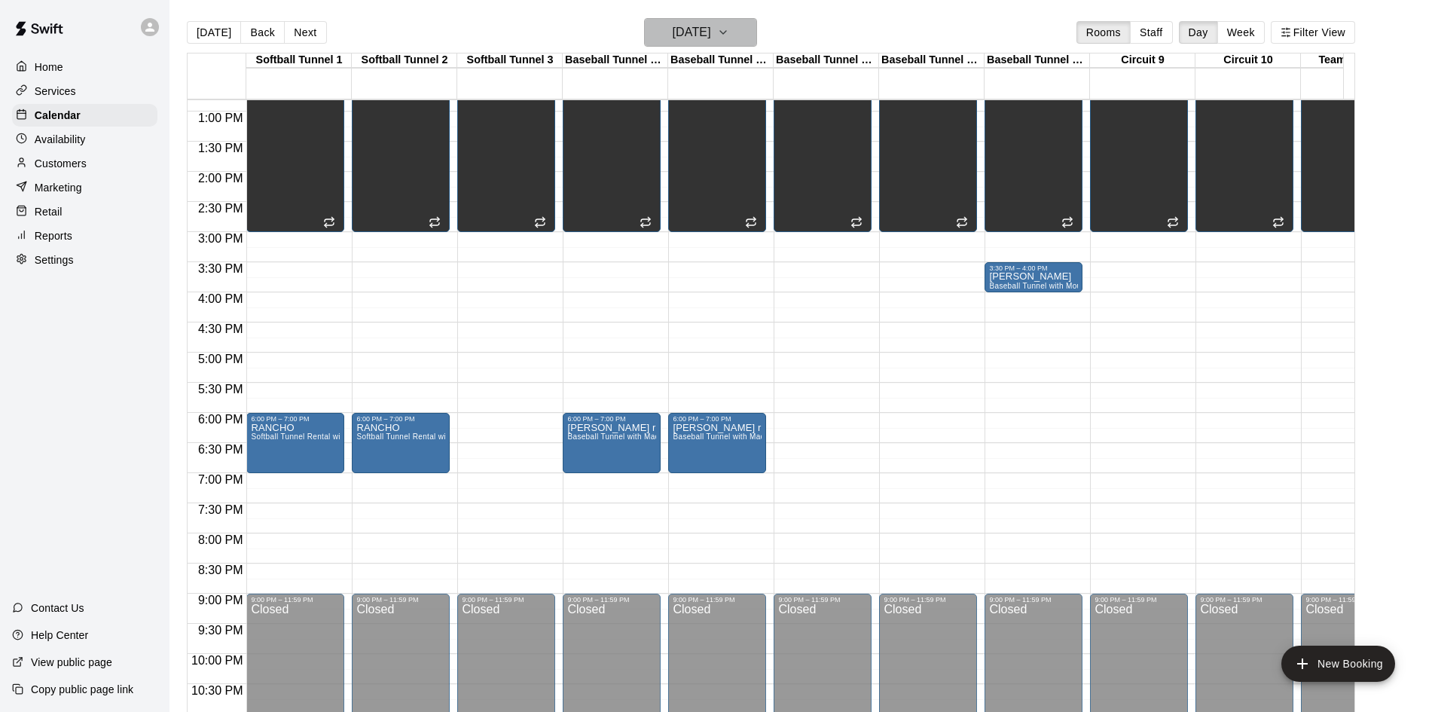
click at [711, 27] on h6 "[DATE]" at bounding box center [692, 32] width 38 height 21
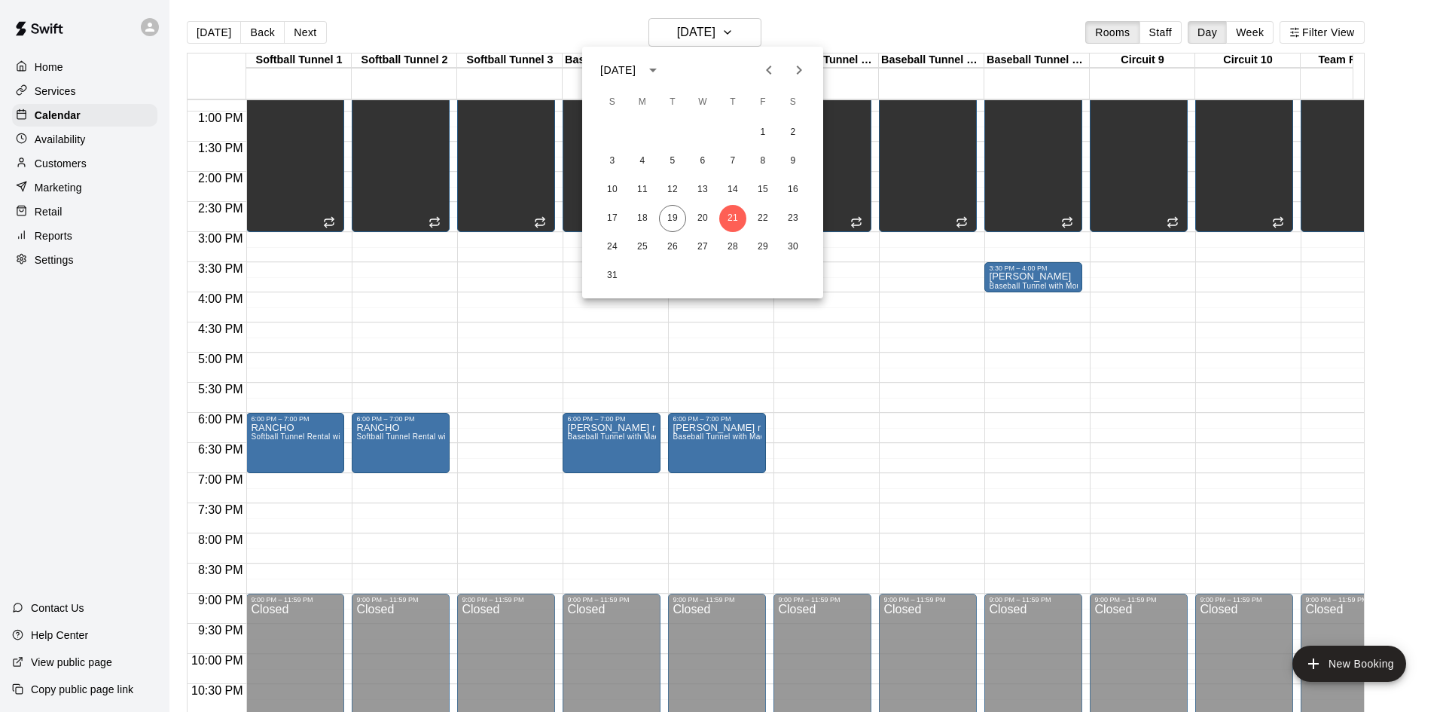
click at [215, 31] on div at bounding box center [723, 356] width 1446 height 712
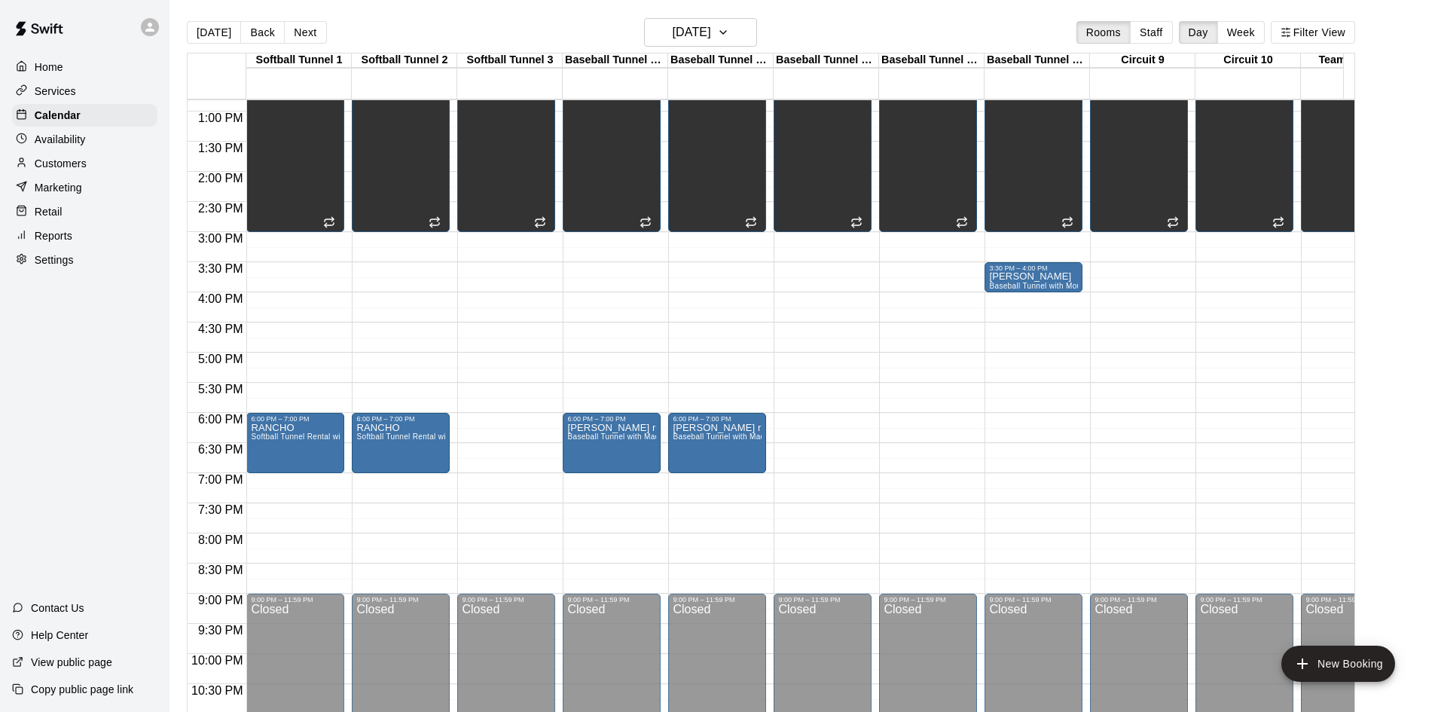
click at [216, 32] on button "[DATE]" at bounding box center [214, 32] width 54 height 23
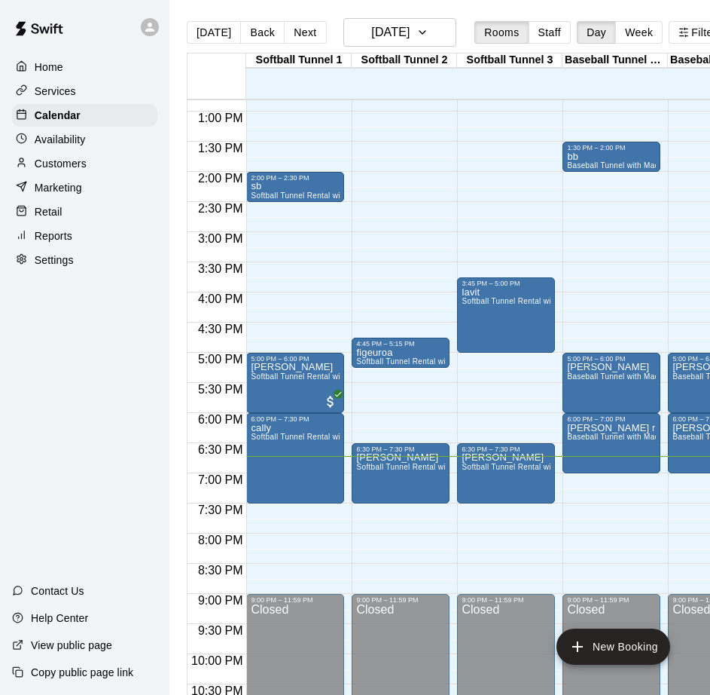
drag, startPoint x: 362, startPoint y: 126, endPoint x: 433, endPoint y: 103, distance: 74.3
click at [363, 126] on div "12:00 AM – 10:00 AM Closed 4:45 PM – 5:15 PM figeuroa Softball Tunnel Rental wi…" at bounding box center [401, 51] width 98 height 1446
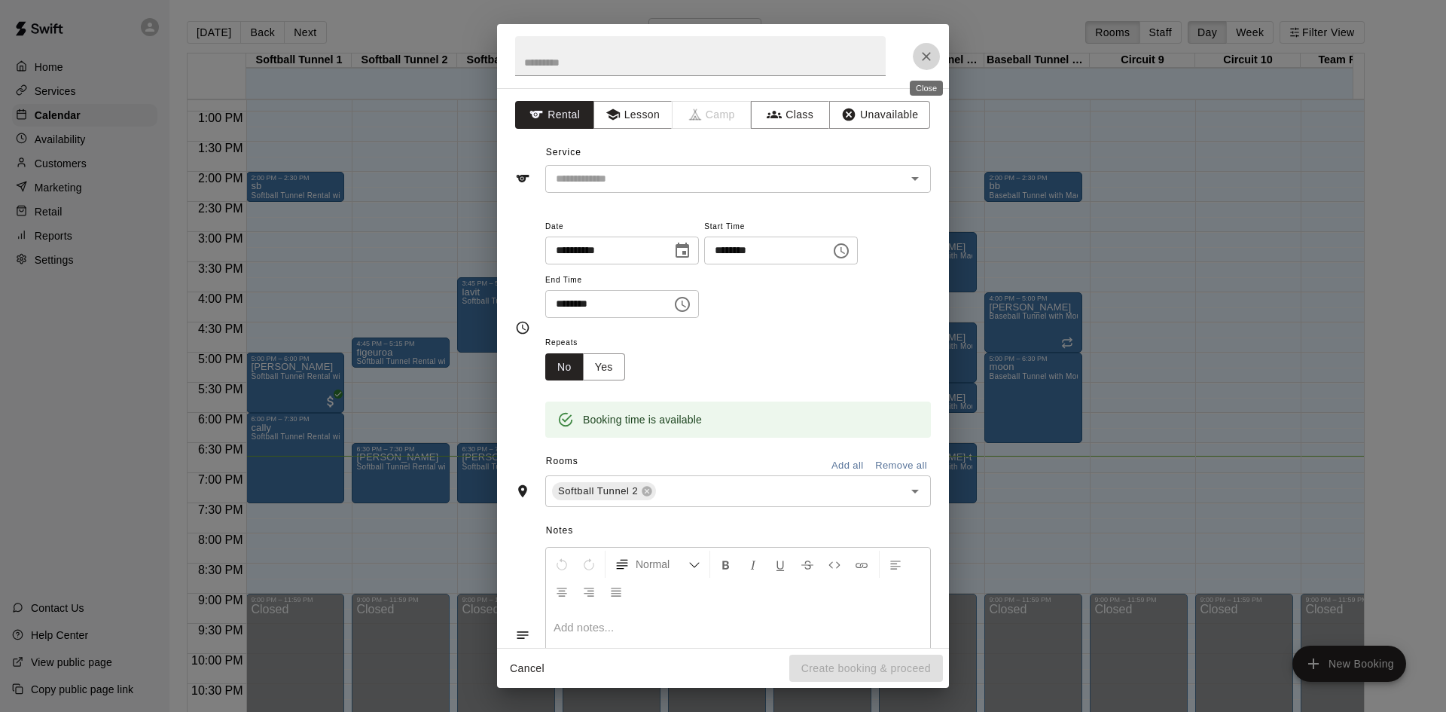
drag, startPoint x: 927, startPoint y: 59, endPoint x: 1043, endPoint y: 222, distance: 200.0
click at [927, 58] on icon "Close" at bounding box center [926, 56] width 15 height 15
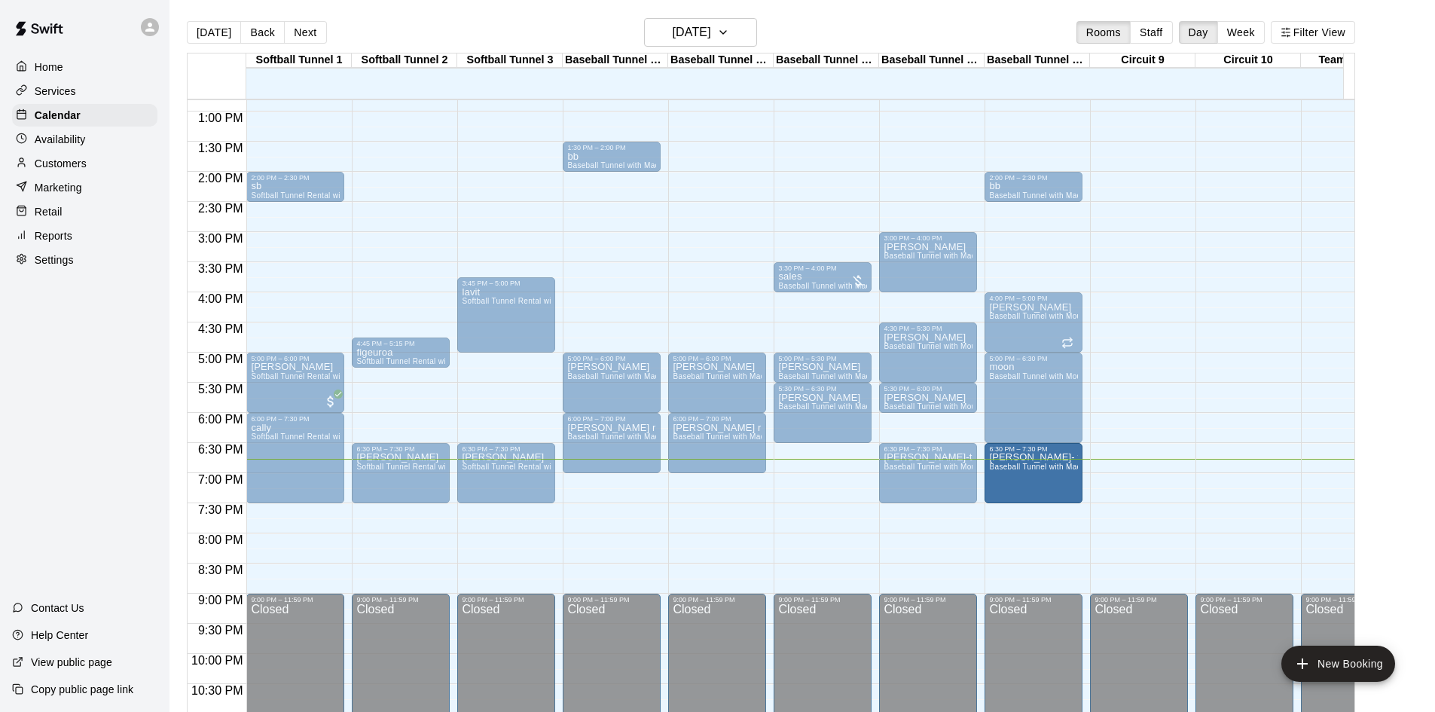
drag, startPoint x: 820, startPoint y: 467, endPoint x: 1024, endPoint y: 472, distance: 203.5
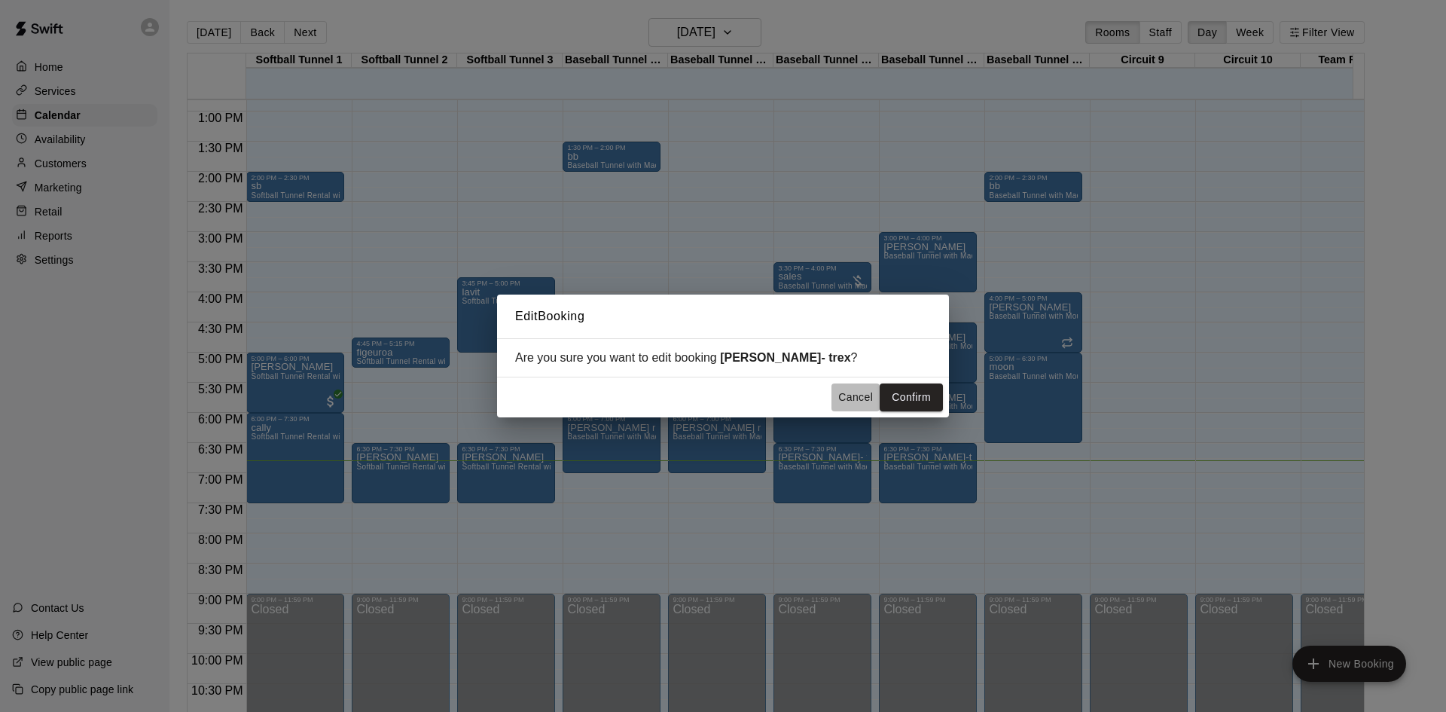
click at [841, 396] on button "Cancel" at bounding box center [856, 397] width 48 height 28
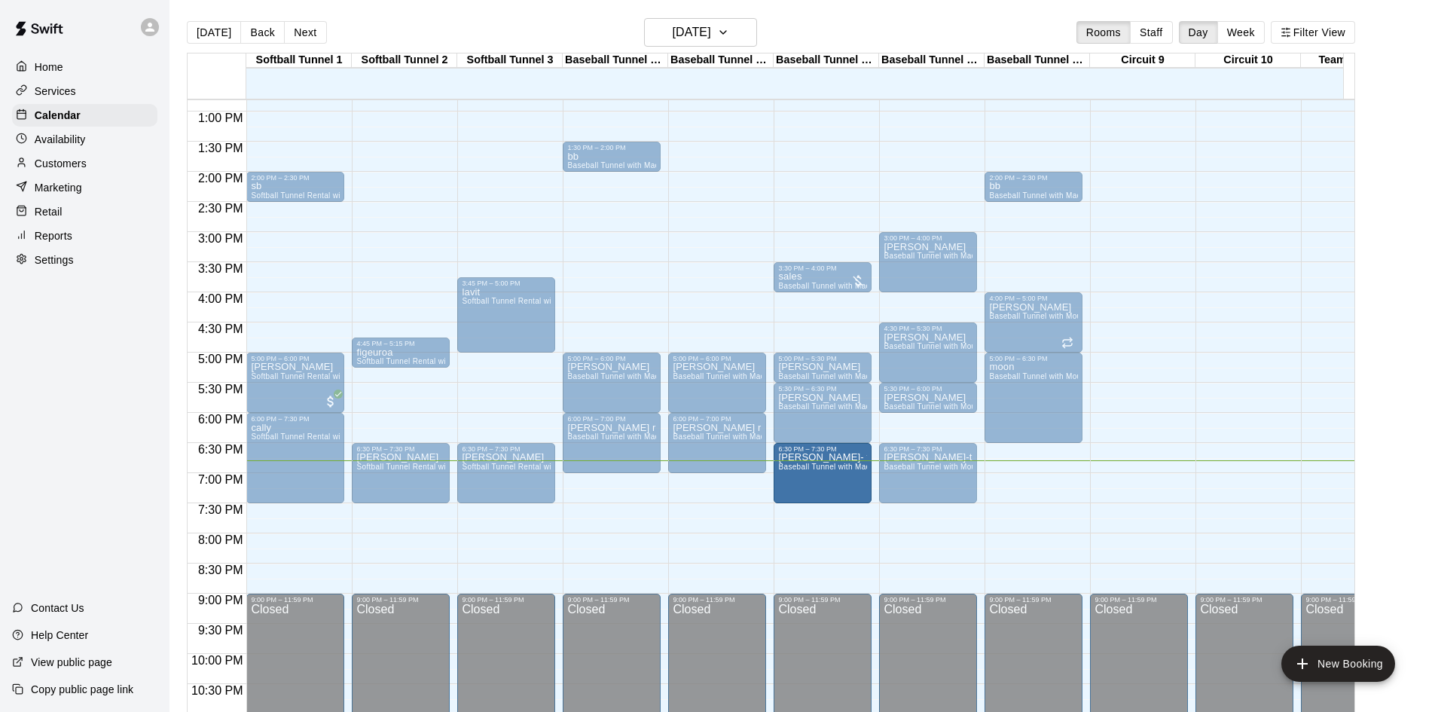
drag, startPoint x: 835, startPoint y: 469, endPoint x: 823, endPoint y: 469, distance: 12.1
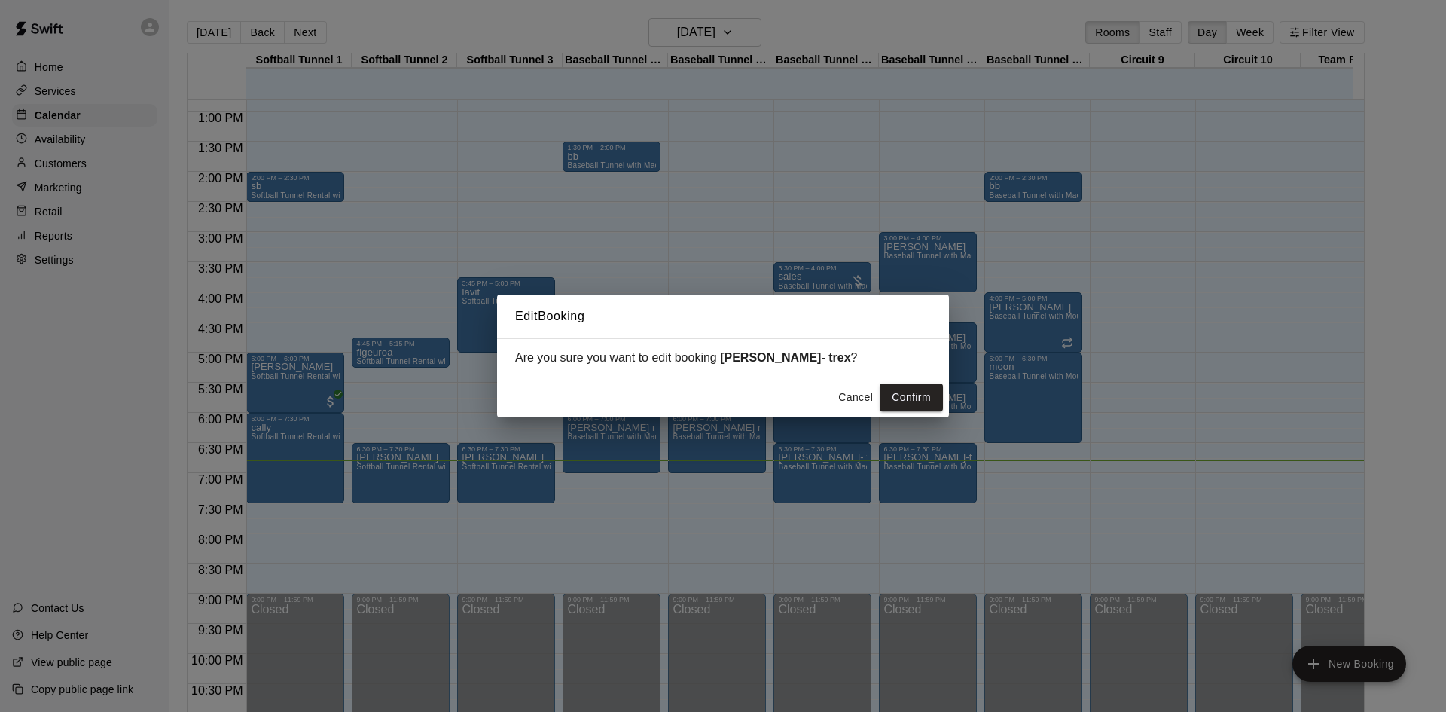
drag, startPoint x: 906, startPoint y: 392, endPoint x: 913, endPoint y: 397, distance: 8.1
click at [908, 394] on button "Confirm" at bounding box center [911, 397] width 63 height 28
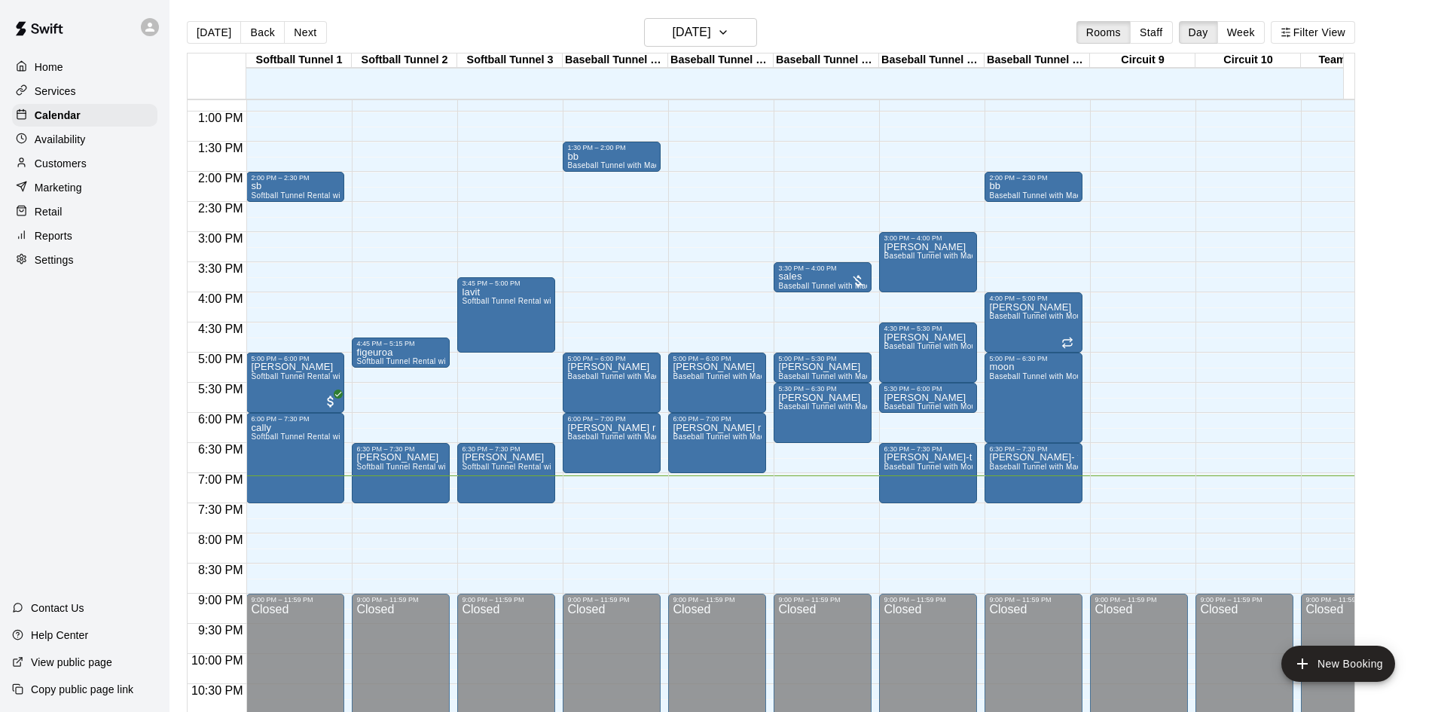
drag, startPoint x: 843, startPoint y: 315, endPoint x: 765, endPoint y: 321, distance: 78.6
click at [798, 315] on div "12:00 AM – 10:00 AM Closed 3:30 PM – 4:00 PM sales Baseball Tunnel with Machine…" at bounding box center [823, 51] width 98 height 1446
click at [459, 411] on div "12:00 AM – 10:00 AM Closed 3:45 PM – 5:00 PM lavit Softball Tunnel Rental with …" at bounding box center [506, 51] width 98 height 1446
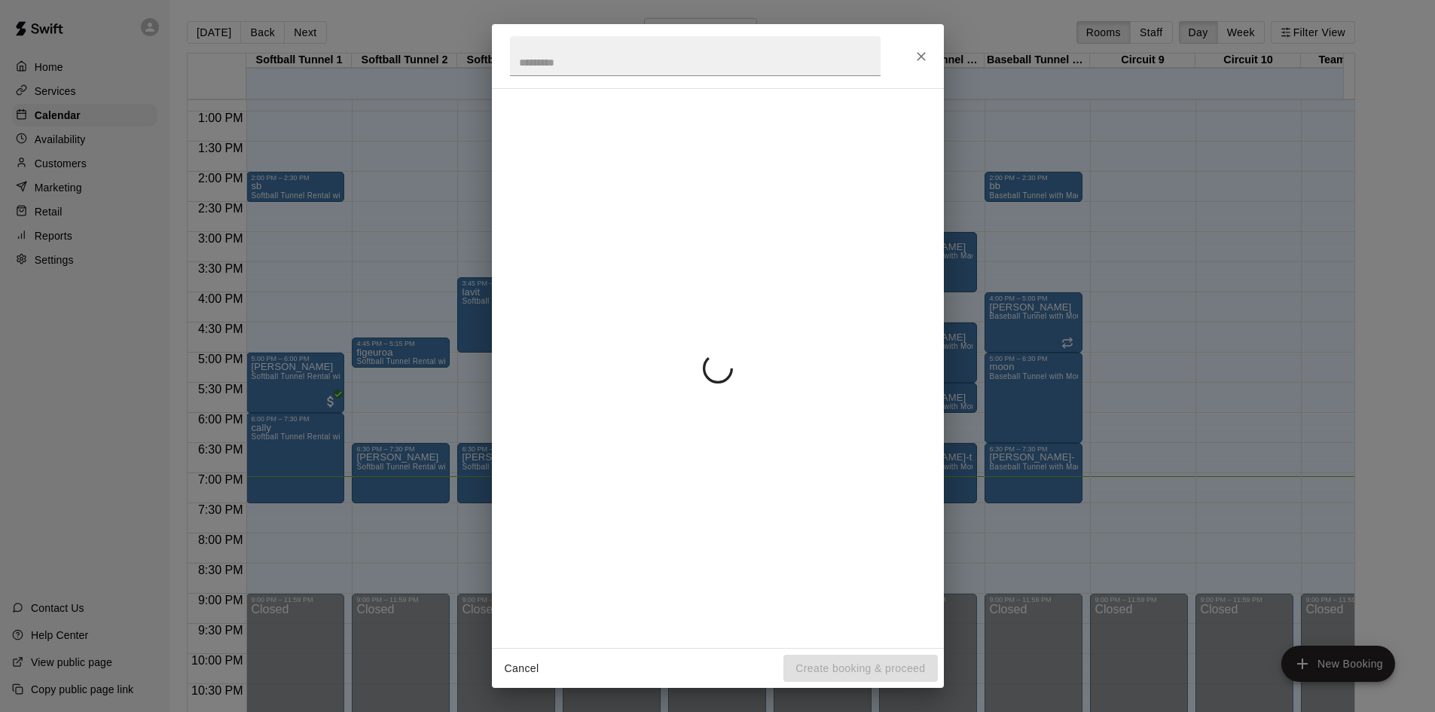
click at [319, 451] on div "Cancel Create booking & proceed" at bounding box center [717, 356] width 1435 height 712
click at [417, 437] on div "Cancel Create booking & proceed" at bounding box center [717, 356] width 1435 height 712
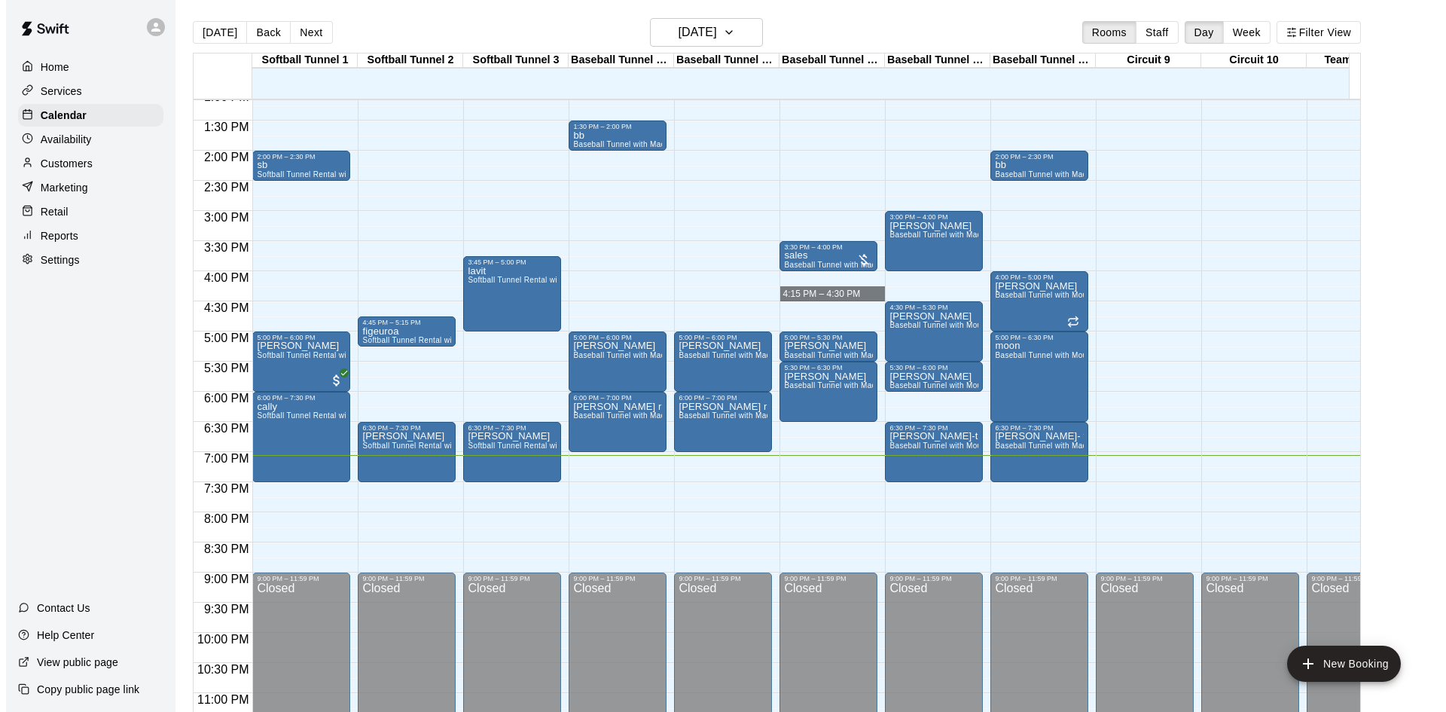
scroll to position [830, 0]
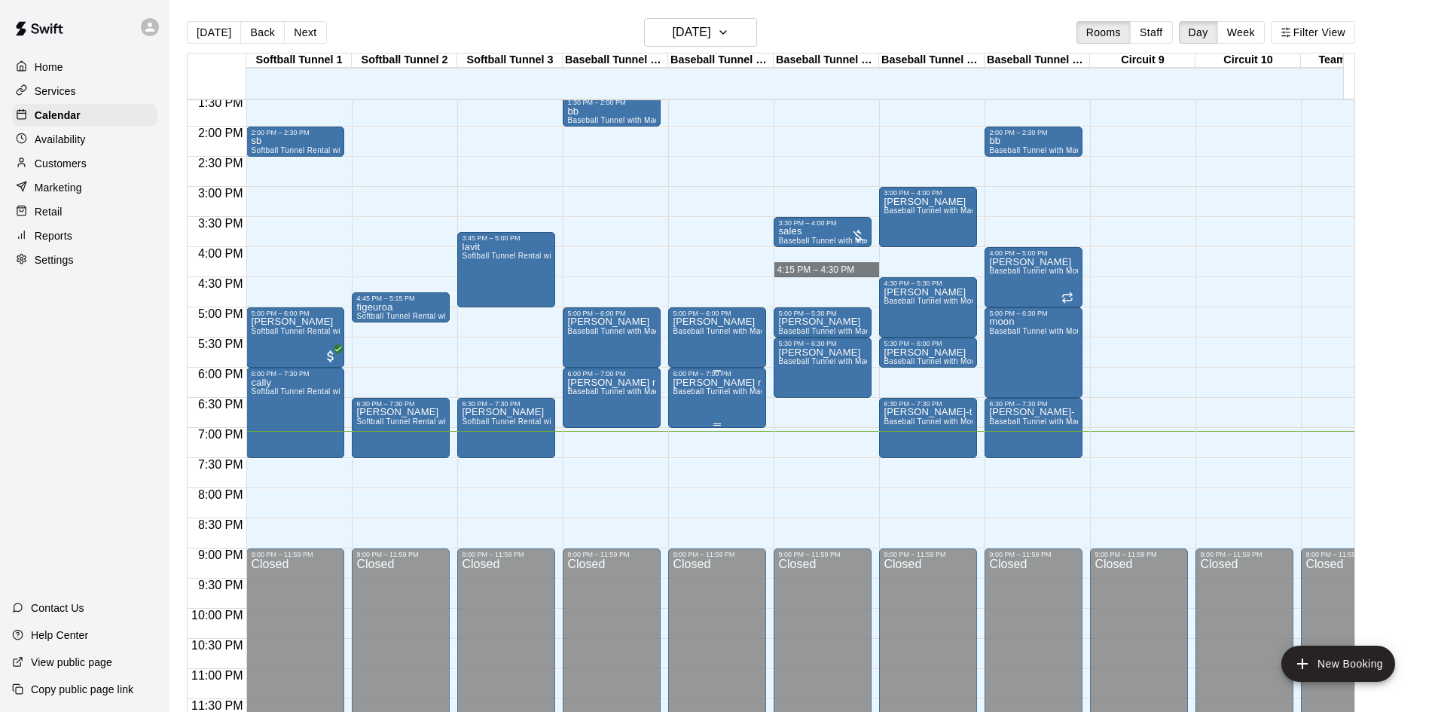
drag, startPoint x: 702, startPoint y: 380, endPoint x: 688, endPoint y: 389, distance: 16.5
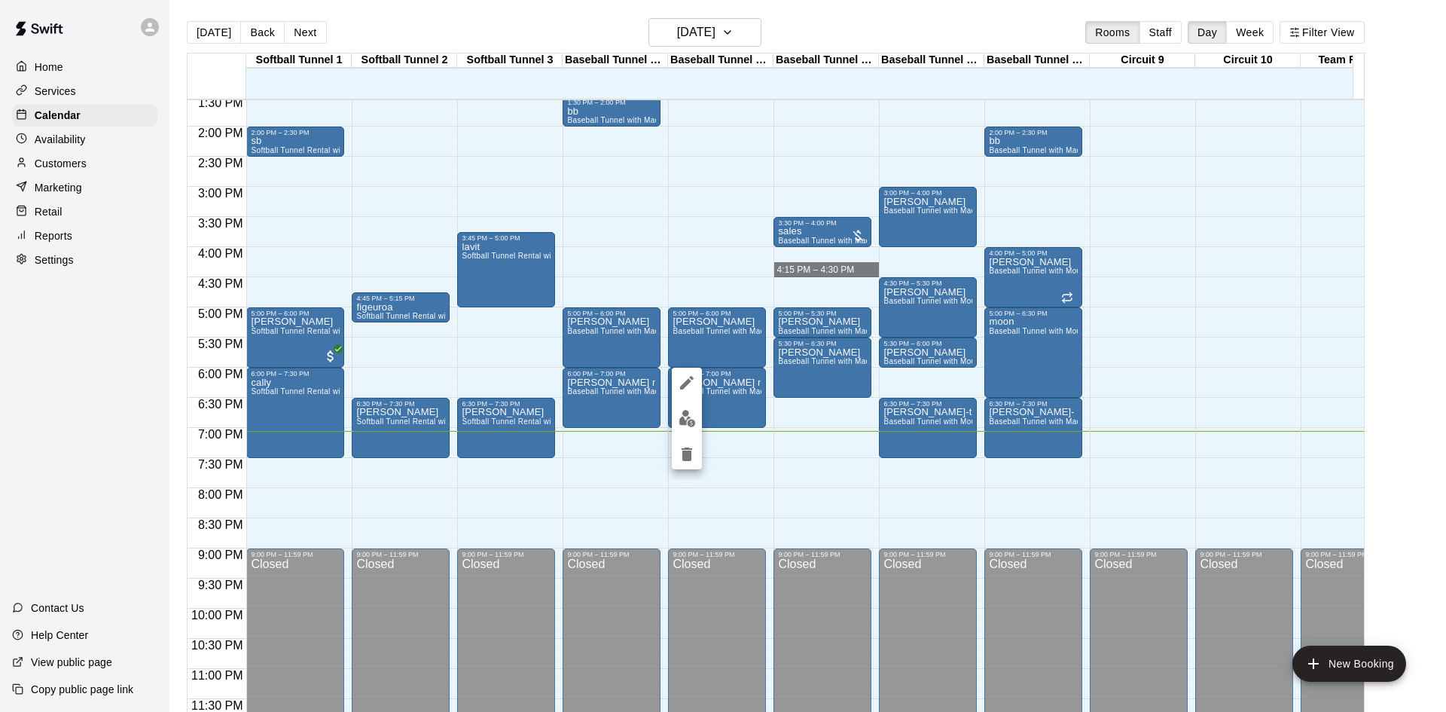
click at [691, 414] on img "edit" at bounding box center [687, 418] width 17 height 17
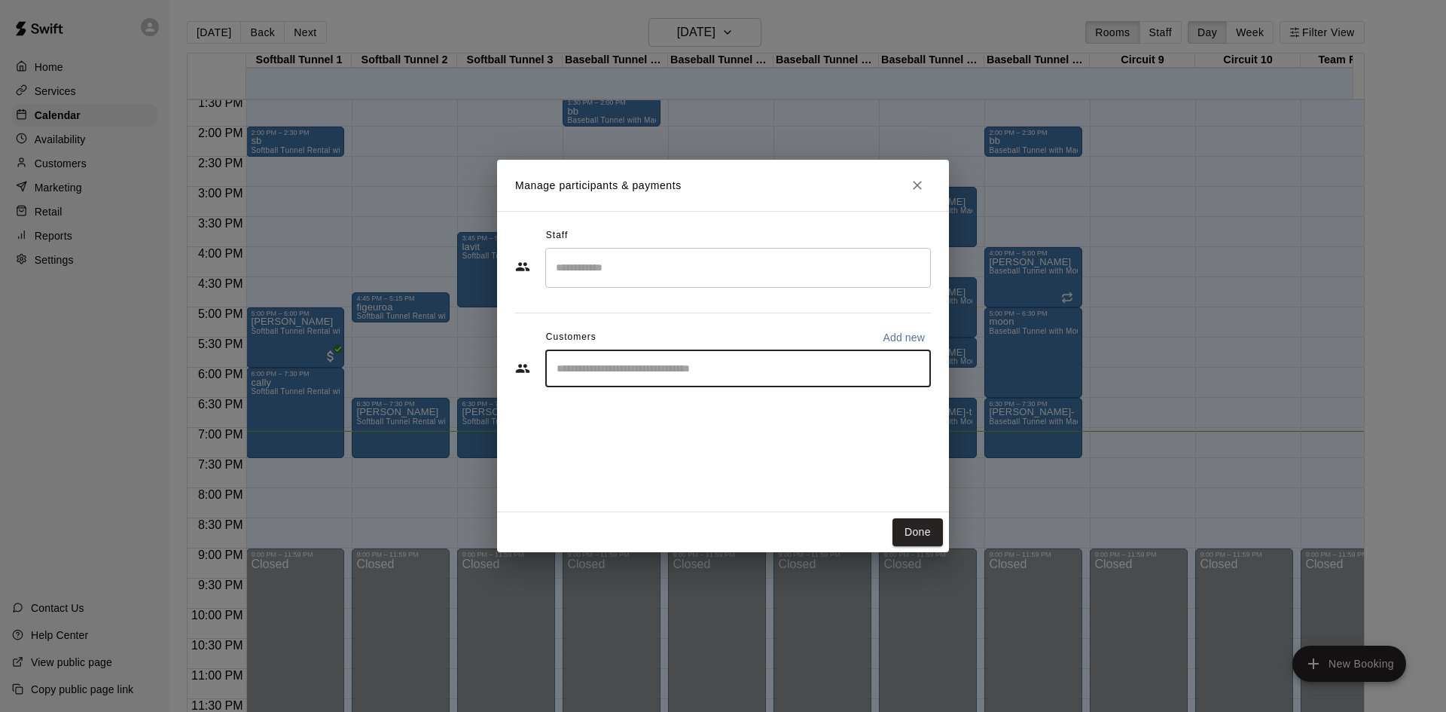
click at [637, 368] on input "Start typing to search customers..." at bounding box center [738, 368] width 372 height 15
type input "******"
click at [661, 405] on p "rancho [PERSON_NAME]" at bounding box center [653, 403] width 130 height 16
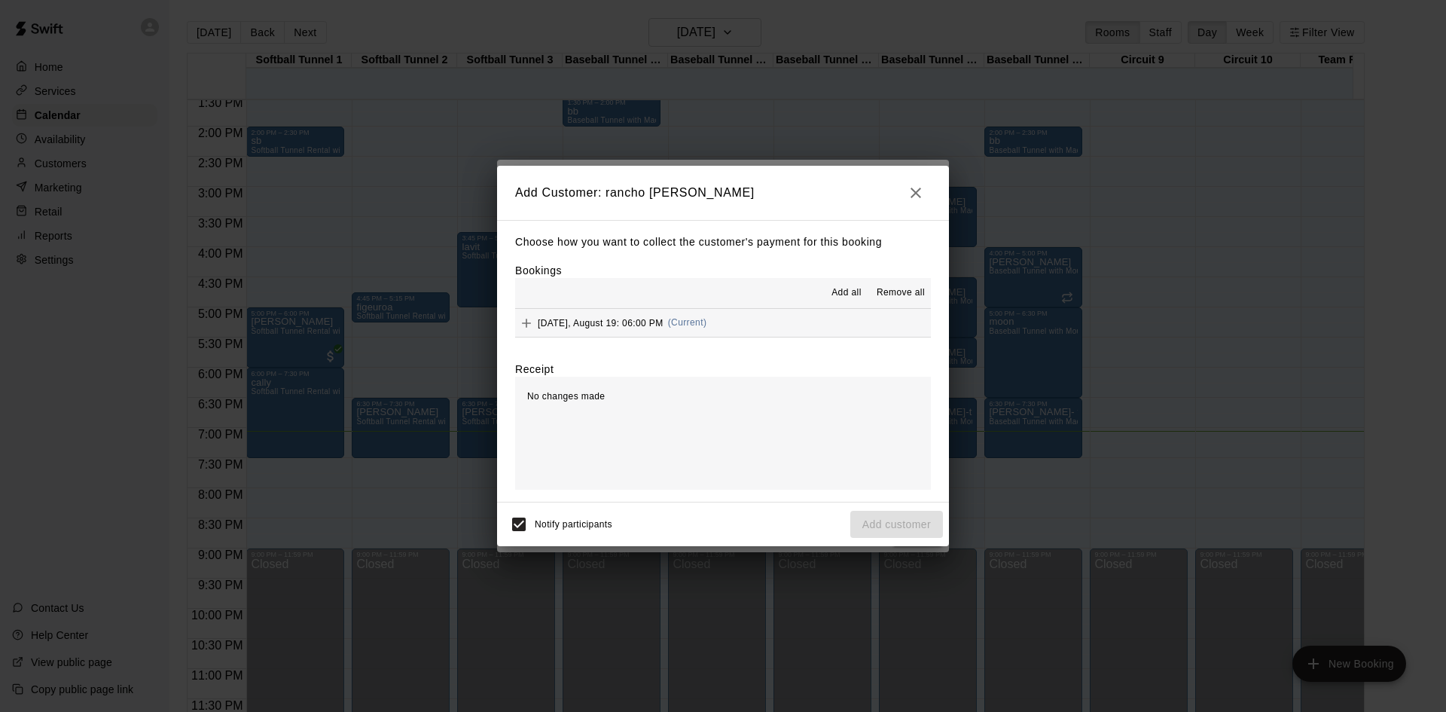
click at [707, 323] on span "(Current)" at bounding box center [687, 322] width 39 height 11
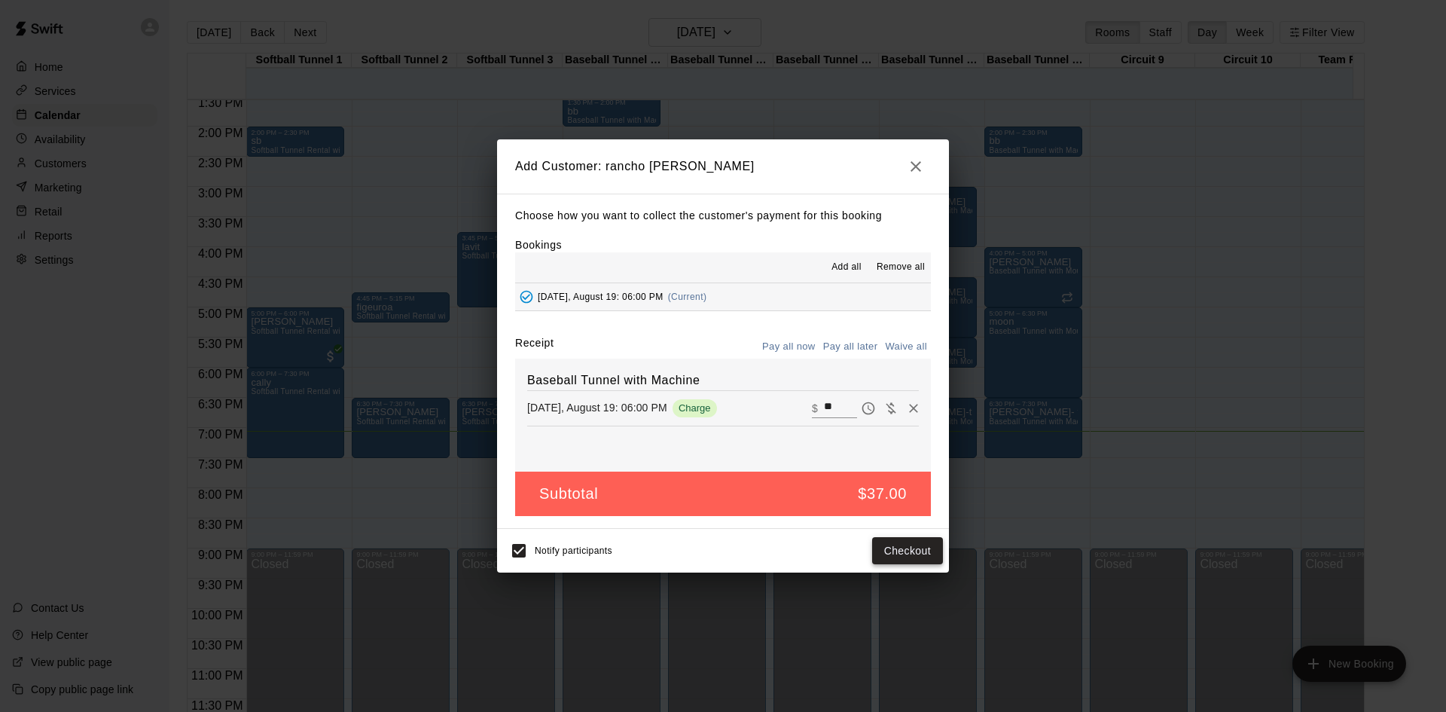
click at [906, 554] on button "Checkout" at bounding box center [907, 551] width 71 height 28
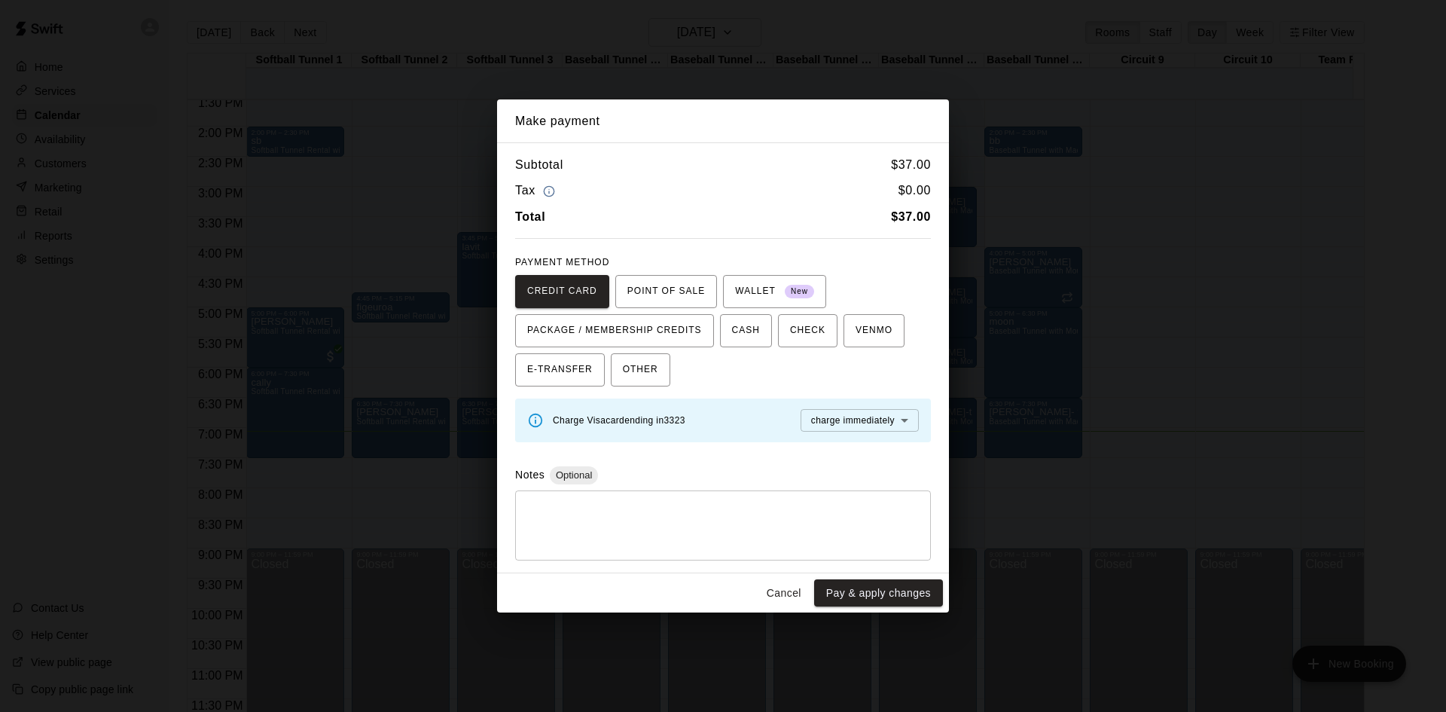
drag, startPoint x: 791, startPoint y: 588, endPoint x: 798, endPoint y: 568, distance: 21.4
click at [791, 586] on button "Cancel" at bounding box center [784, 593] width 48 height 28
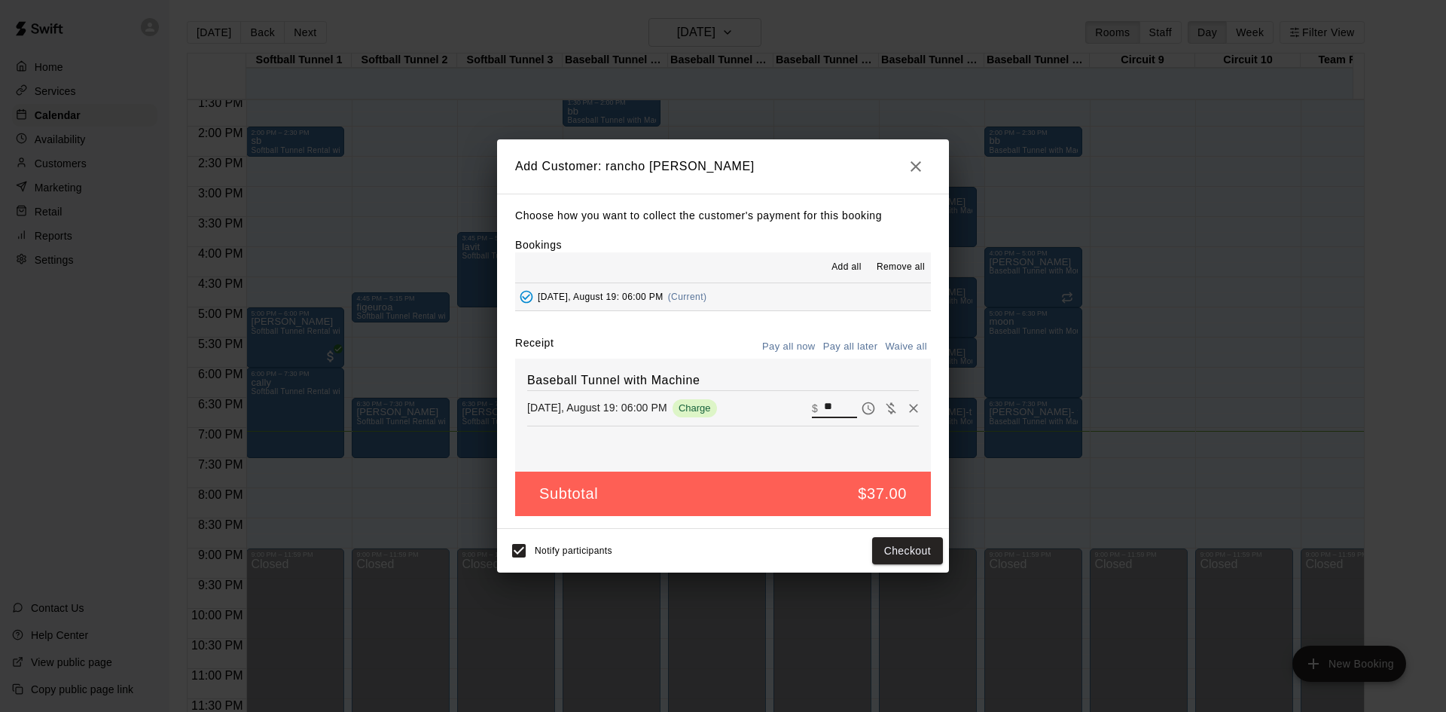
drag, startPoint x: 826, startPoint y: 407, endPoint x: 790, endPoint y: 405, distance: 35.5
click at [790, 405] on div "Tuesday, August 19: 06:00 PM Charge ​ $ **" at bounding box center [723, 408] width 392 height 23
type input "**"
click at [928, 554] on button "Checkout" at bounding box center [907, 551] width 71 height 28
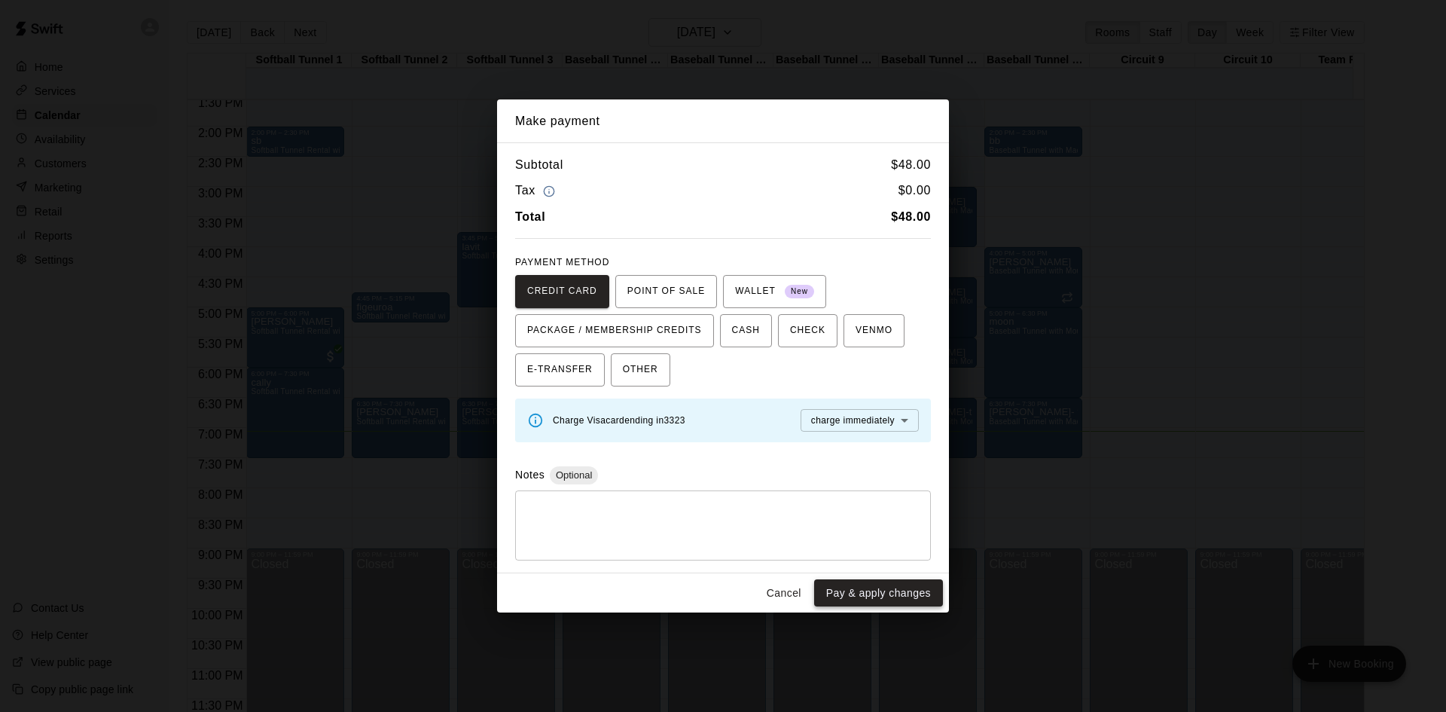
click at [873, 597] on button "Pay & apply changes" at bounding box center [878, 593] width 129 height 28
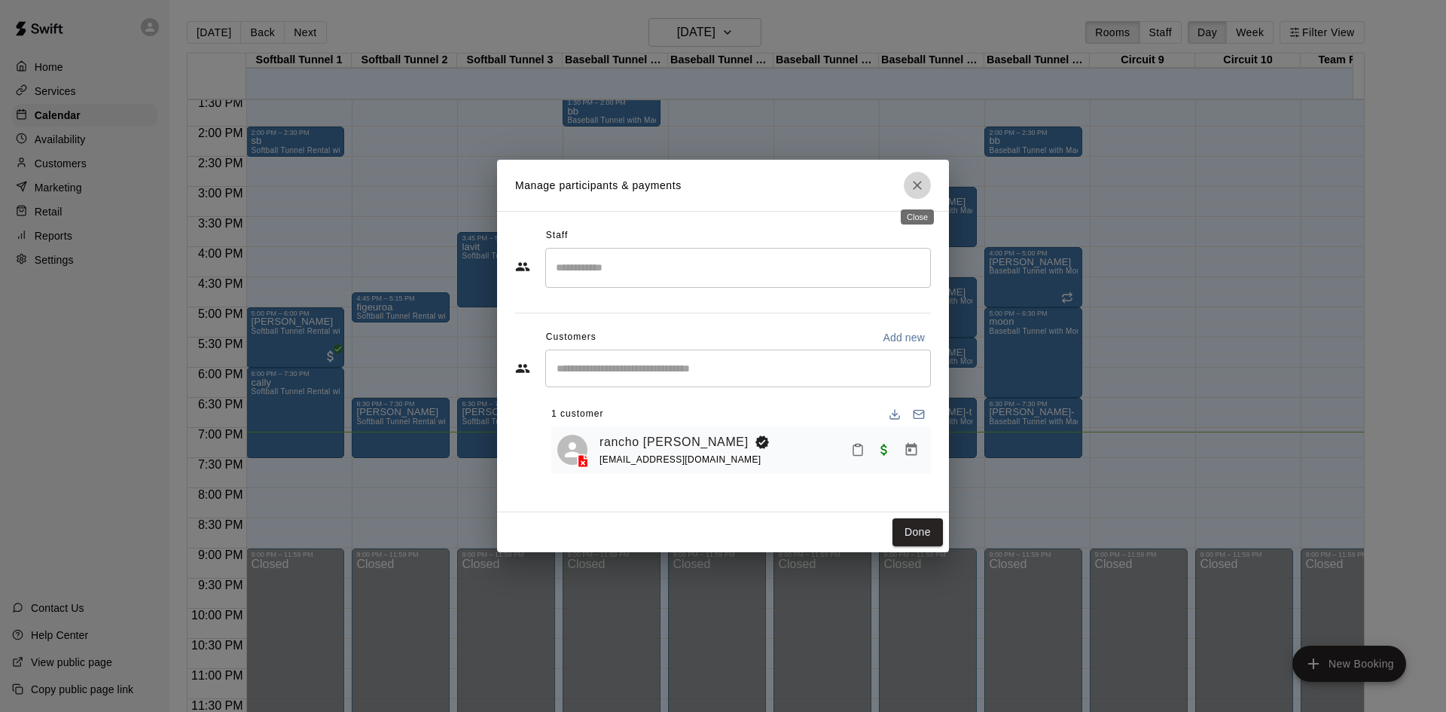
click at [930, 188] on button "Close" at bounding box center [917, 185] width 27 height 27
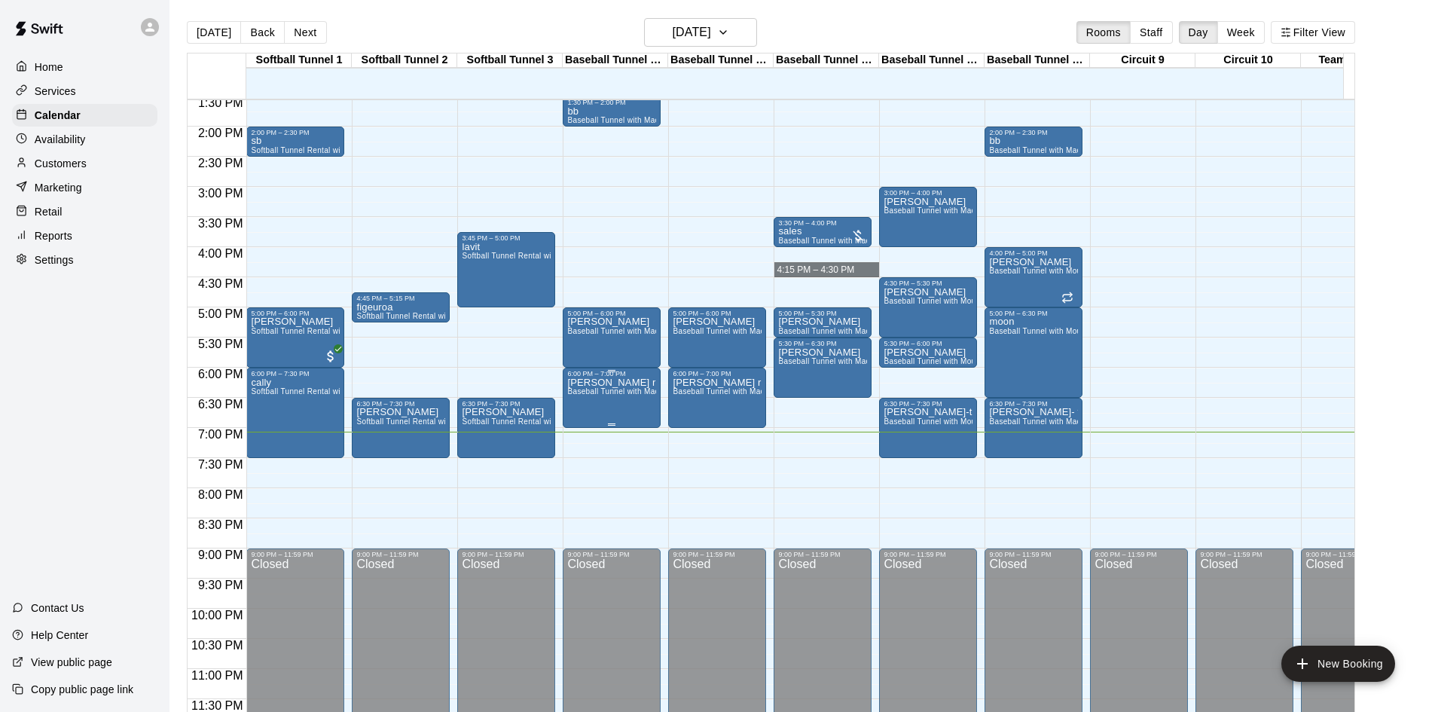
drag, startPoint x: 612, startPoint y: 375, endPoint x: 598, endPoint y: 378, distance: 13.9
click at [598, 387] on span "Baseball Tunnel with Machine" at bounding box center [620, 391] width 107 height 8
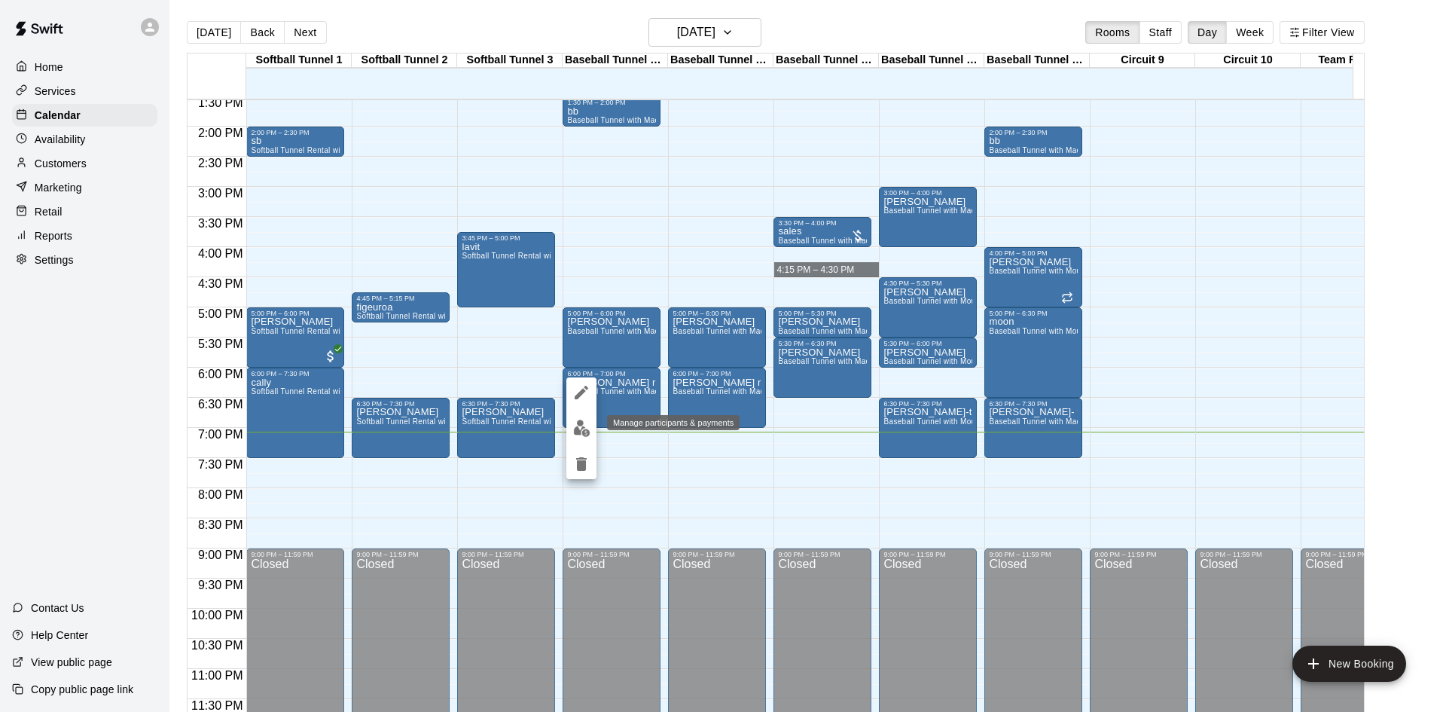
click at [584, 424] on img "edit" at bounding box center [581, 428] width 17 height 17
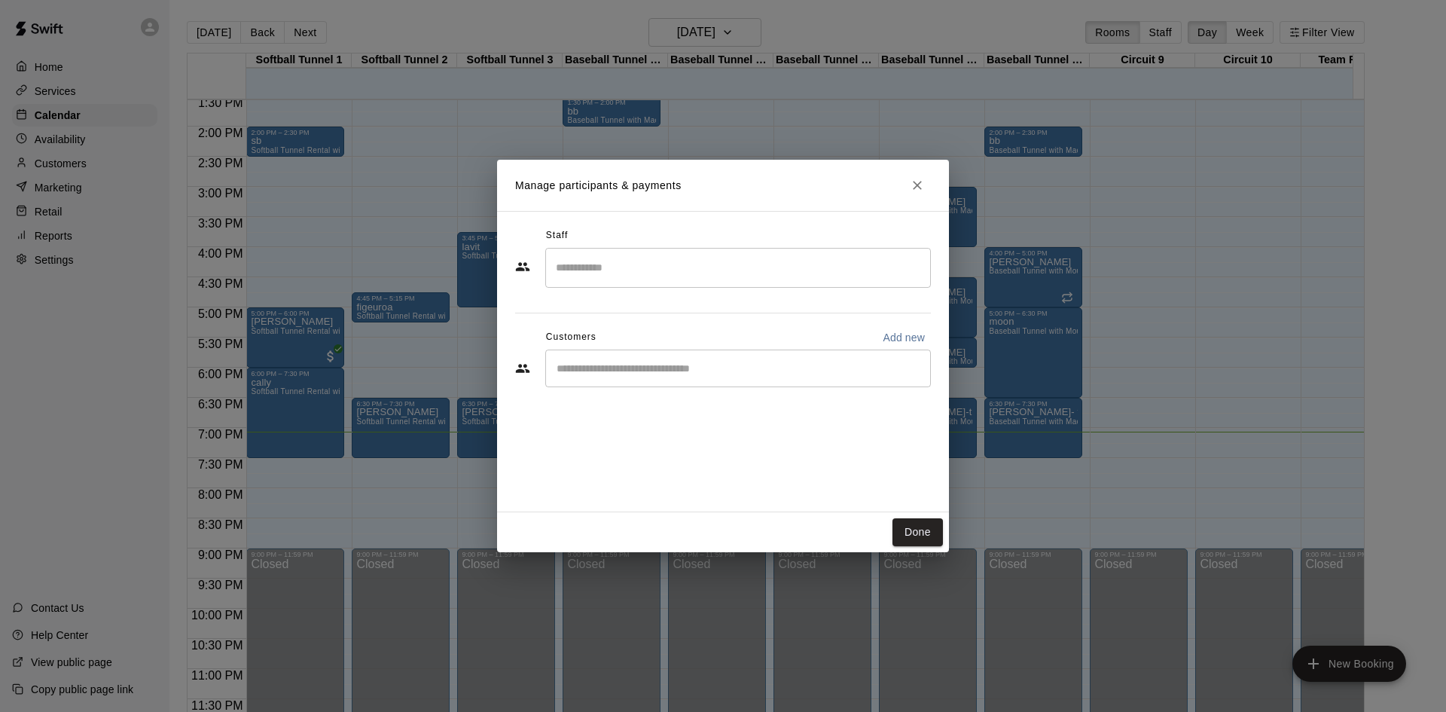
click at [909, 193] on button "Close" at bounding box center [917, 185] width 27 height 27
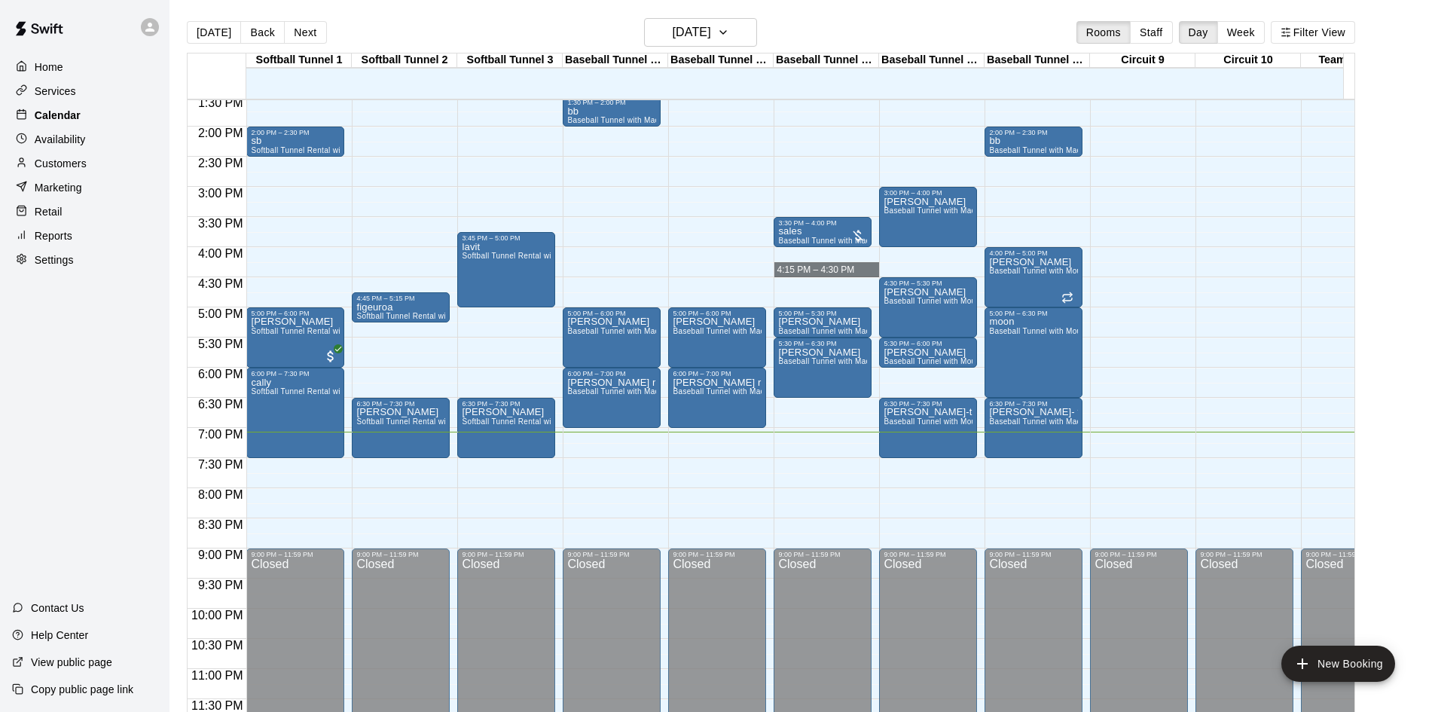
click at [86, 118] on div "Calendar" at bounding box center [84, 115] width 145 height 23
click at [85, 162] on p "Customers" at bounding box center [61, 163] width 52 height 15
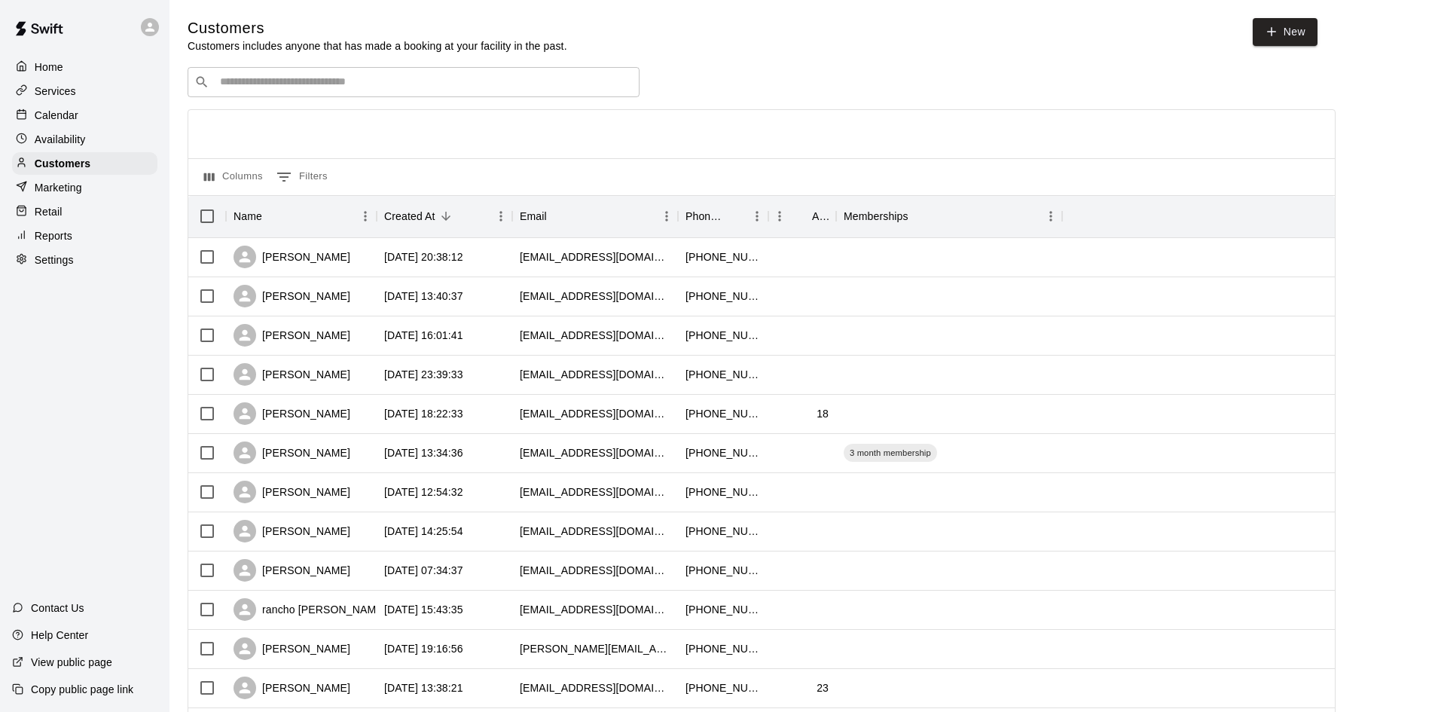
drag, startPoint x: 371, startPoint y: 98, endPoint x: 397, endPoint y: 83, distance: 30.4
click at [372, 96] on div "​ ​" at bounding box center [414, 82] width 452 height 30
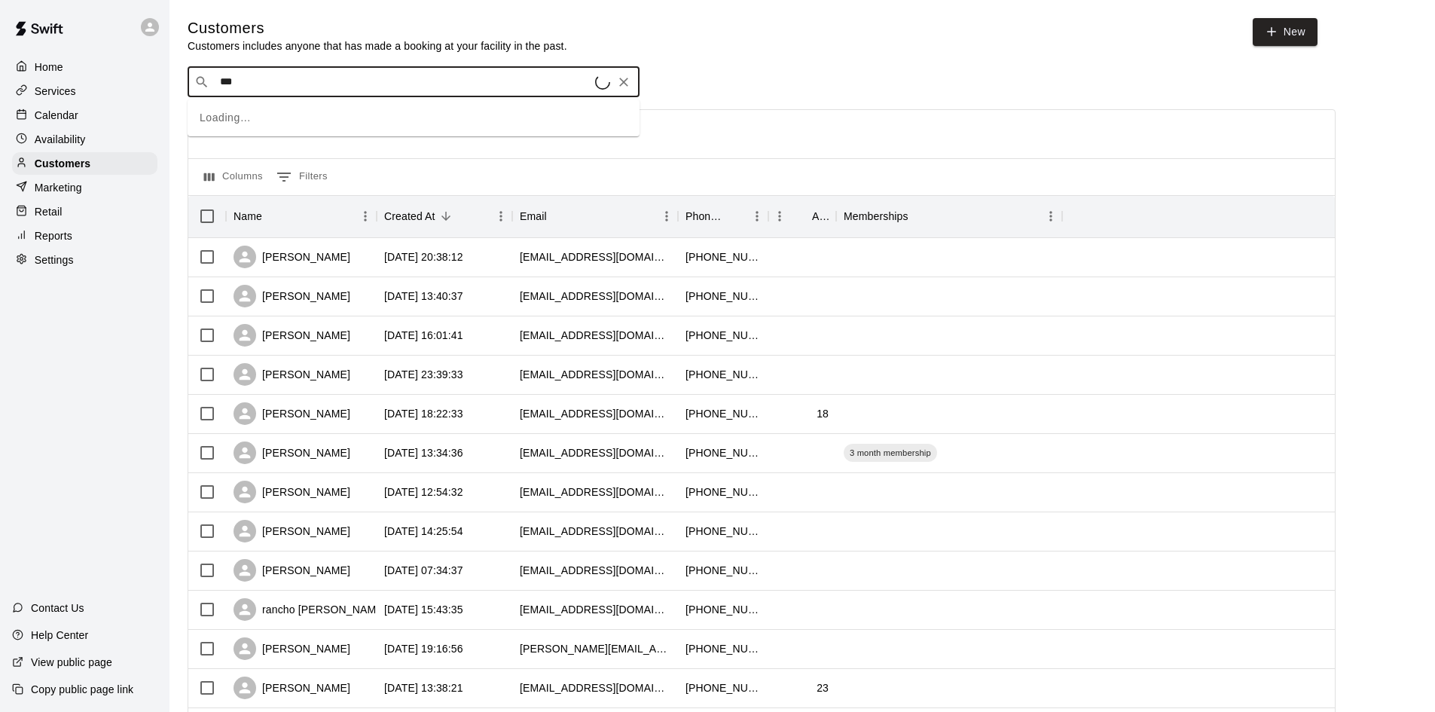
type input "****"
click at [399, 128] on div "rancho sb hess notrealemail@gmail.com" at bounding box center [429, 124] width 398 height 32
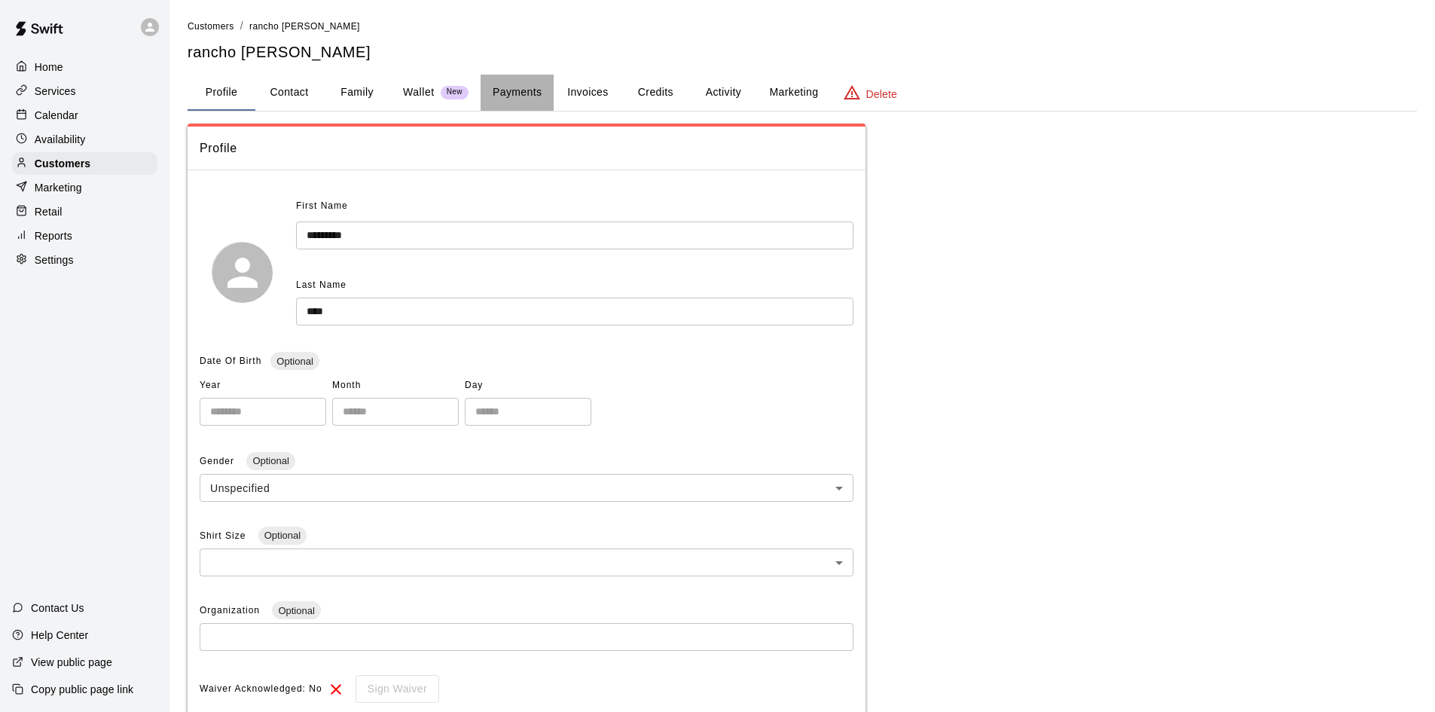
click at [511, 91] on button "Payments" at bounding box center [517, 93] width 73 height 36
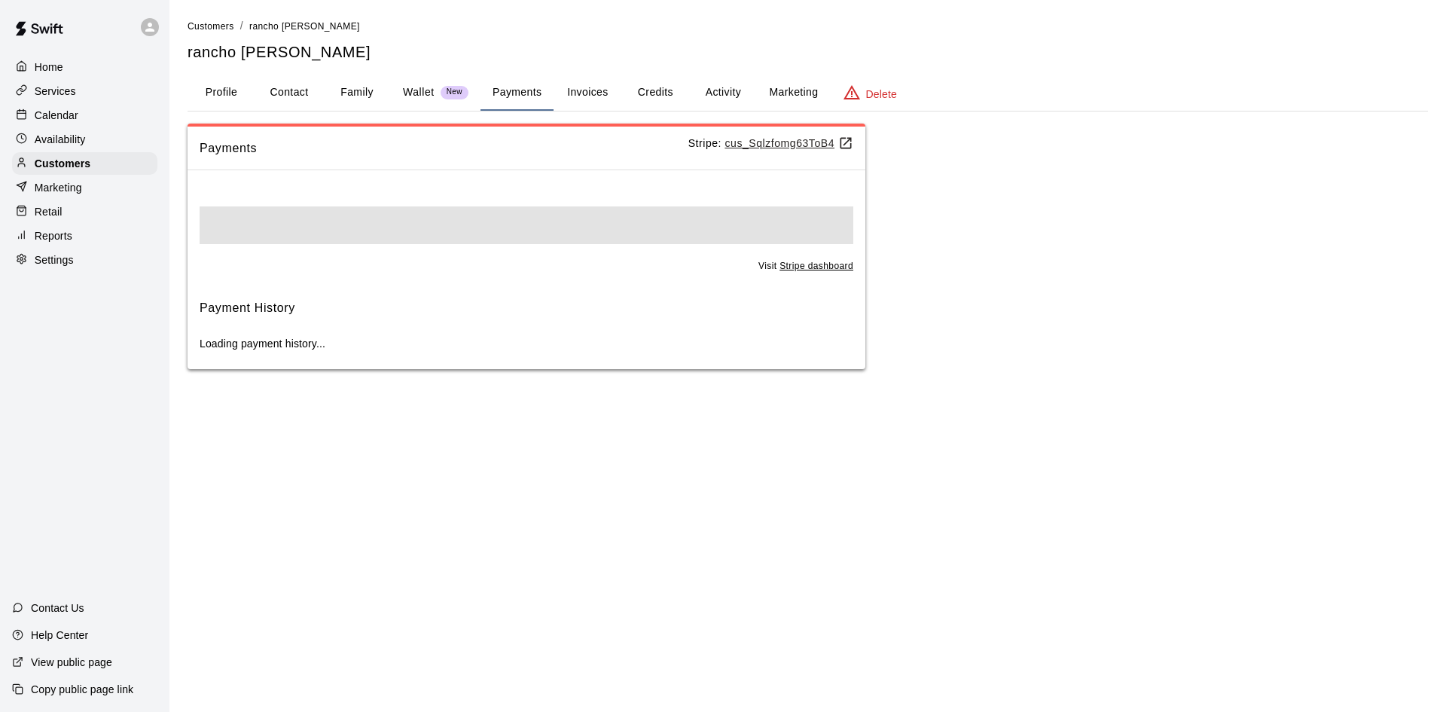
click at [589, 88] on button "Invoices" at bounding box center [588, 93] width 68 height 36
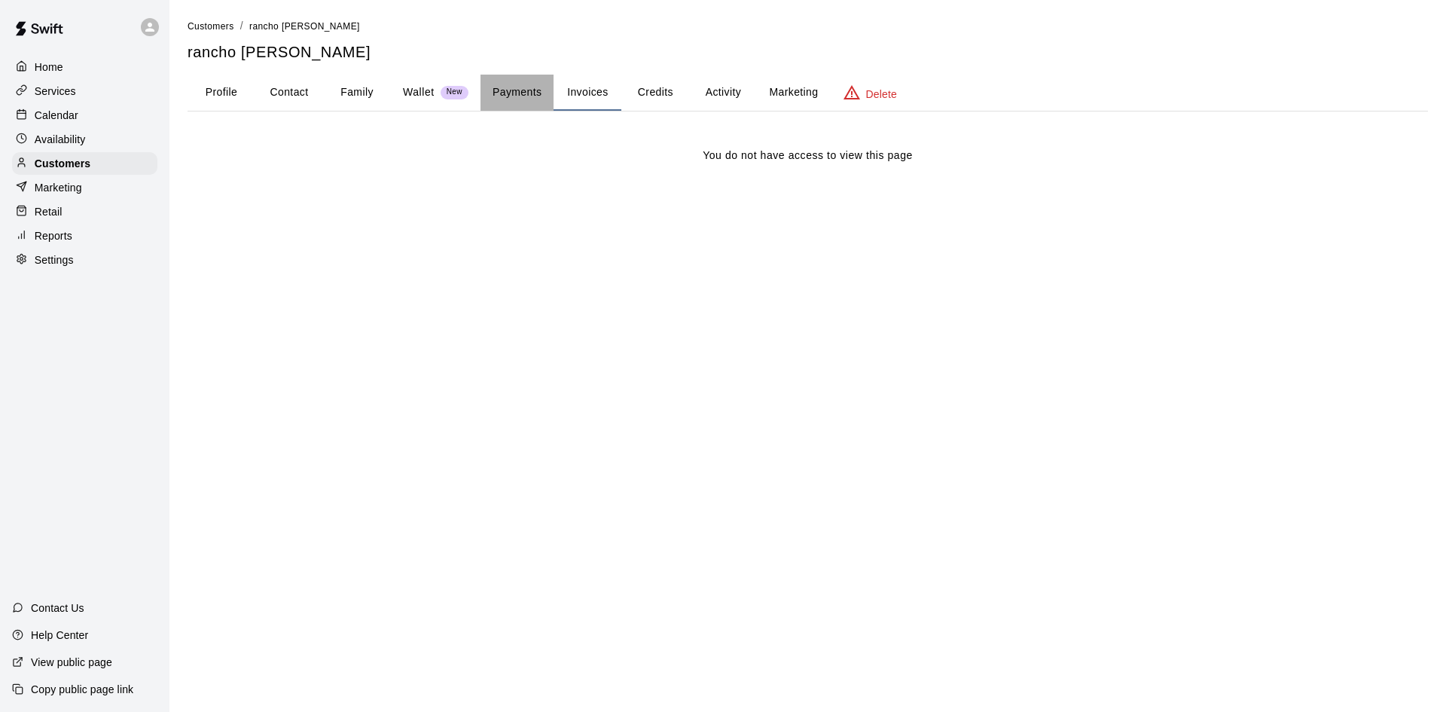
click at [511, 97] on button "Payments" at bounding box center [517, 93] width 73 height 36
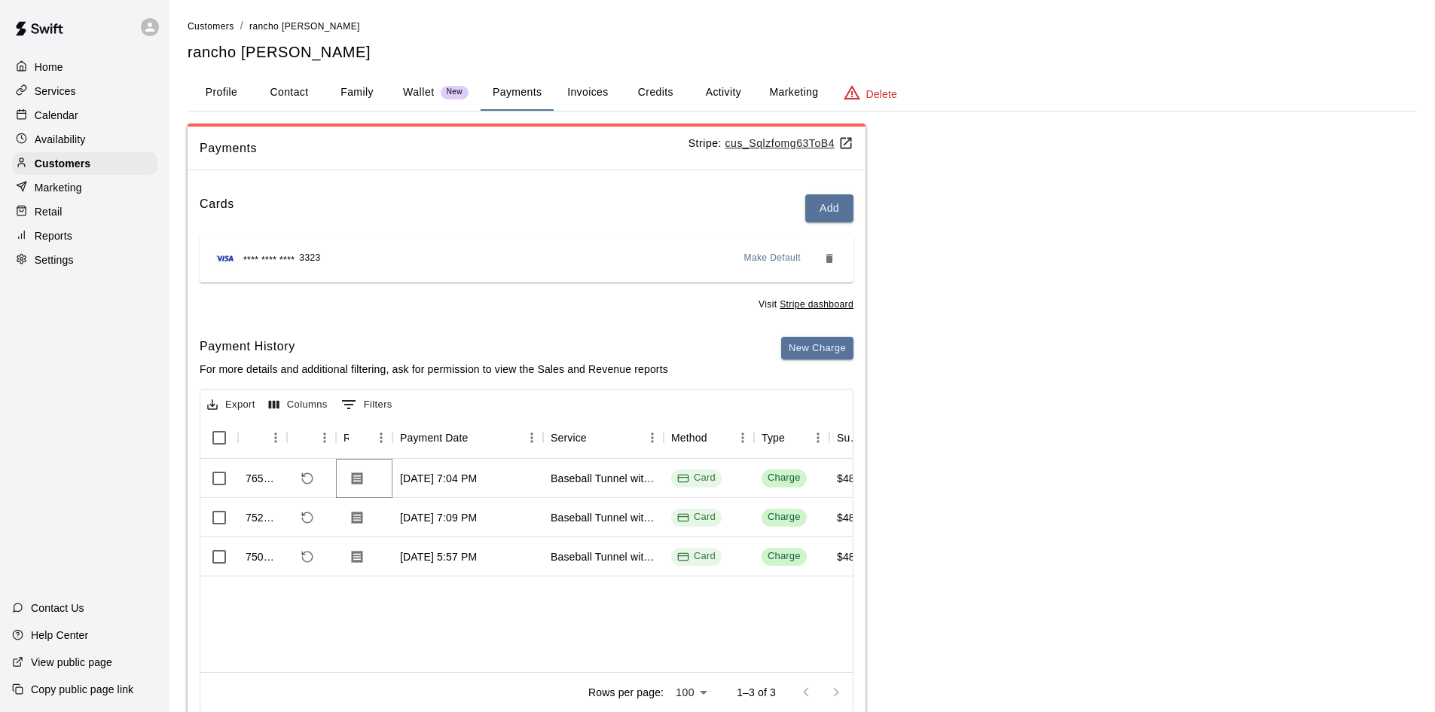
click at [362, 477] on icon "Download Receipt" at bounding box center [357, 478] width 11 height 13
click at [90, 93] on div "Services" at bounding box center [84, 91] width 145 height 23
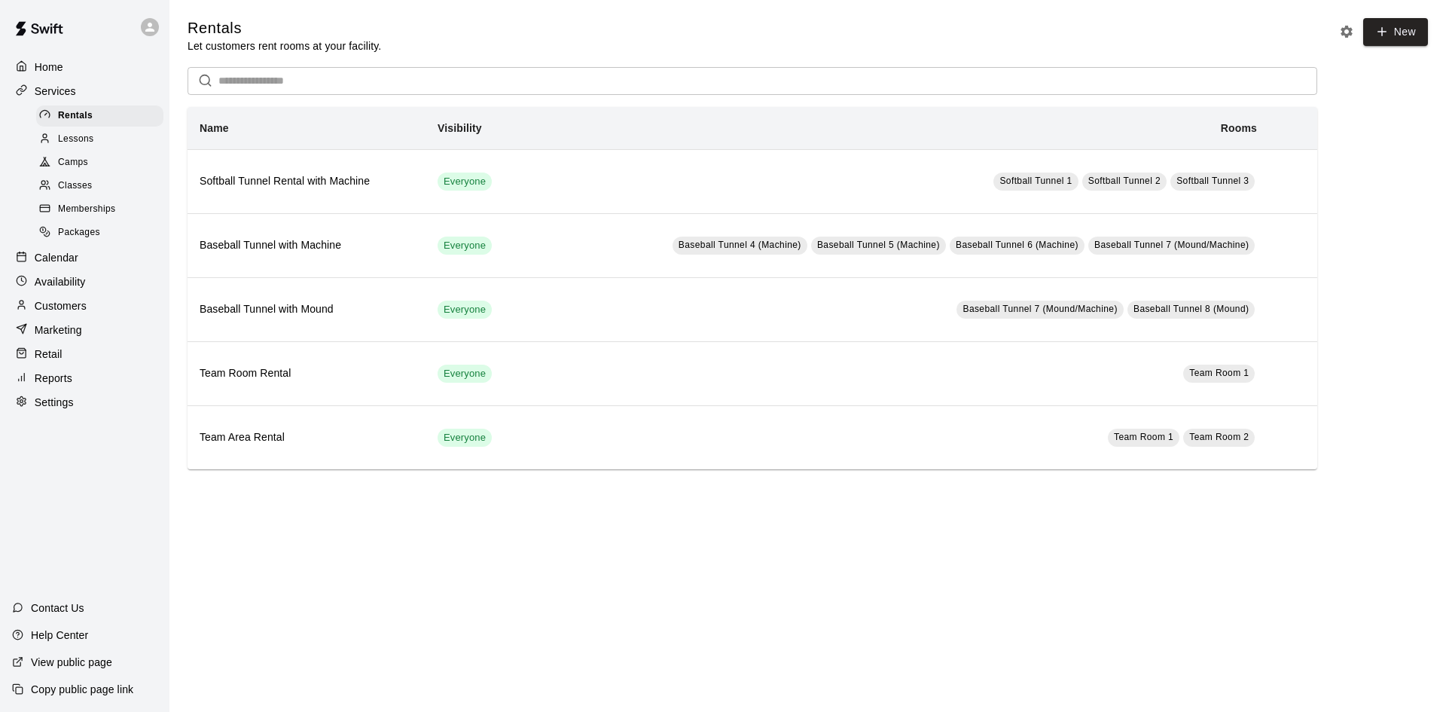
click at [81, 267] on div "Calendar" at bounding box center [84, 257] width 145 height 23
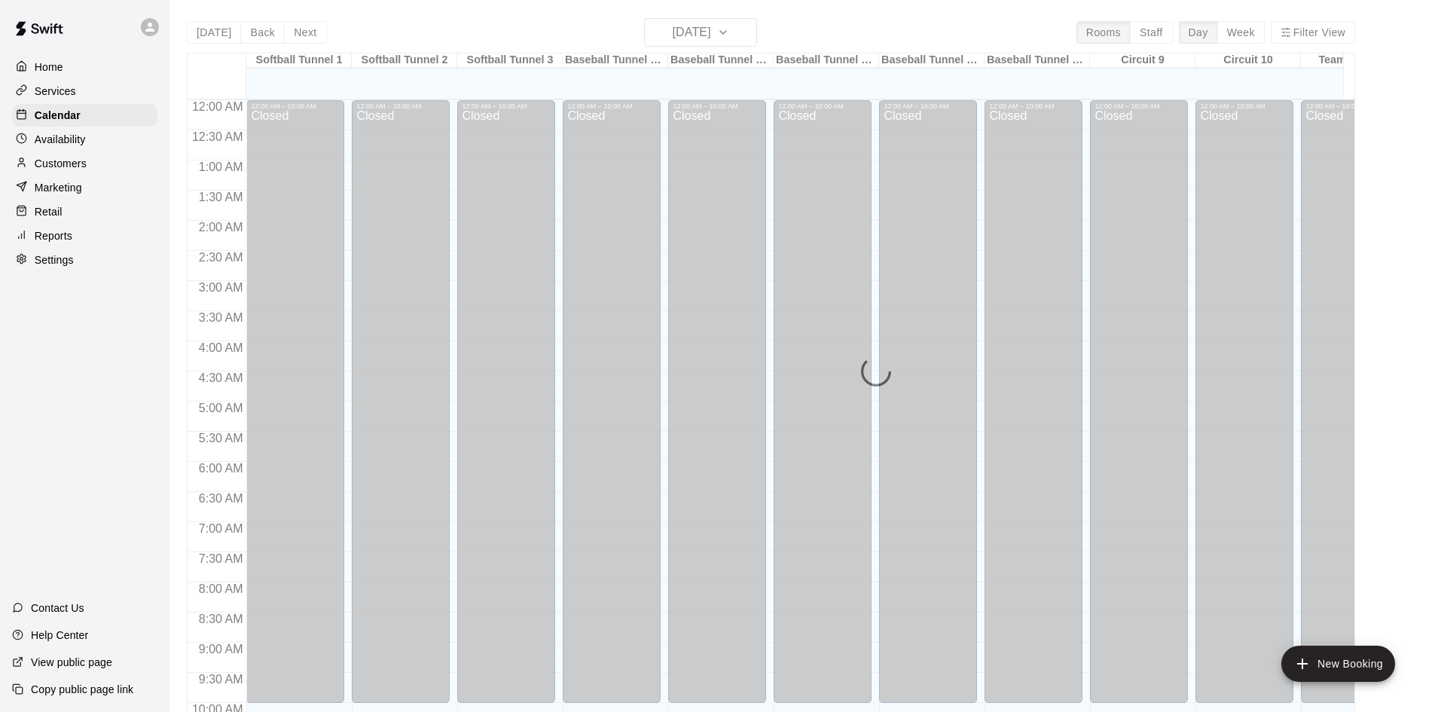
scroll to position [830, 0]
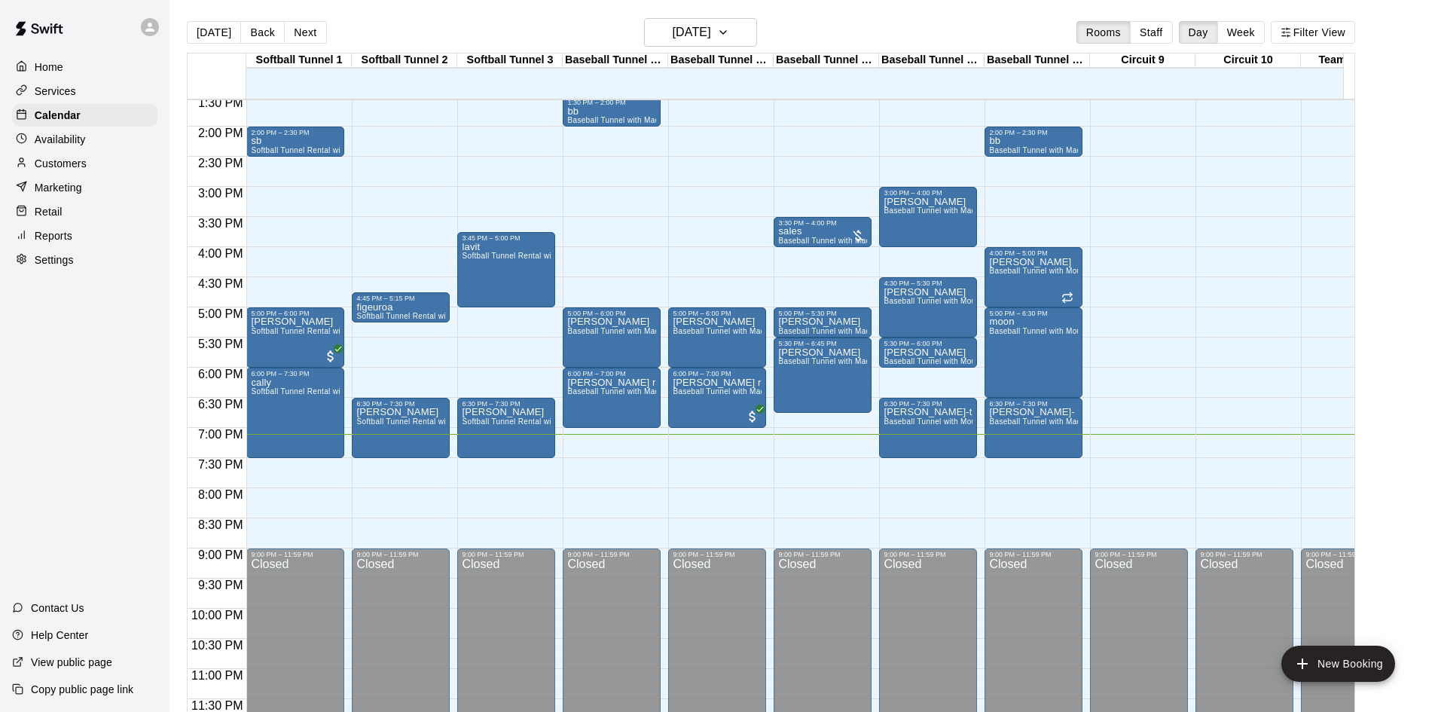
click at [716, 435] on div "12:00 AM – 10:00 AM Closed 5:00 PM – 6:00 PM TAYLOR GRACE Baseball Tunnel with …" at bounding box center [717, 6] width 98 height 1446
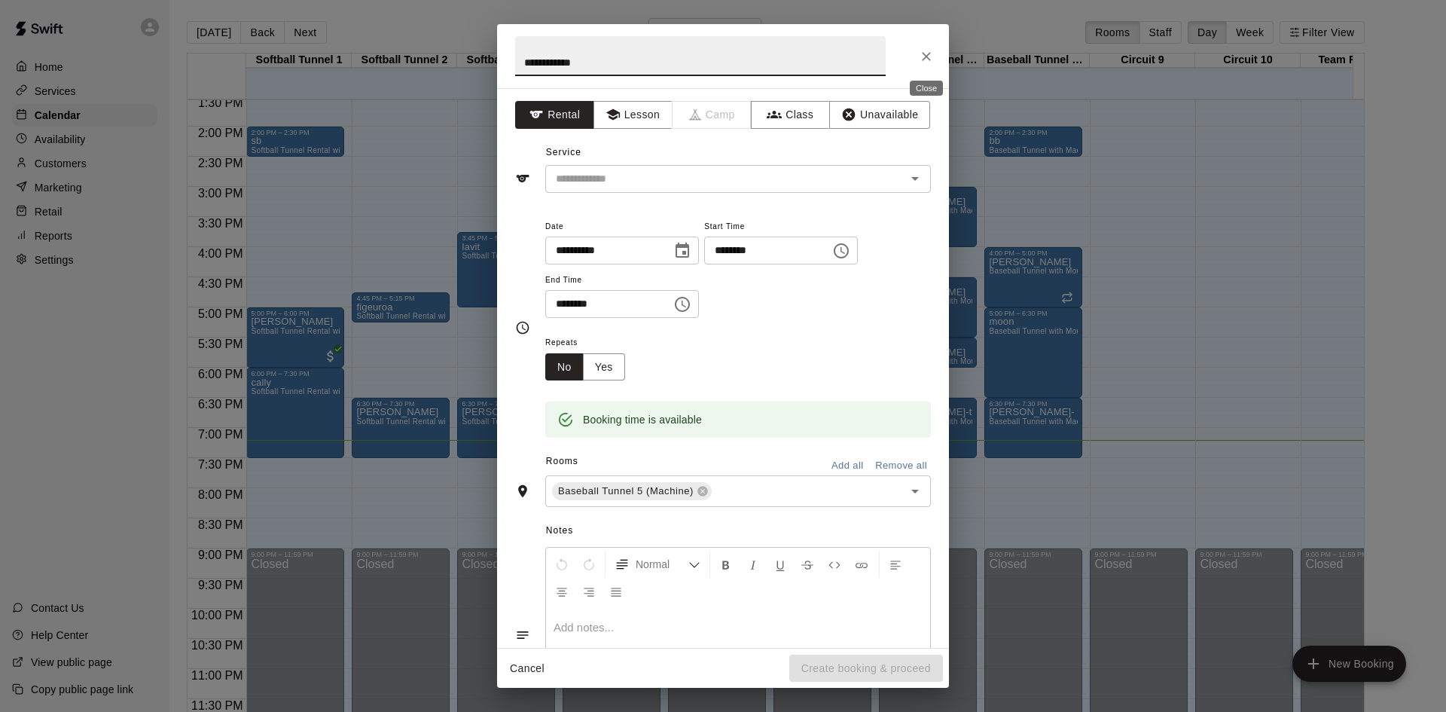
type input "*****"
drag, startPoint x: 930, startPoint y: 44, endPoint x: 960, endPoint y: 238, distance: 196.7
click at [929, 44] on button "Close" at bounding box center [926, 56] width 27 height 27
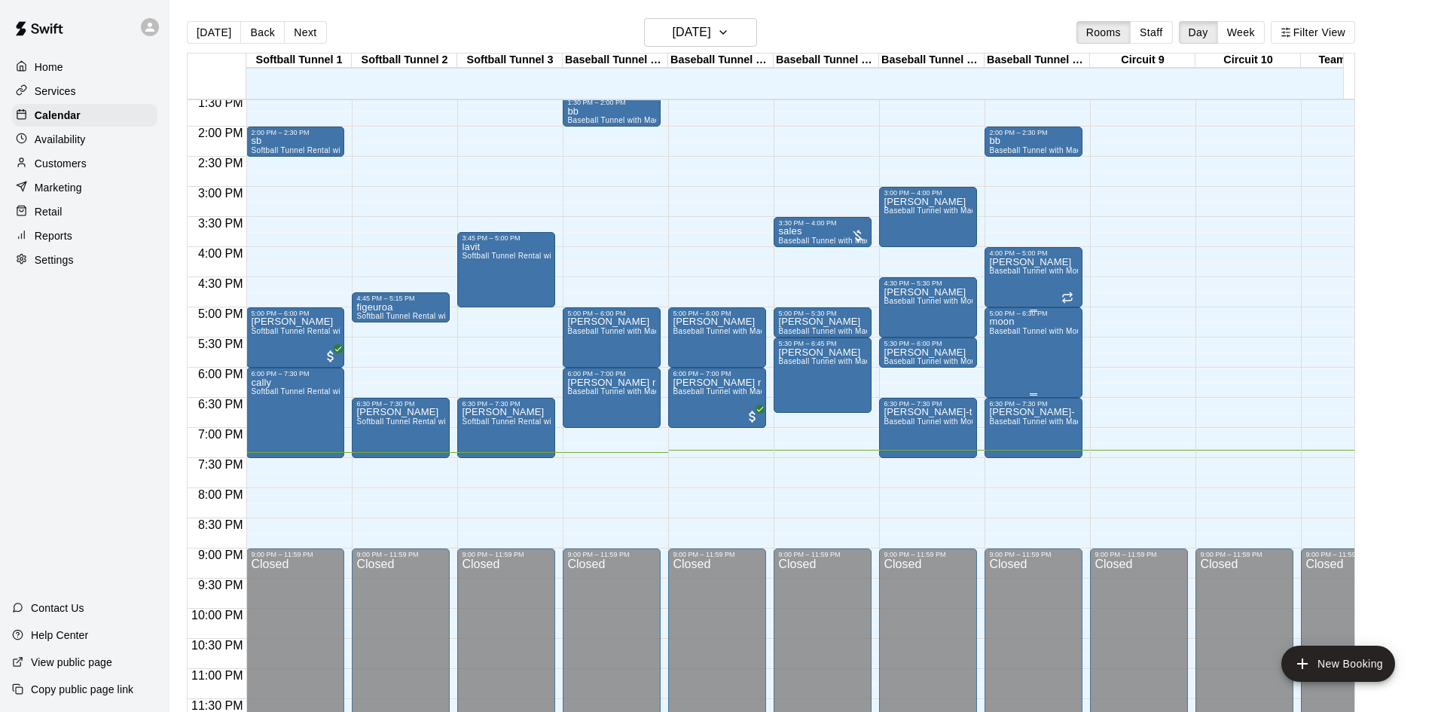
click at [991, 327] on span "Baseball Tunnel with Mound" at bounding box center [1039, 331] width 101 height 8
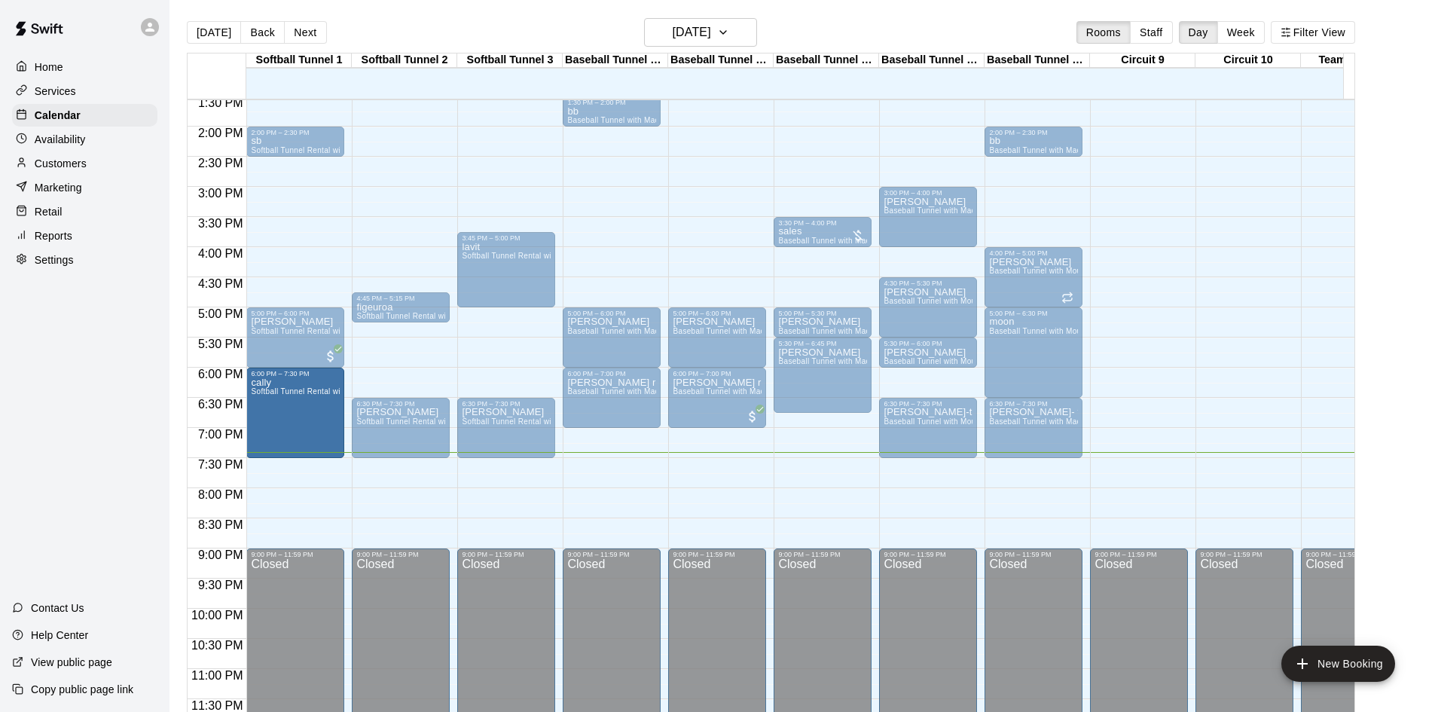
drag, startPoint x: 316, startPoint y: 445, endPoint x: 328, endPoint y: 459, distance: 18.1
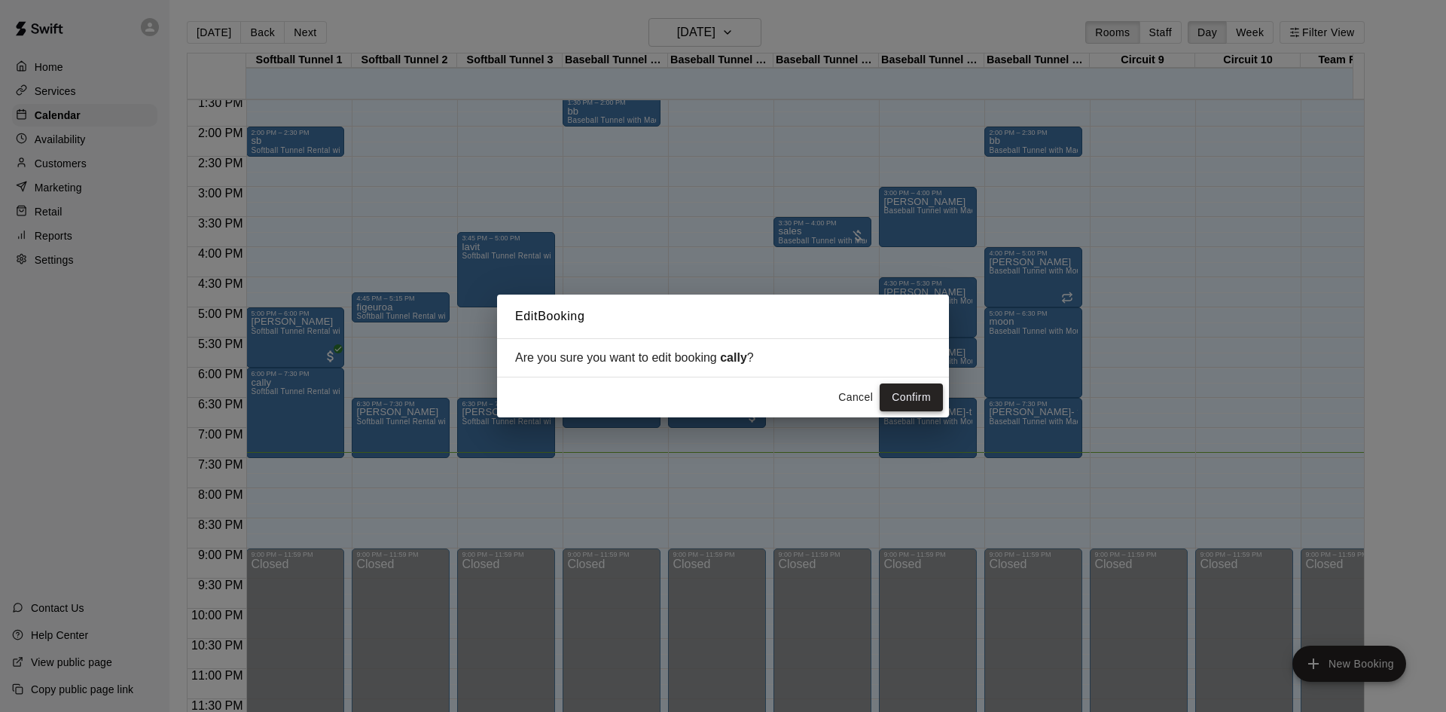
click at [887, 405] on button "Confirm" at bounding box center [911, 397] width 63 height 28
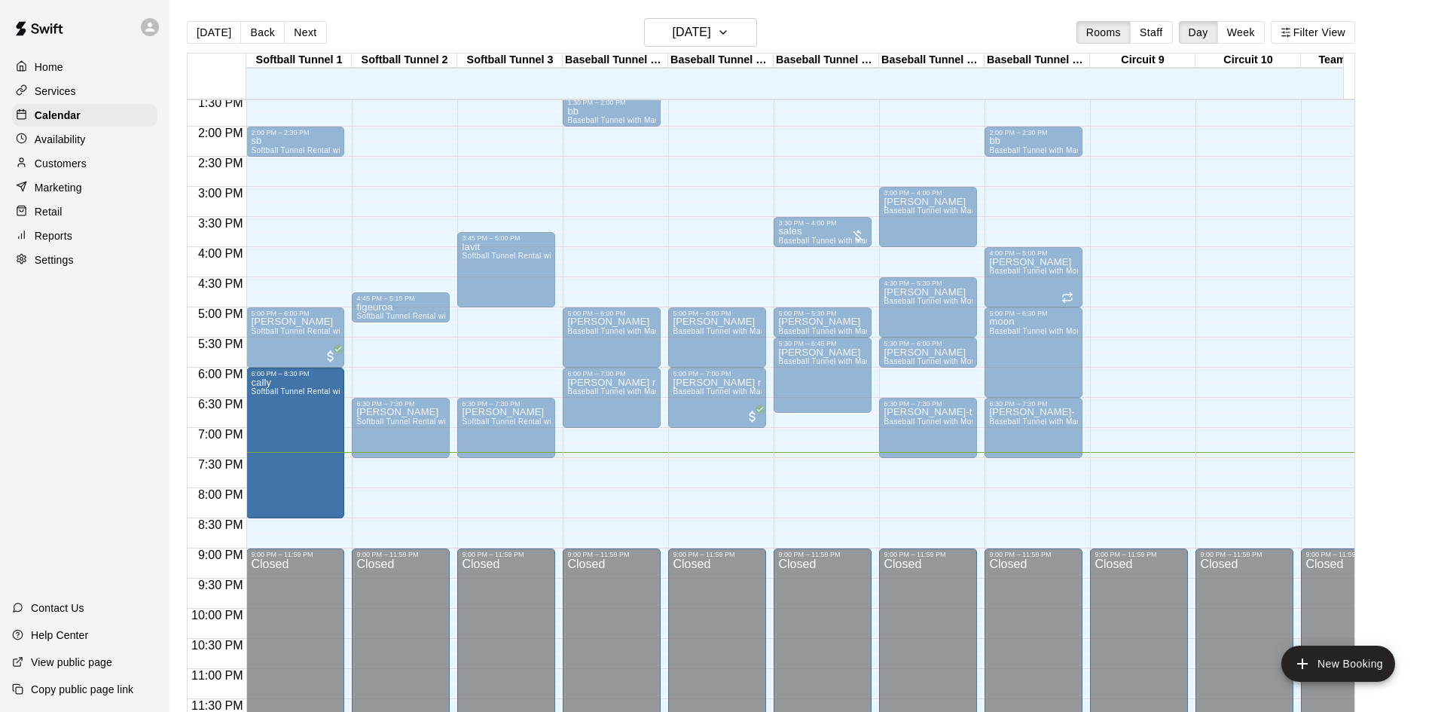
drag, startPoint x: 296, startPoint y: 443, endPoint x: 304, endPoint y: 511, distance: 68.2
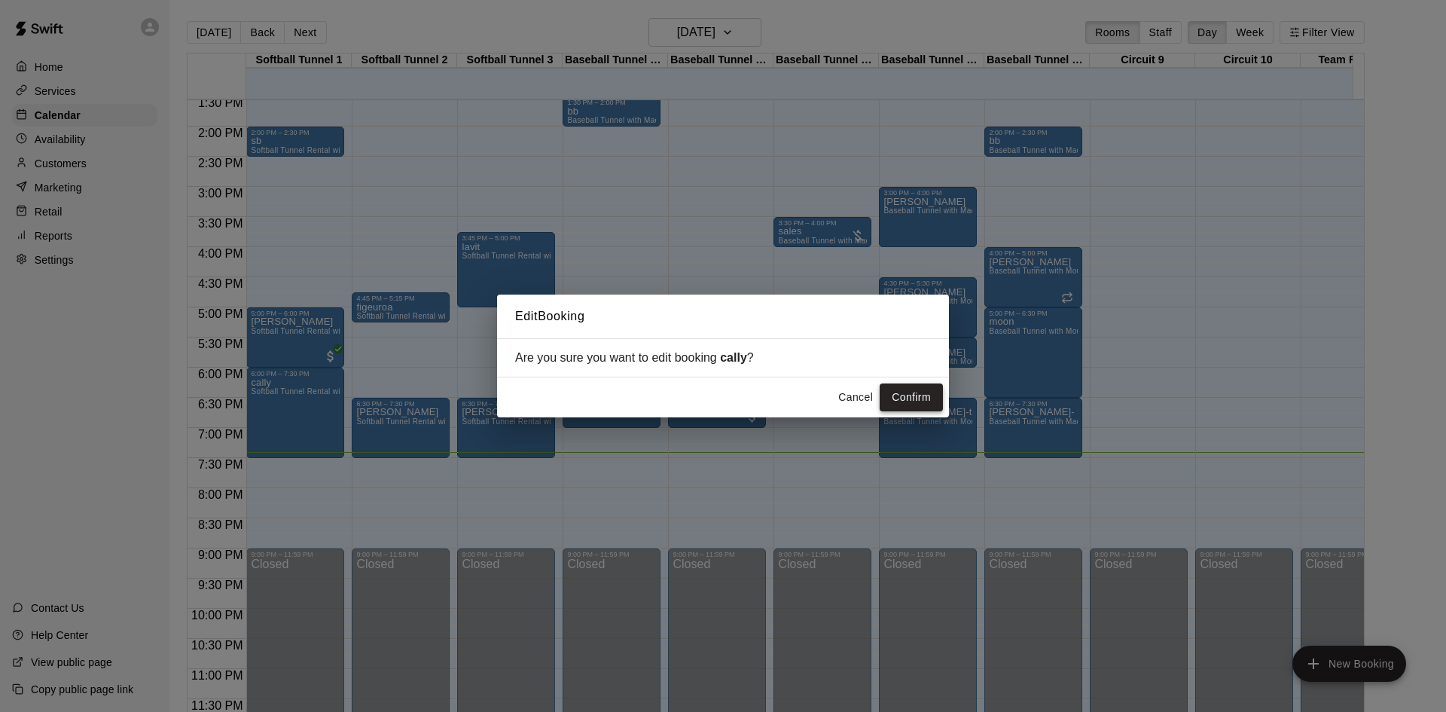
click at [900, 400] on button "Confirm" at bounding box center [911, 397] width 63 height 28
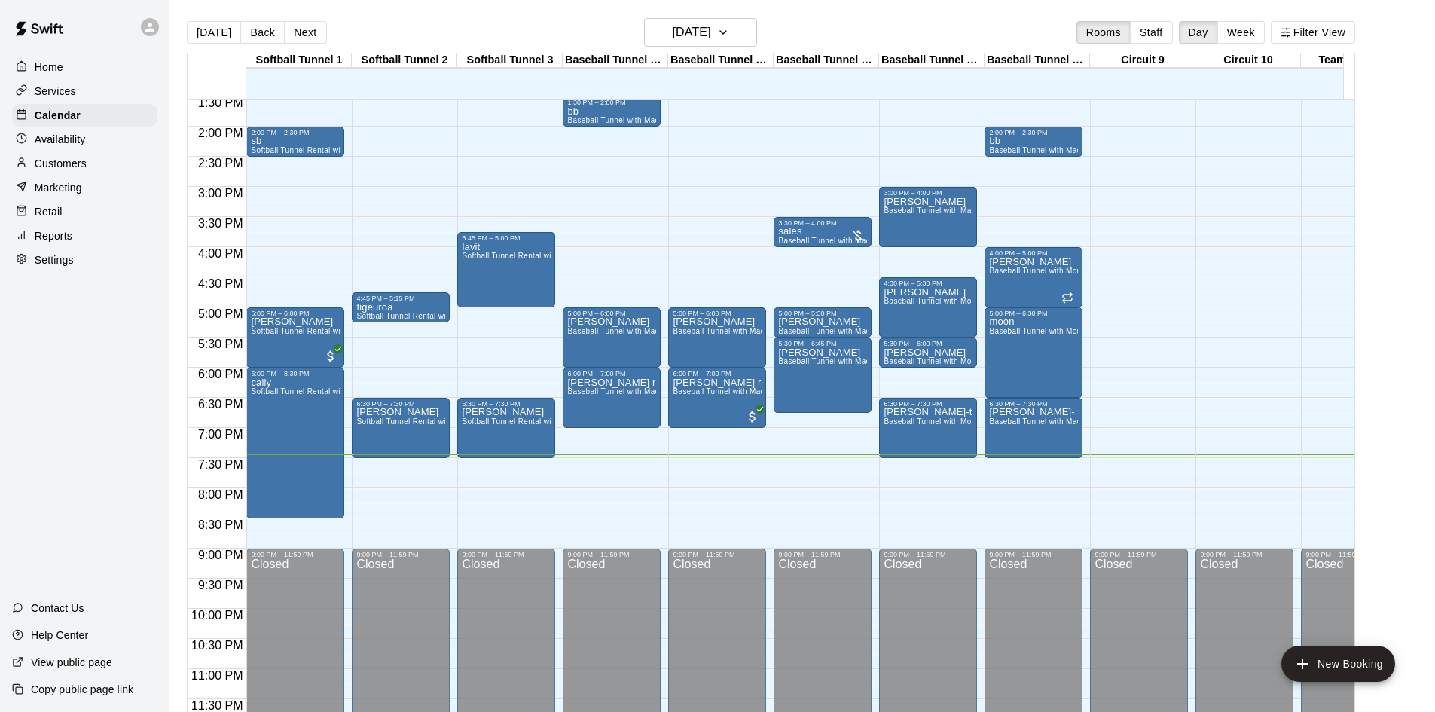
click at [705, 444] on div "12:00 AM – 10:00 AM Closed 5:00 PM – 6:00 PM TAYLOR GRACE Baseball Tunnel with …" at bounding box center [717, 6] width 98 height 1446
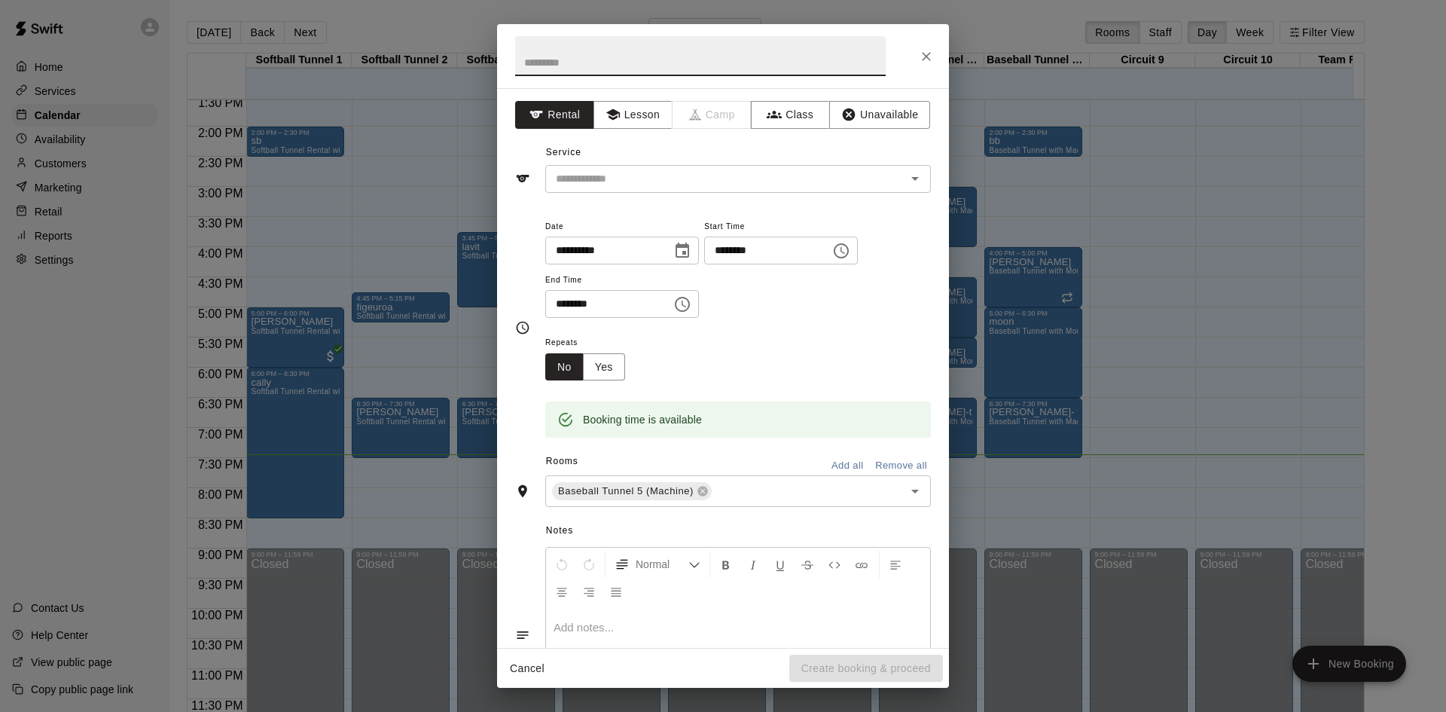
type input "*"
click at [554, 62] on input "********" at bounding box center [700, 56] width 371 height 40
type input "*******"
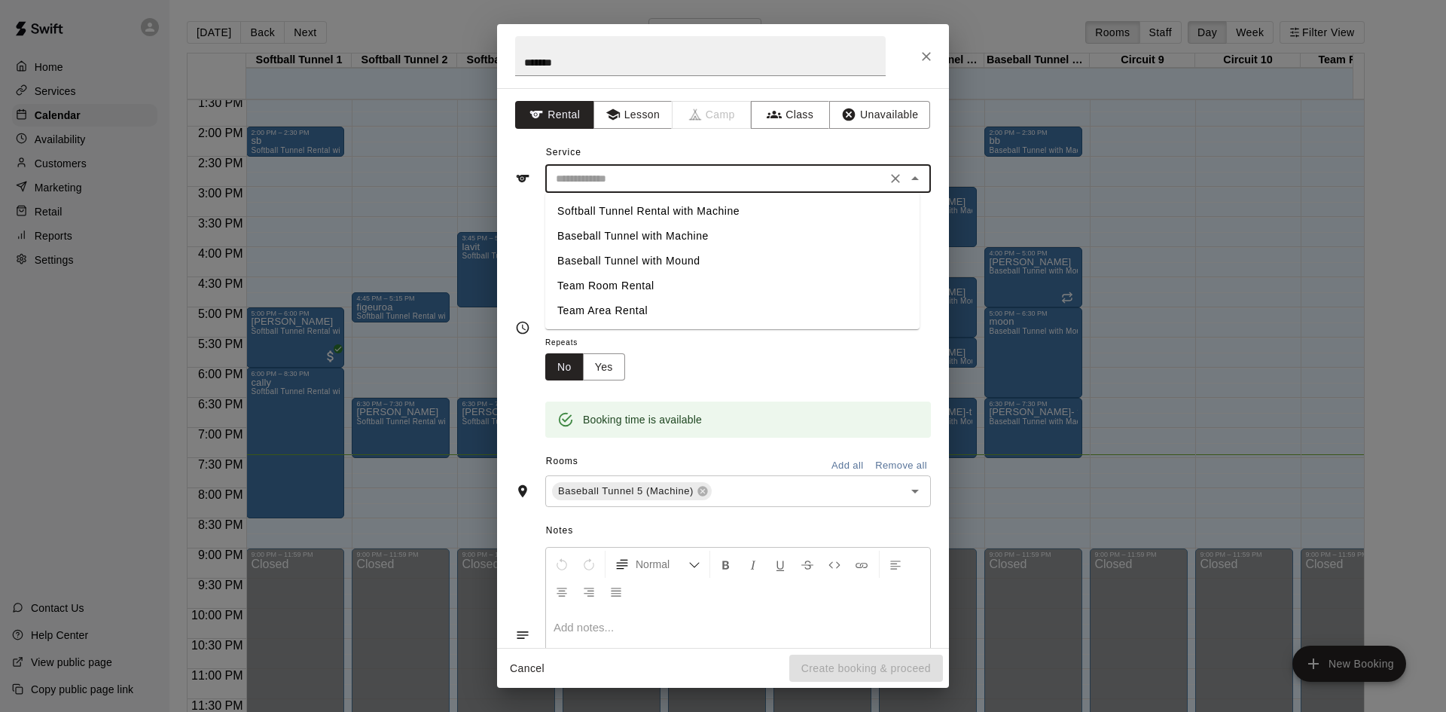
click at [626, 173] on input "text" at bounding box center [716, 178] width 332 height 19
click at [703, 237] on li "Baseball Tunnel with Machine" at bounding box center [732, 236] width 374 height 25
type input "**********"
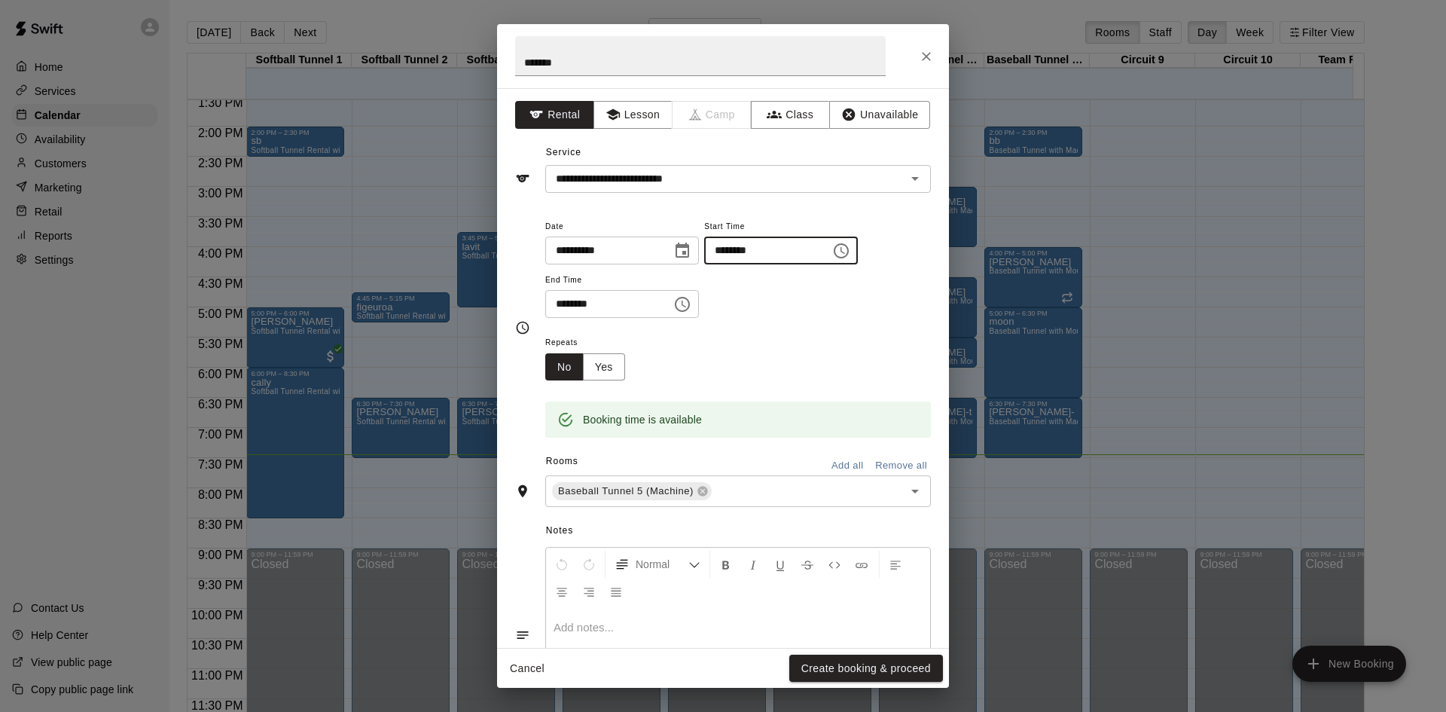
click at [757, 258] on input "********" at bounding box center [762, 251] width 116 height 28
type input "********"
drag, startPoint x: 542, startPoint y: 305, endPoint x: 566, endPoint y: 305, distance: 24.1
click at [566, 305] on div "**********" at bounding box center [723, 327] width 416 height 221
drag, startPoint x: 557, startPoint y: 304, endPoint x: 582, endPoint y: 305, distance: 25.6
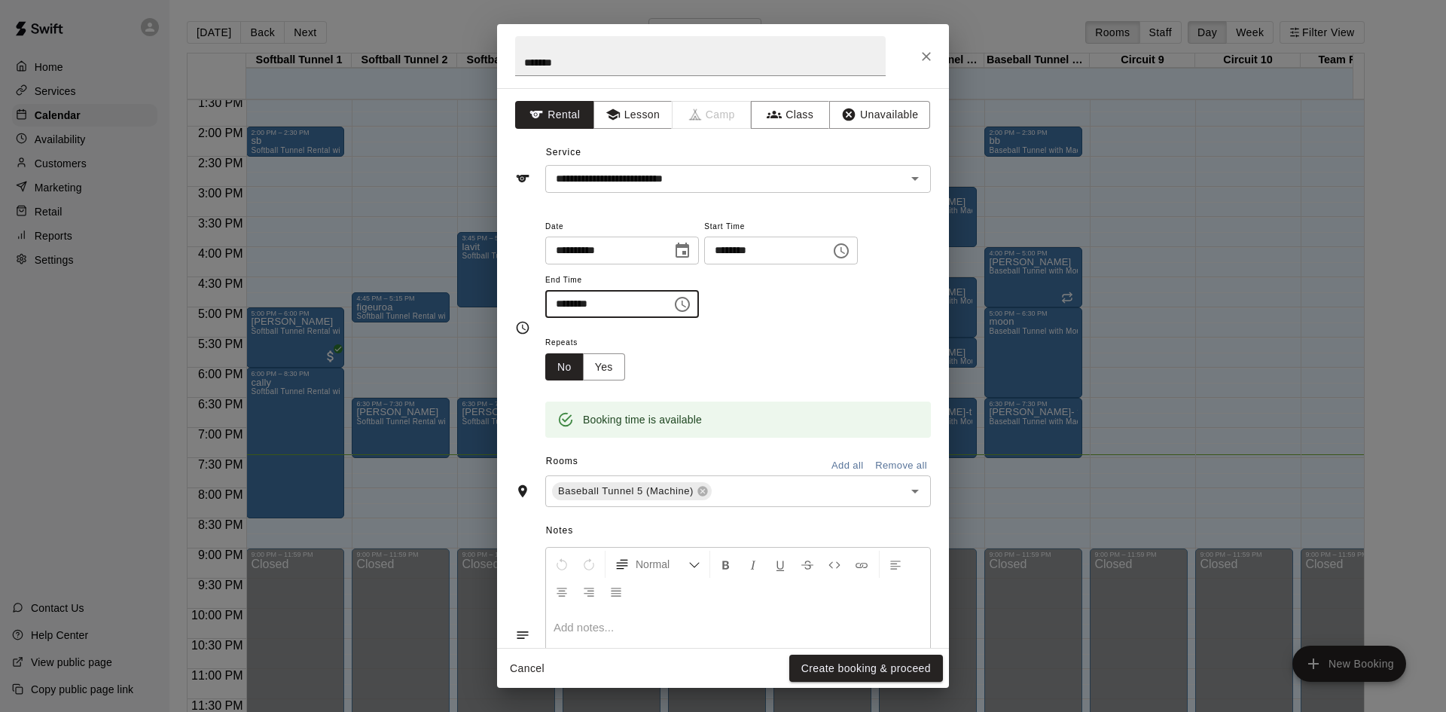
click at [582, 305] on input "********" at bounding box center [603, 304] width 116 height 28
type input "********"
click at [881, 664] on button "Create booking & proceed" at bounding box center [866, 669] width 154 height 28
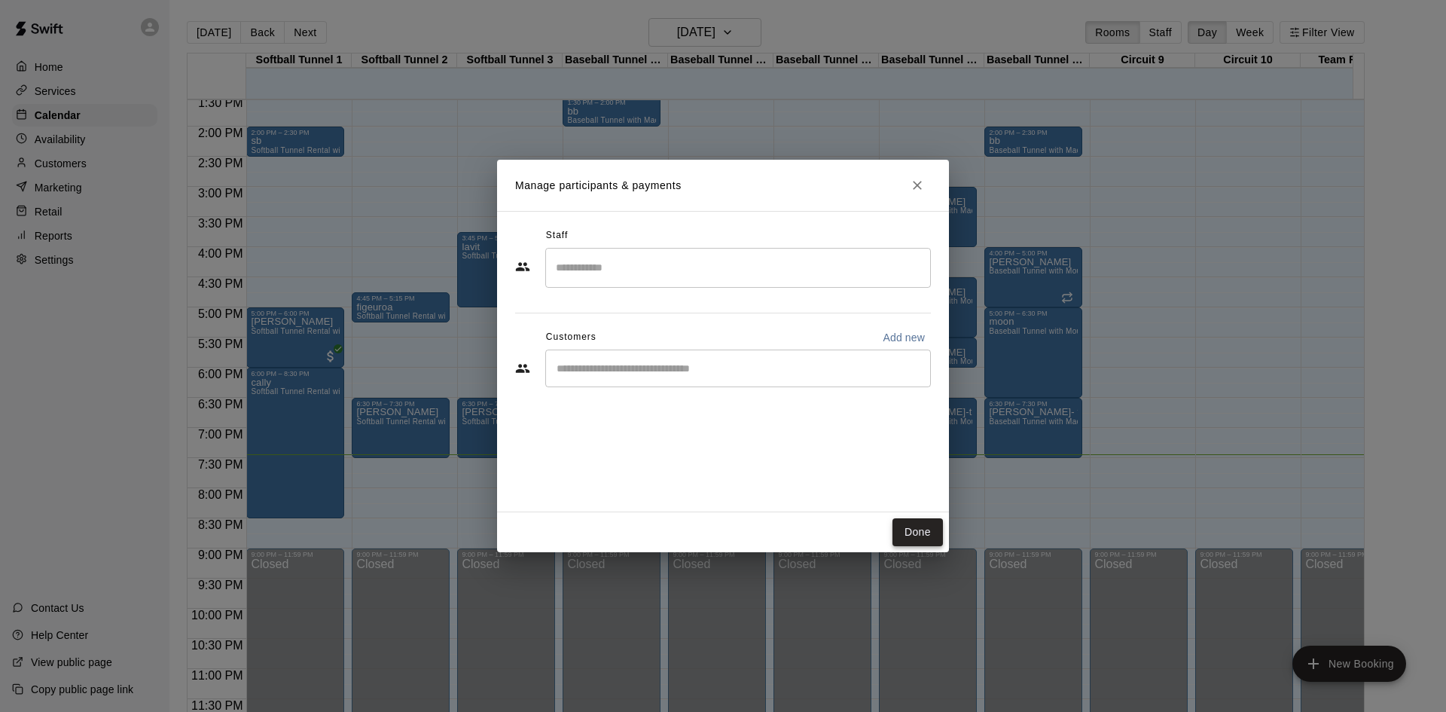
click at [917, 530] on button "Done" at bounding box center [918, 532] width 50 height 28
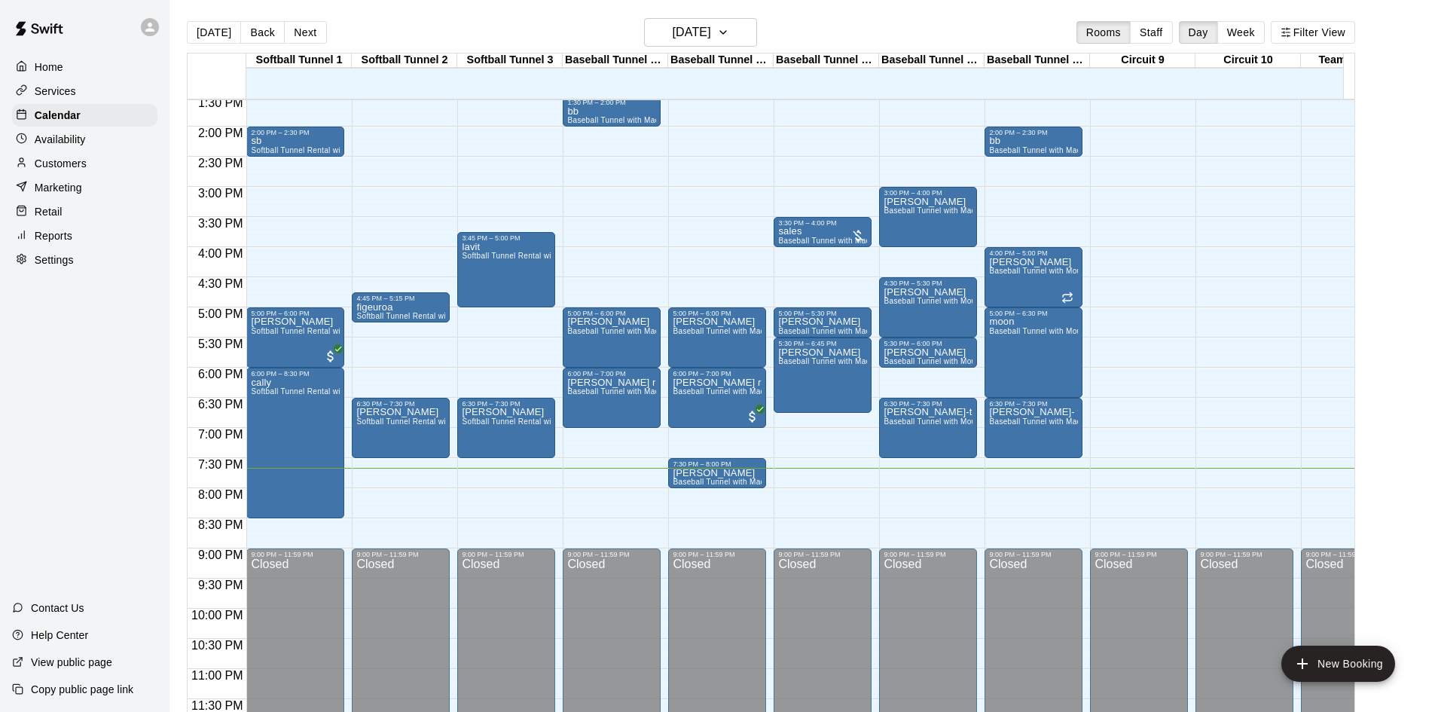
click at [1399, 239] on main "Today Back Next Tuesday Aug 19 Rooms Staff Day Week Filter View Softball Tunnel…" at bounding box center [803, 374] width 1254 height 712
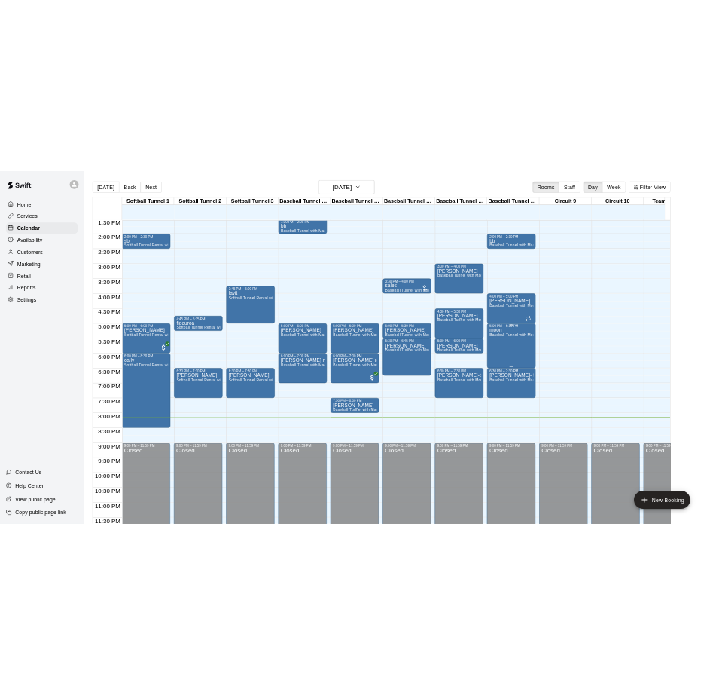
scroll to position [24, 0]
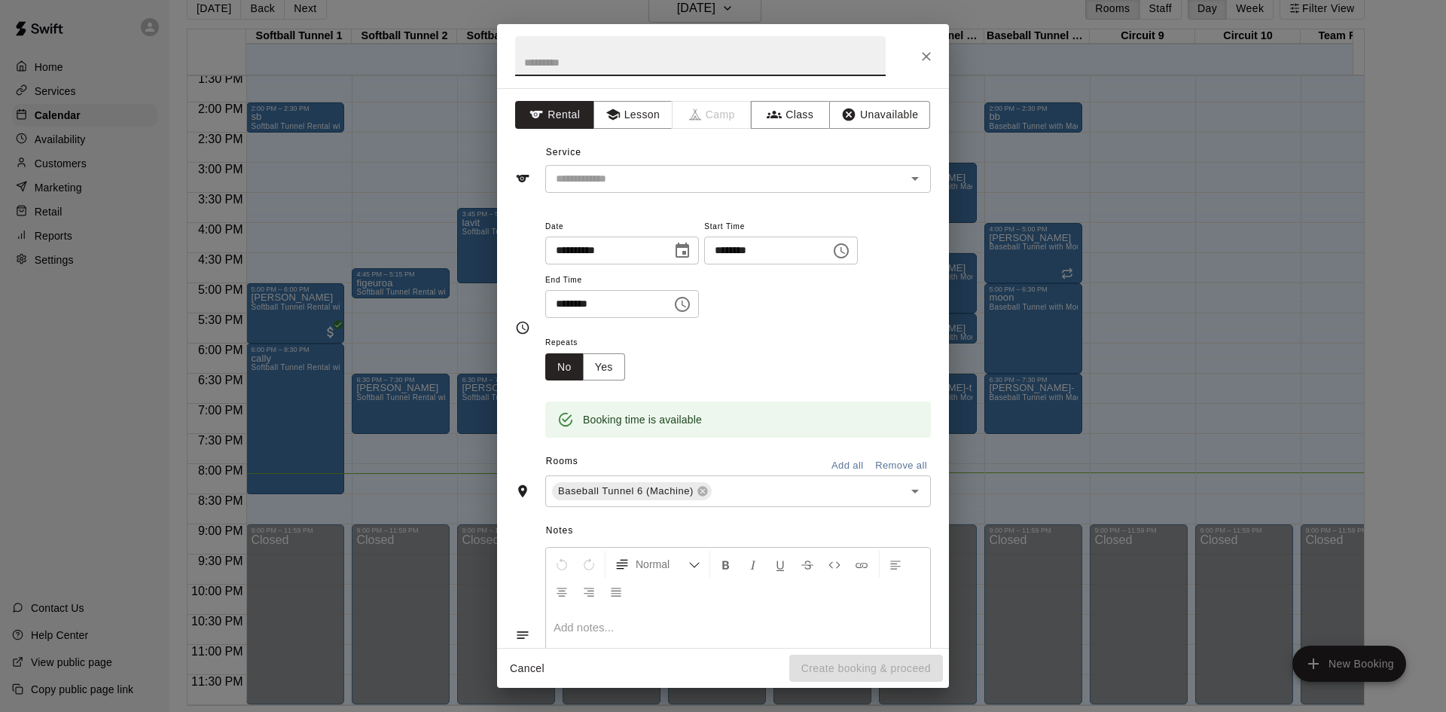
click at [646, 50] on input "text" at bounding box center [700, 56] width 371 height 40
type input "*******"
click at [650, 188] on input "text" at bounding box center [716, 178] width 332 height 19
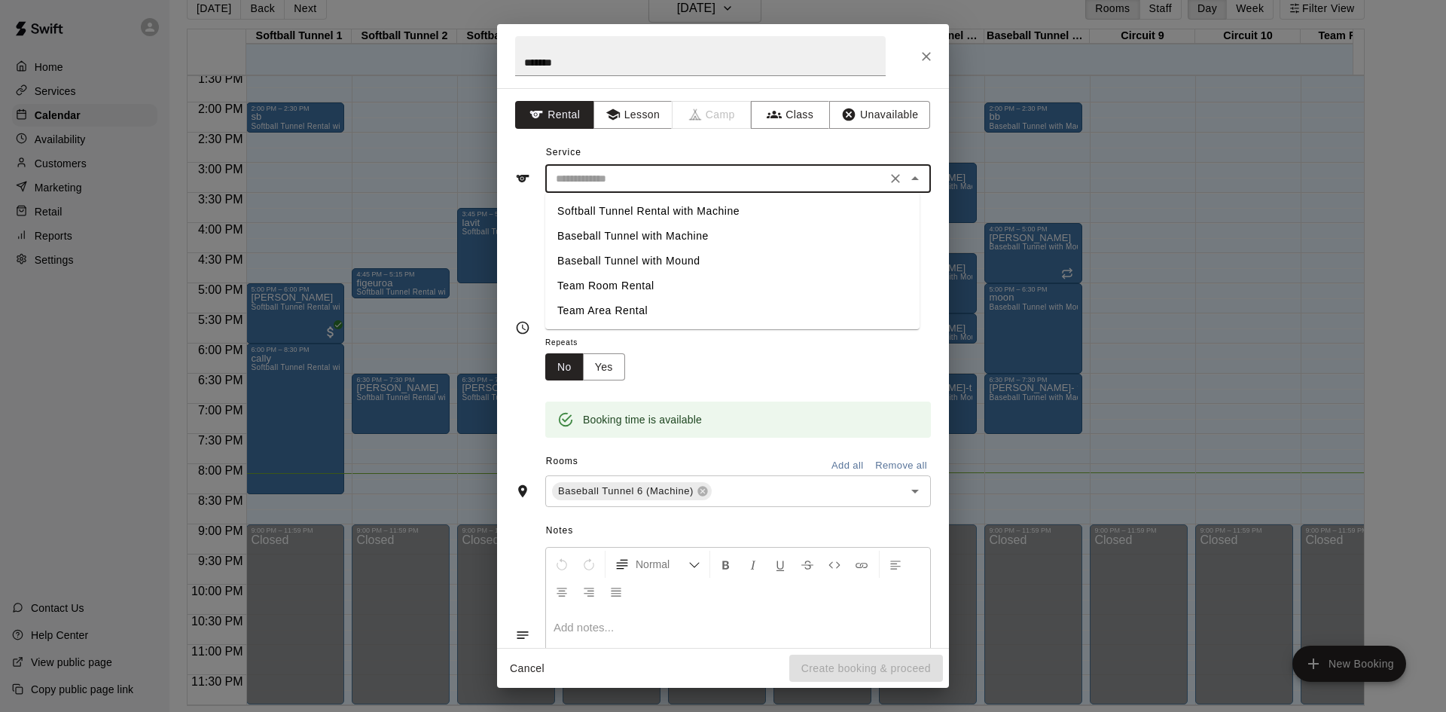
click at [690, 237] on li "Baseball Tunnel with Machine" at bounding box center [732, 236] width 374 height 25
type input "**********"
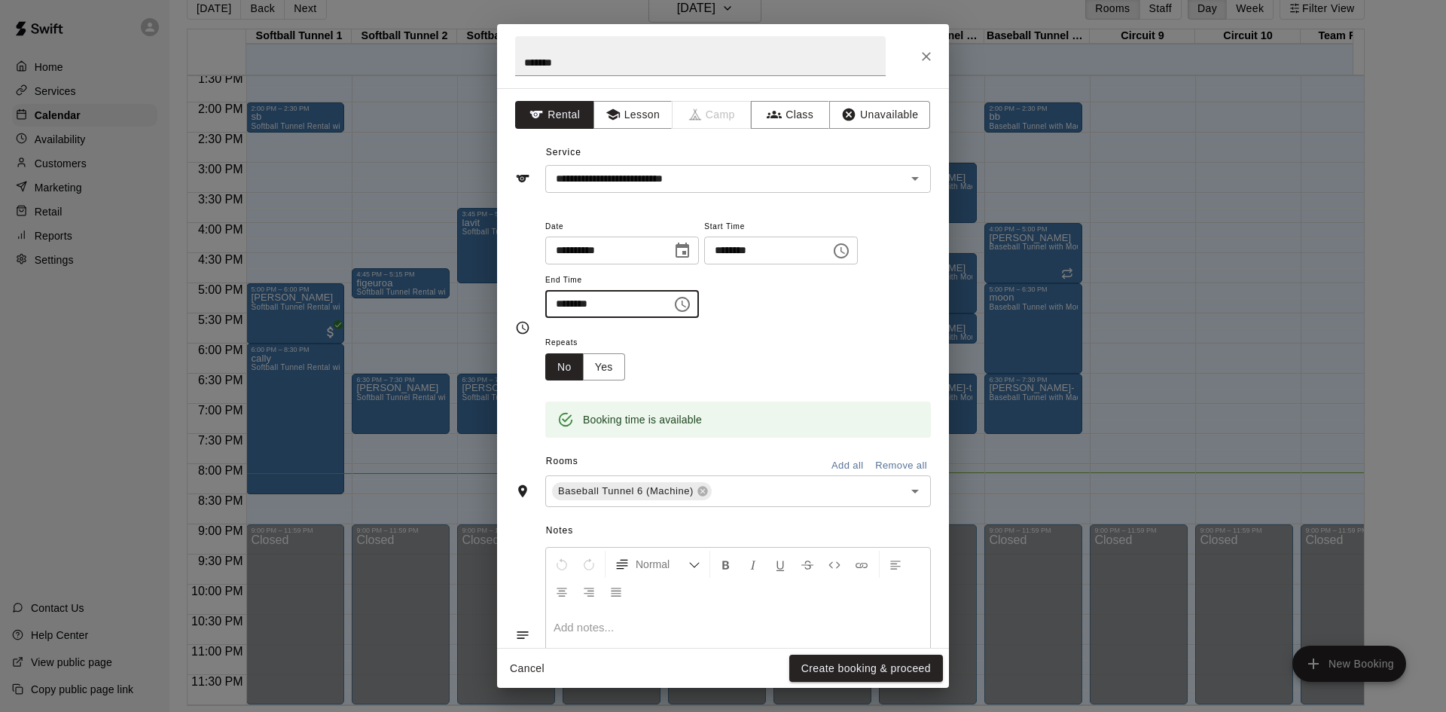
drag, startPoint x: 583, startPoint y: 304, endPoint x: 528, endPoint y: 304, distance: 55.0
click at [528, 304] on div "**********" at bounding box center [723, 327] width 416 height 221
click at [574, 295] on input "********" at bounding box center [603, 304] width 116 height 28
click at [575, 295] on input "********" at bounding box center [603, 304] width 116 height 28
drag, startPoint x: 557, startPoint y: 305, endPoint x: 585, endPoint y: 307, distance: 28.7
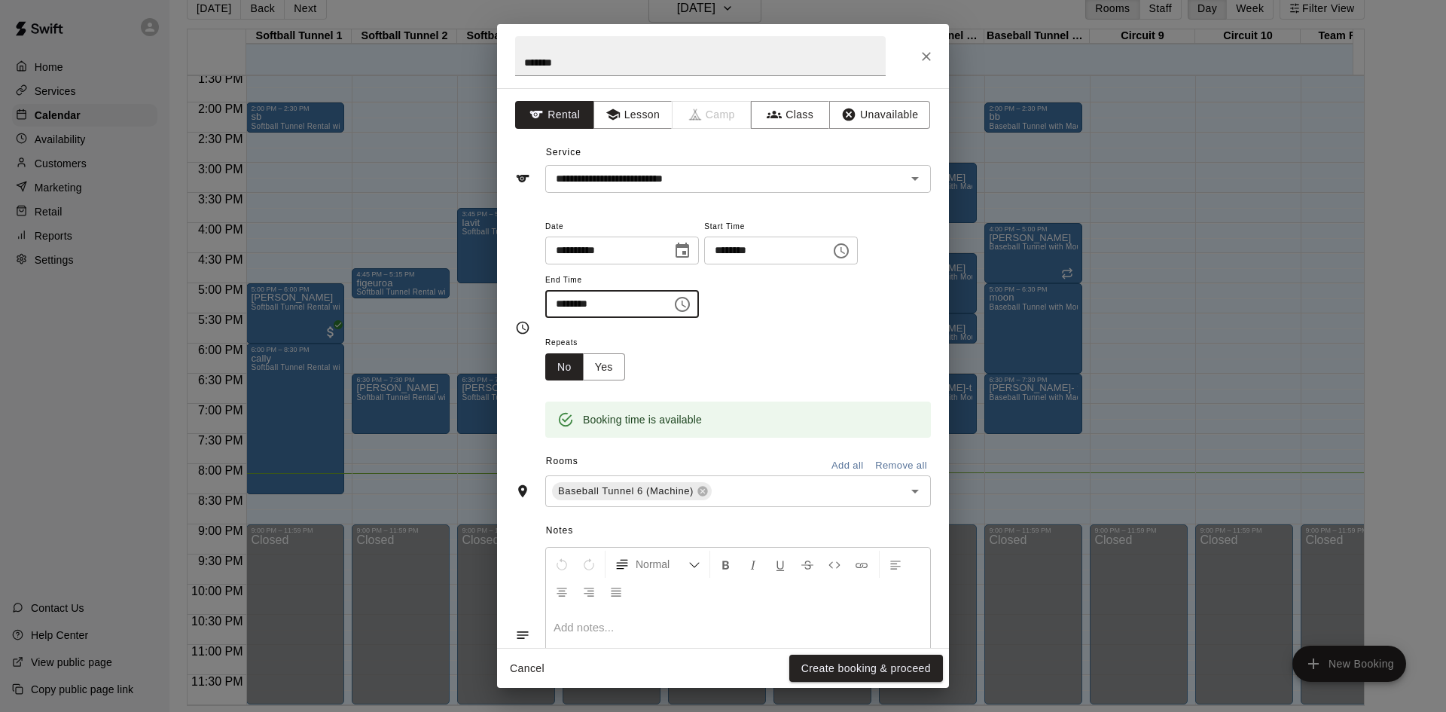
click at [585, 307] on input "********" at bounding box center [603, 304] width 116 height 28
type input "********"
click at [871, 666] on button "Create booking & proceed" at bounding box center [866, 669] width 154 height 28
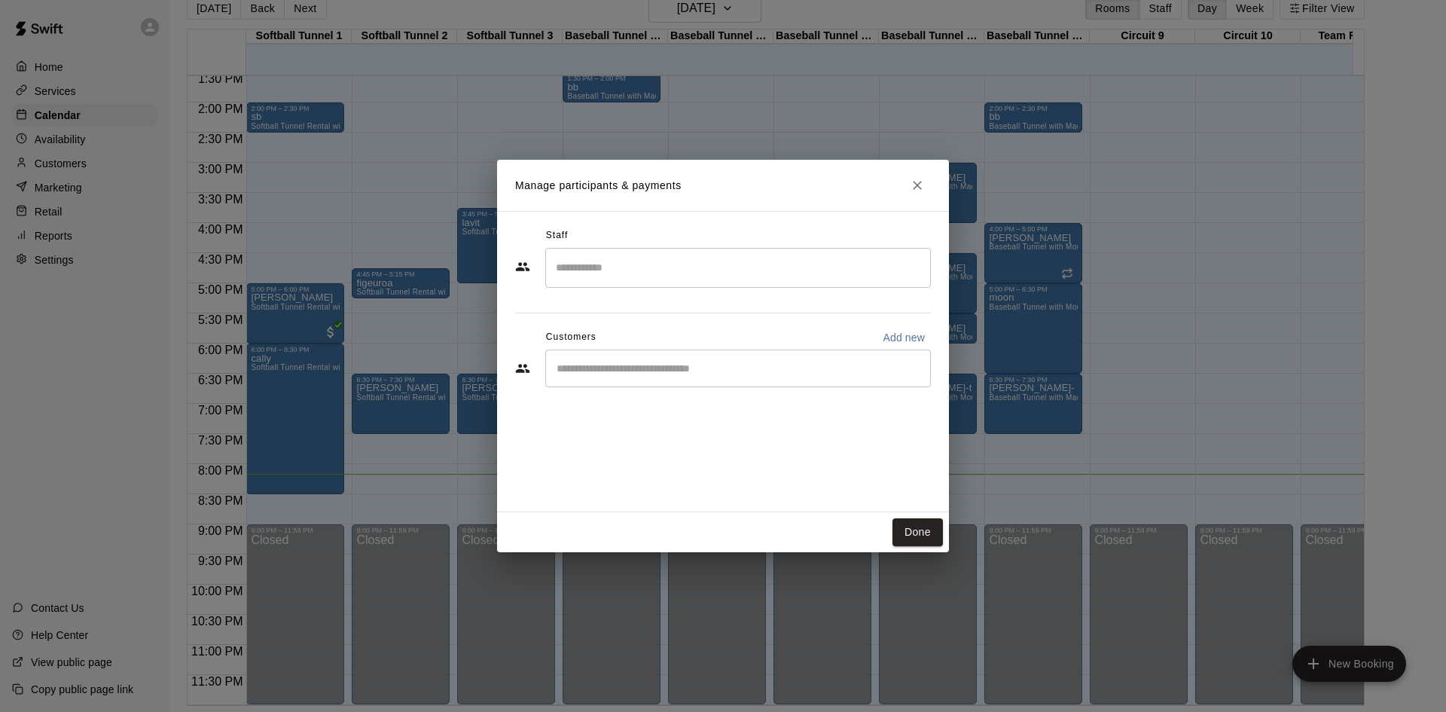
drag, startPoint x: 925, startPoint y: 523, endPoint x: 1028, endPoint y: 408, distance: 154.7
click at [924, 522] on button "Done" at bounding box center [918, 532] width 50 height 28
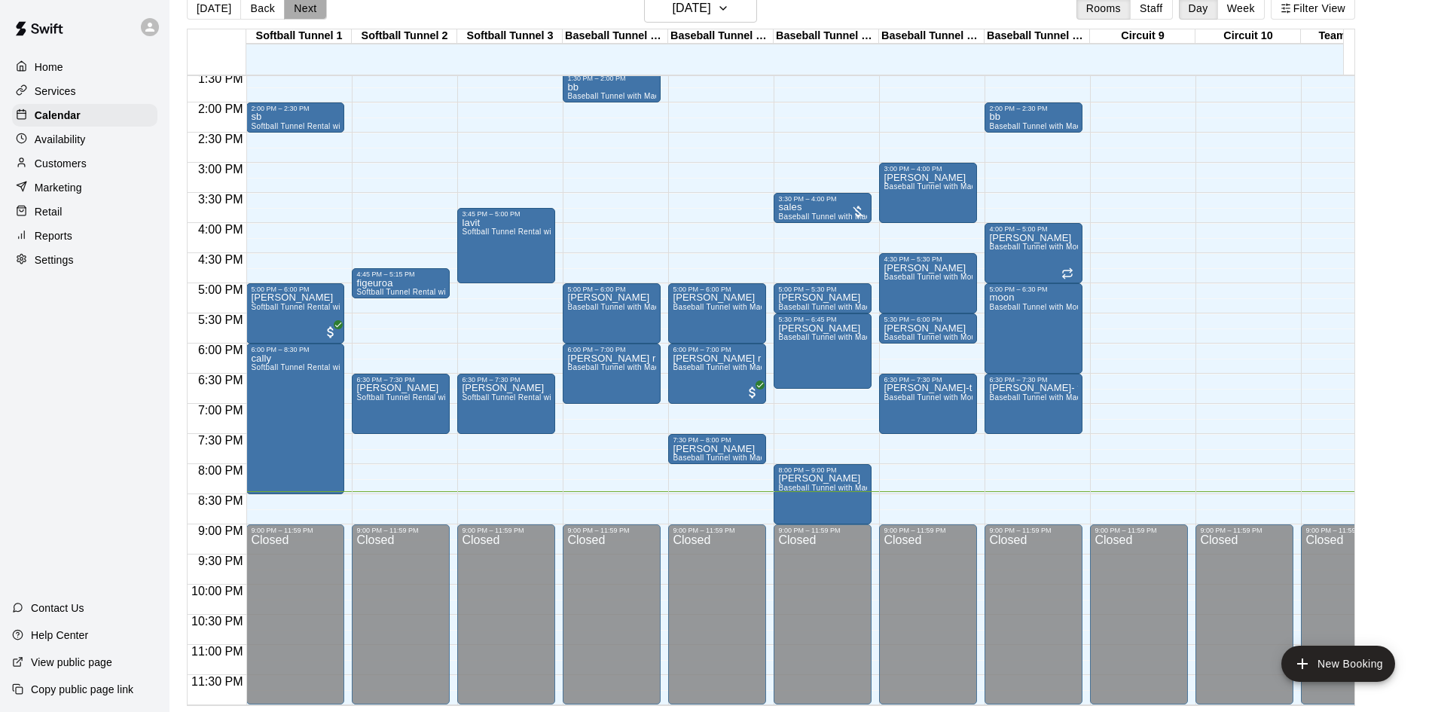
click at [312, 12] on button "Next" at bounding box center [305, 8] width 42 height 23
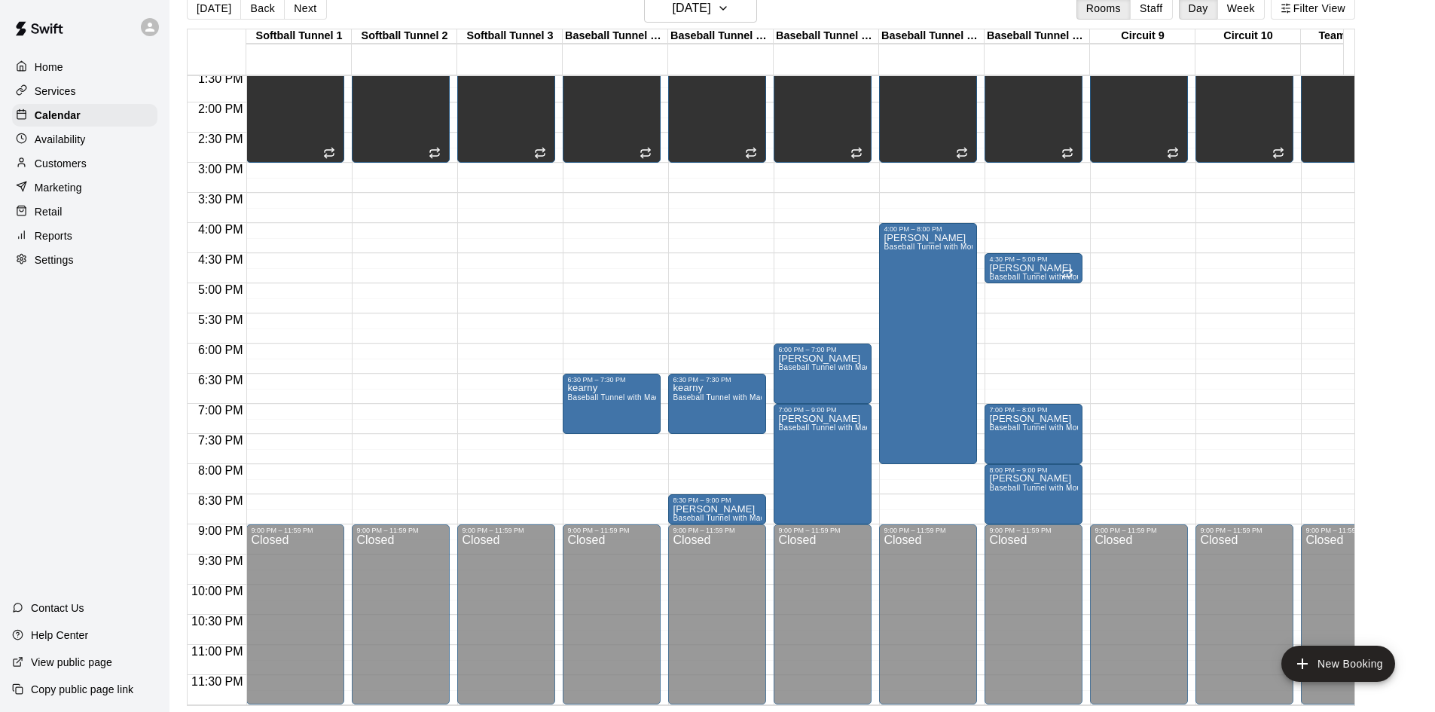
click at [284, 0] on button "Next" at bounding box center [305, 8] width 42 height 23
